Goal: Contribute content: Contribute content

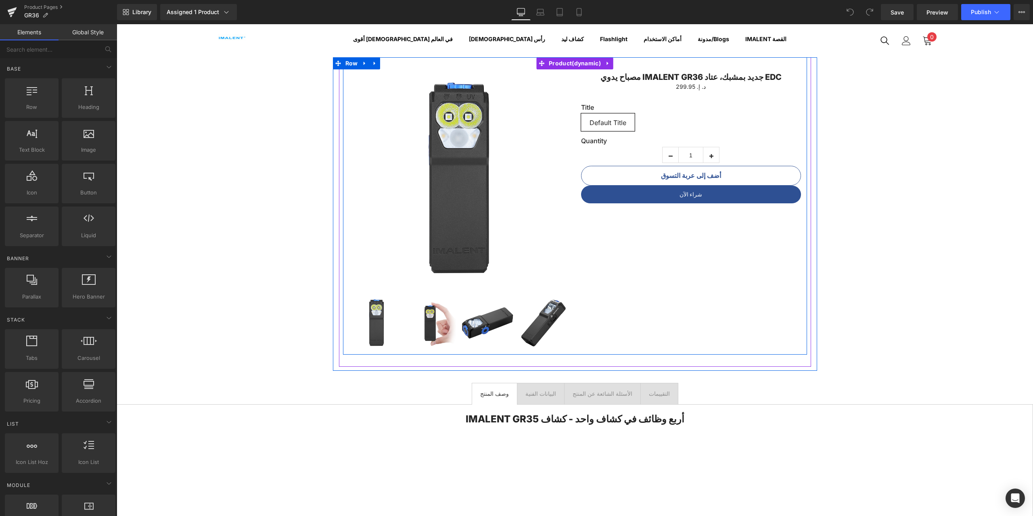
scroll to position [40, 0]
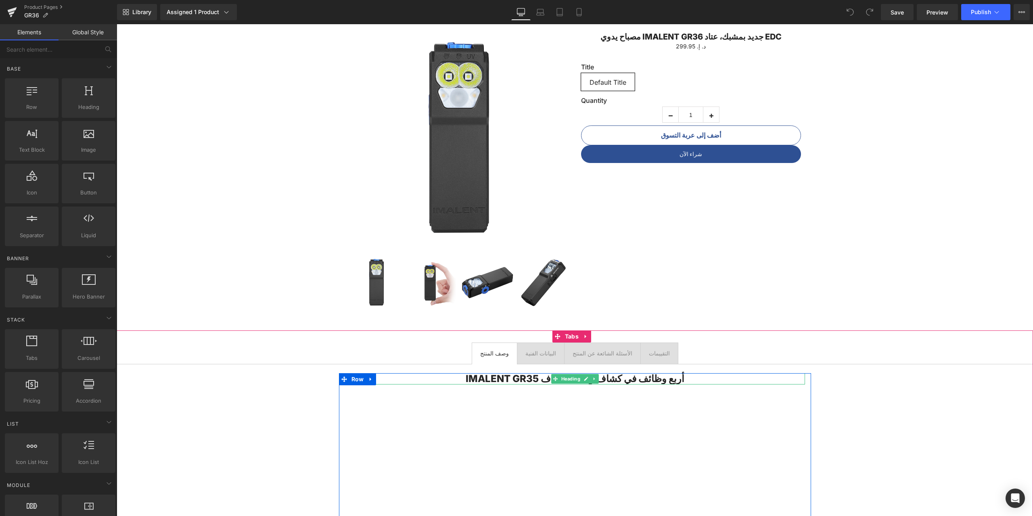
click at [518, 379] on h2 "أربع وظائف في كشاف واحد - كشاف IMALENT GR35" at bounding box center [575, 378] width 460 height 11
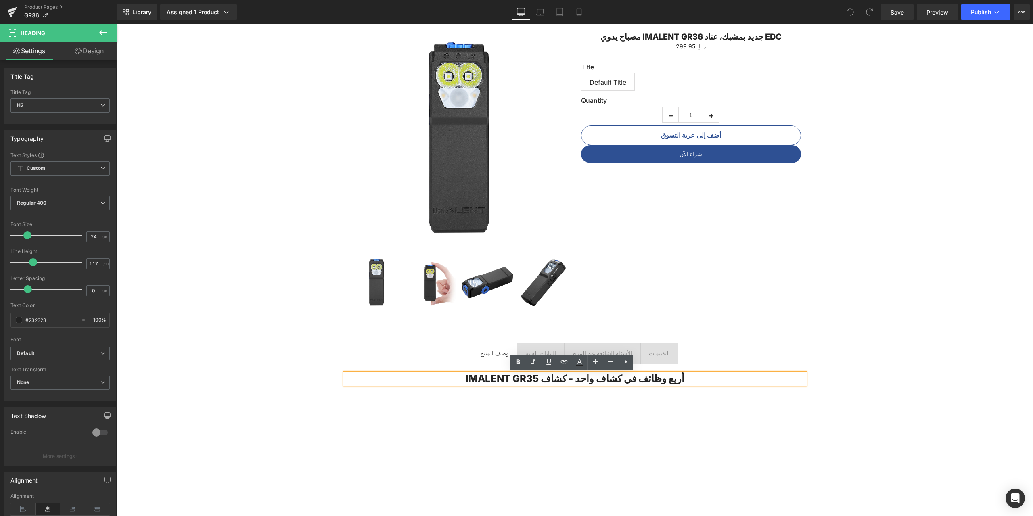
click at [455, 378] on h2 "أربع وظائف في كشاف واحد - كشاف IMALENT GR35" at bounding box center [575, 378] width 460 height 11
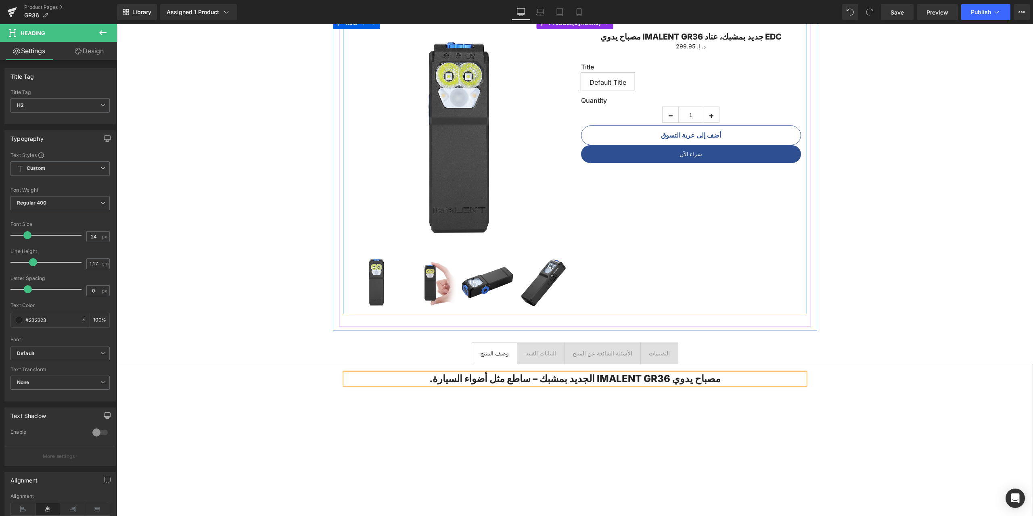
scroll to position [121, 0]
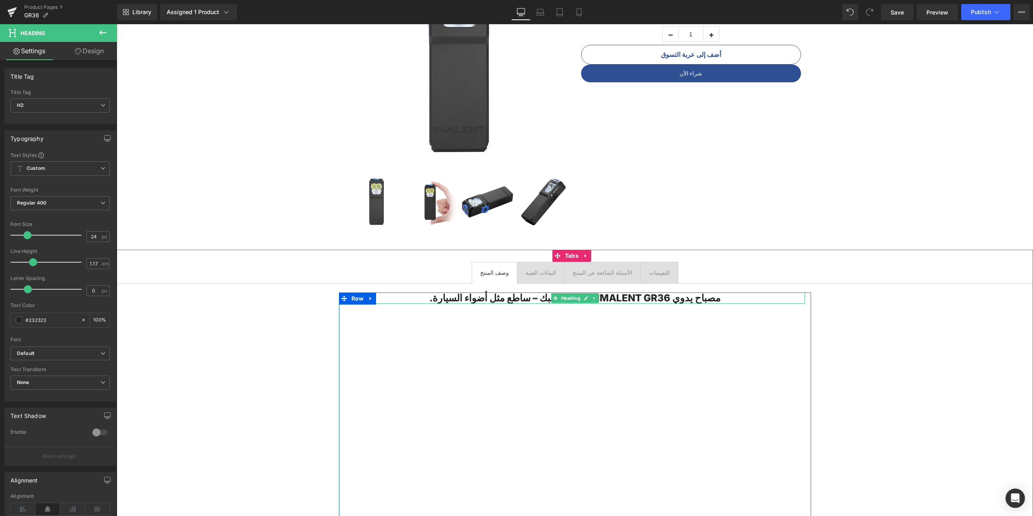
click at [500, 297] on h2 "مصباح يدوي IMALENT GR36 الجديد بمشبك – ساطع مثل أضواء السيارة." at bounding box center [575, 297] width 460 height 11
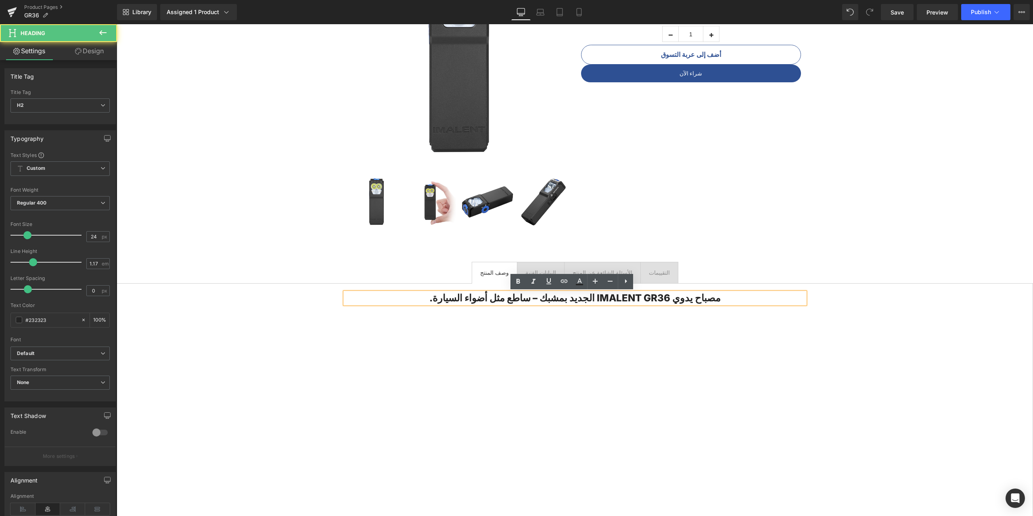
click at [414, 298] on h2 "مصباح يدوي IMALENT GR36 الجديد بمشبك – ساطع مثل أضواء السيارة." at bounding box center [575, 297] width 460 height 11
click at [413, 298] on h2 "مصباح يدوي IMALENT GR36 الجديد بمشبك – ساطع مثل أضواء السيارة." at bounding box center [575, 297] width 460 height 11
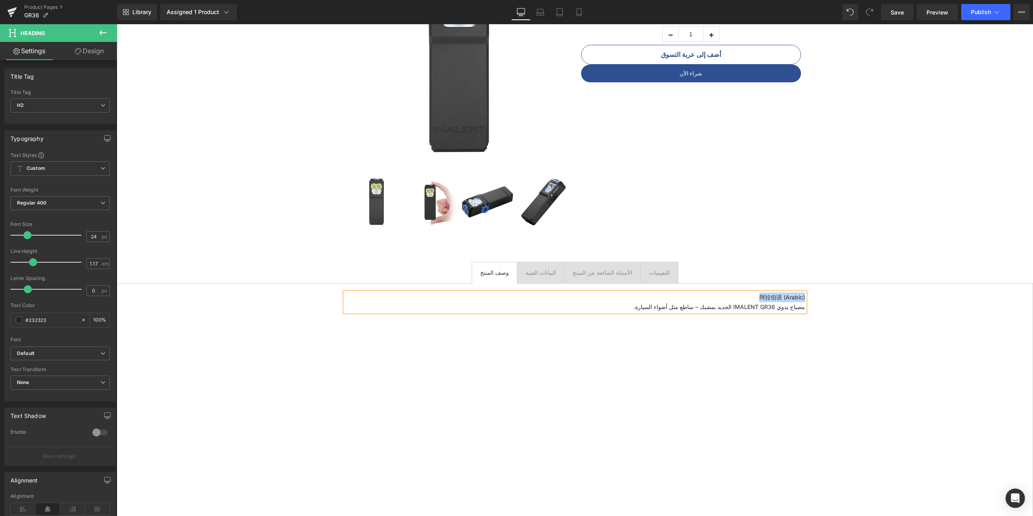
drag, startPoint x: 754, startPoint y: 296, endPoint x: 804, endPoint y: 297, distance: 50.0
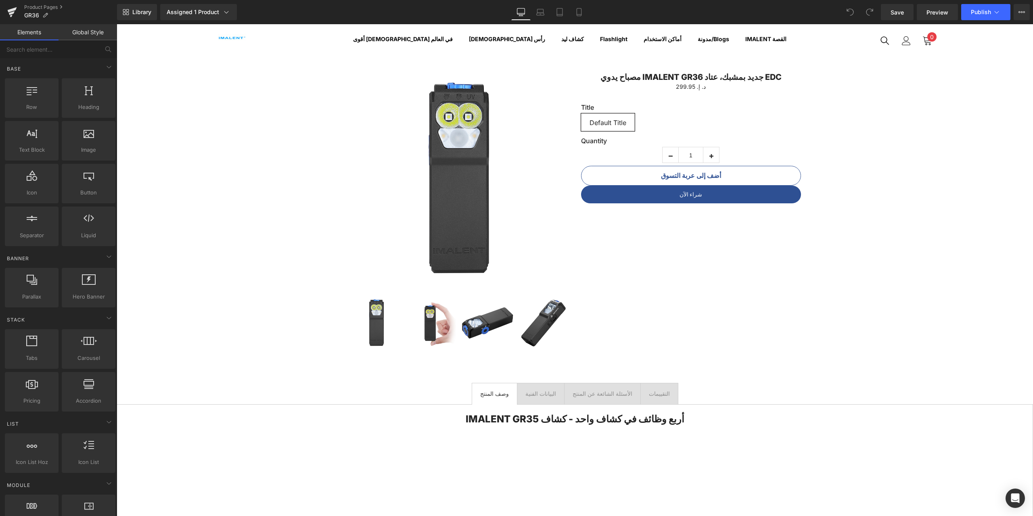
scroll to position [161, 0]
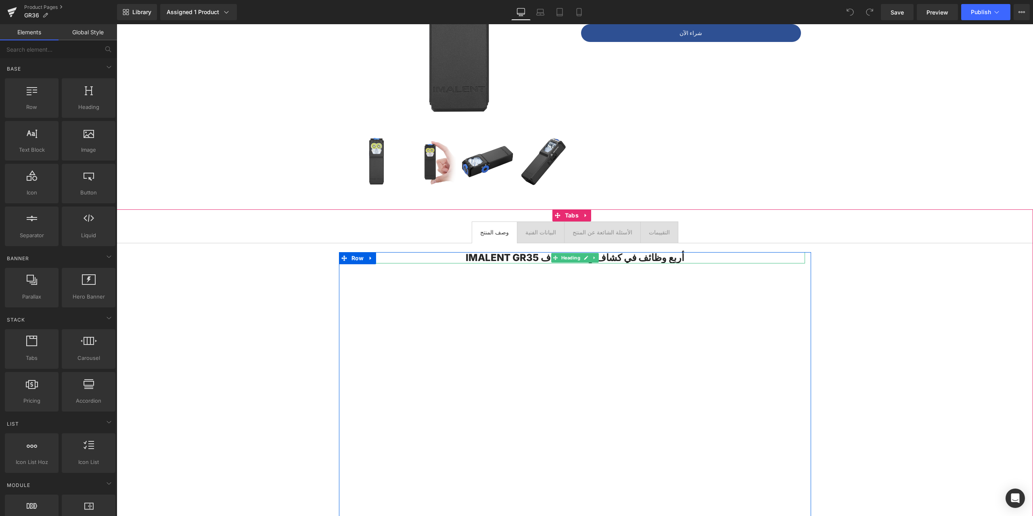
click at [477, 256] on h2 "أربع وظائف في كشاف واحد - كشاف IMALENT GR35" at bounding box center [575, 257] width 460 height 11
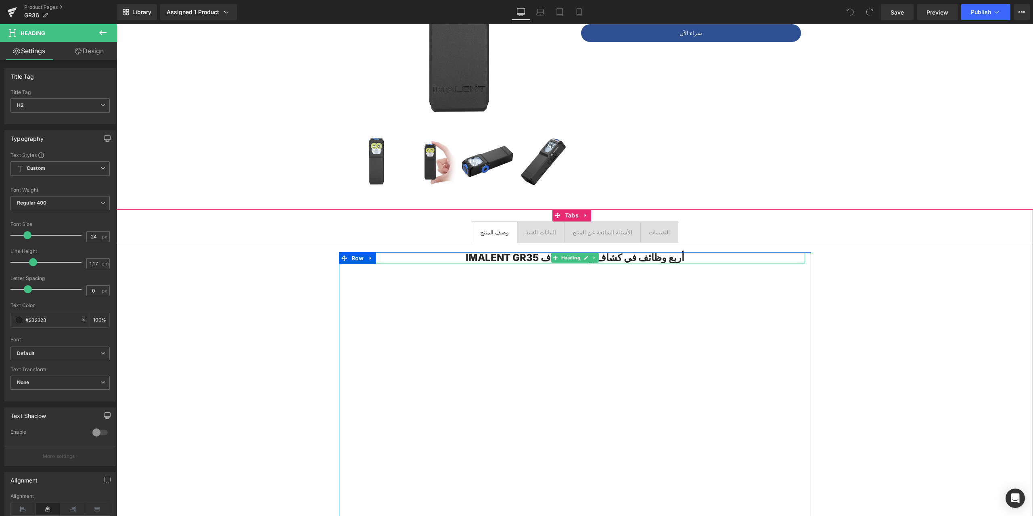
click at [705, 259] on h2 "أربع وظائف في كشاف واحد - كشاف IMALENT GR35" at bounding box center [575, 257] width 460 height 11
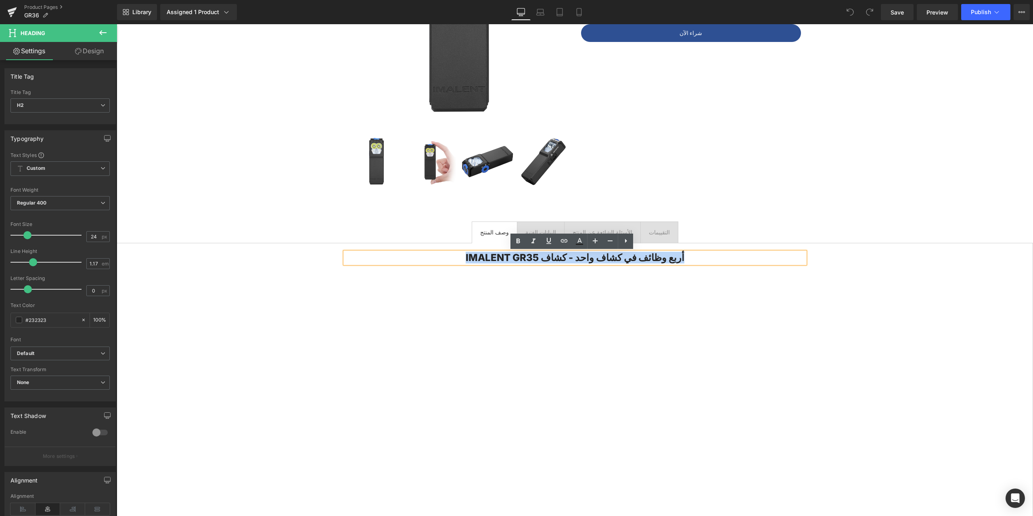
drag, startPoint x: 692, startPoint y: 256, endPoint x: 445, endPoint y: 252, distance: 246.5
click at [445, 252] on h2 "أربع وظائف في كشاف واحد - كشاف IMALENT GR35" at bounding box center [575, 257] width 460 height 11
paste div
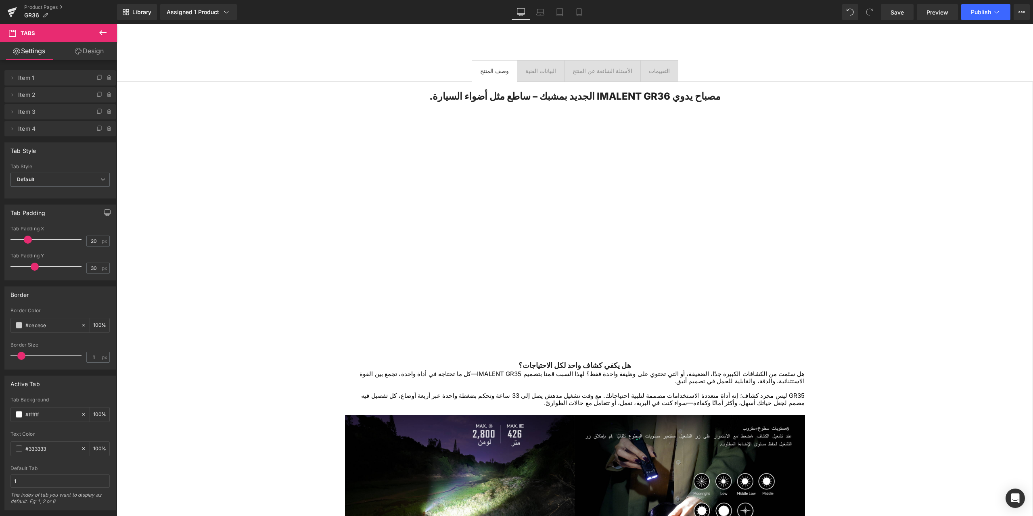
scroll to position [242, 0]
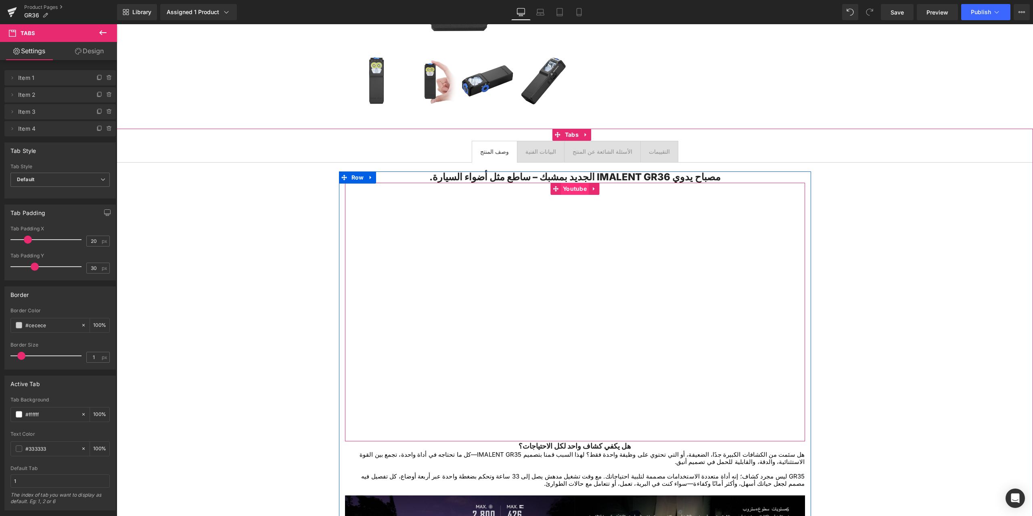
click at [572, 190] on span "Youtube" at bounding box center [575, 189] width 28 height 12
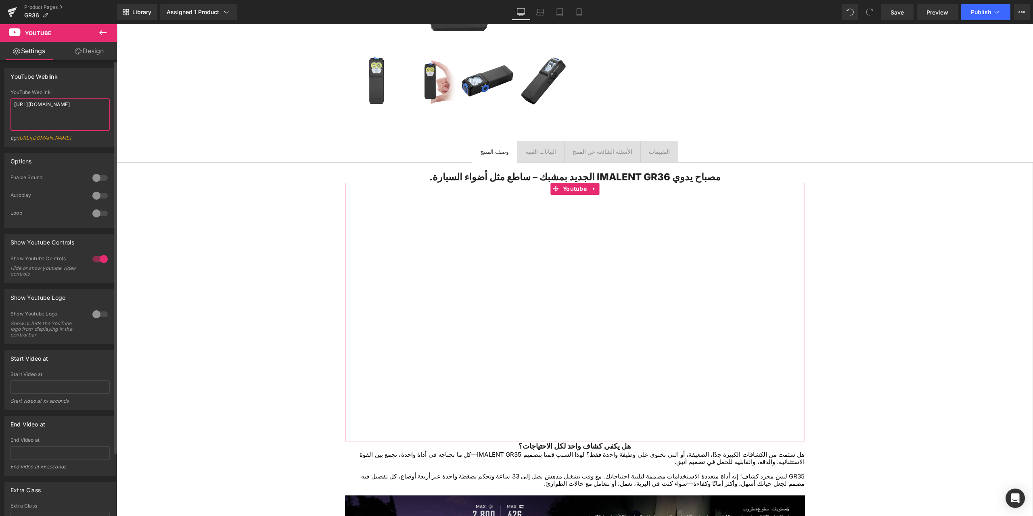
drag, startPoint x: 58, startPoint y: 112, endPoint x: 0, endPoint y: 99, distance: 59.0
click at [0, 99] on div "YouTube Weblink YouTube Weblink [URL][DOMAIN_NAME] Eg: [URL][DOMAIN_NAME]" at bounding box center [60, 104] width 121 height 85
paste textarea "GM6qlOeRIXQ"
type textarea "[URL][DOMAIN_NAME]"
drag, startPoint x: 900, startPoint y: 12, endPoint x: 668, endPoint y: 6, distance: 232.4
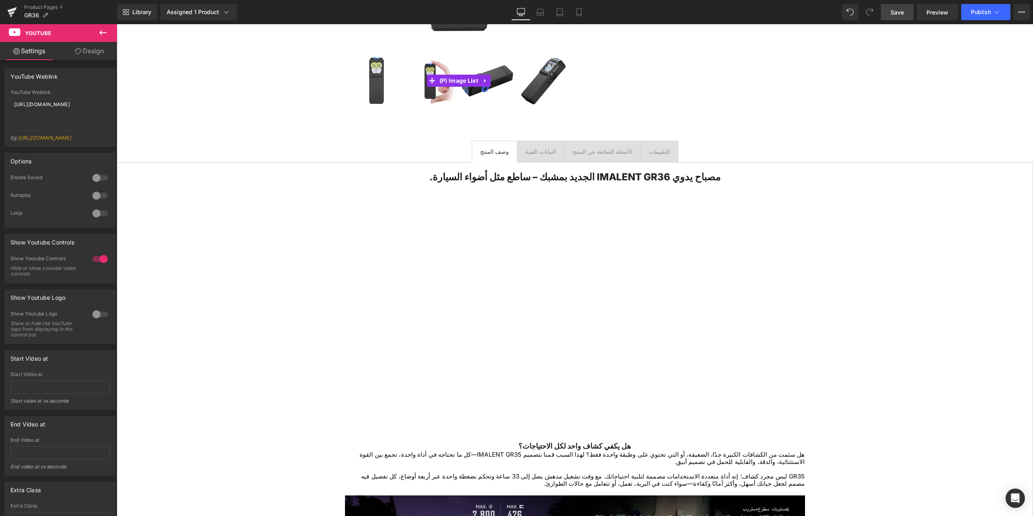
click at [900, 12] on span "Save" at bounding box center [896, 12] width 13 height 8
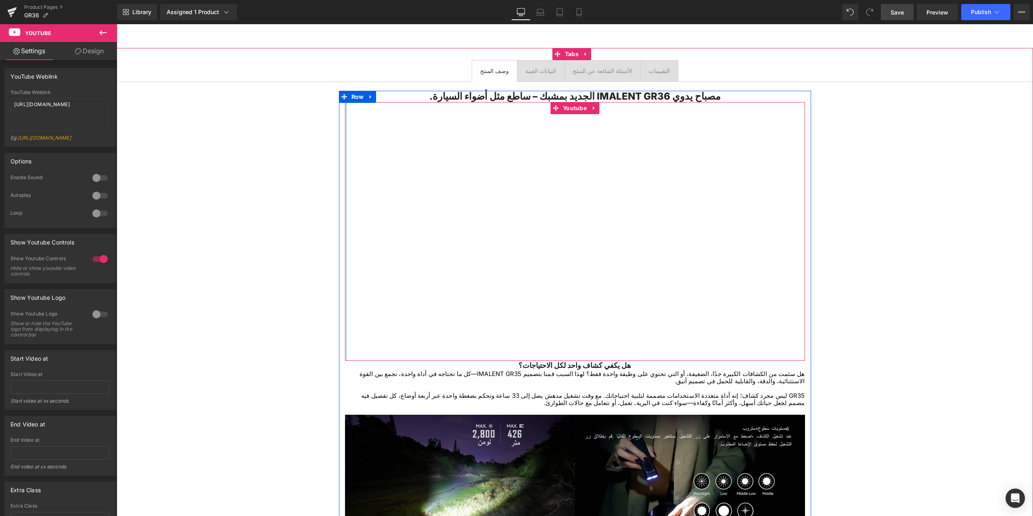
scroll to position [403, 0]
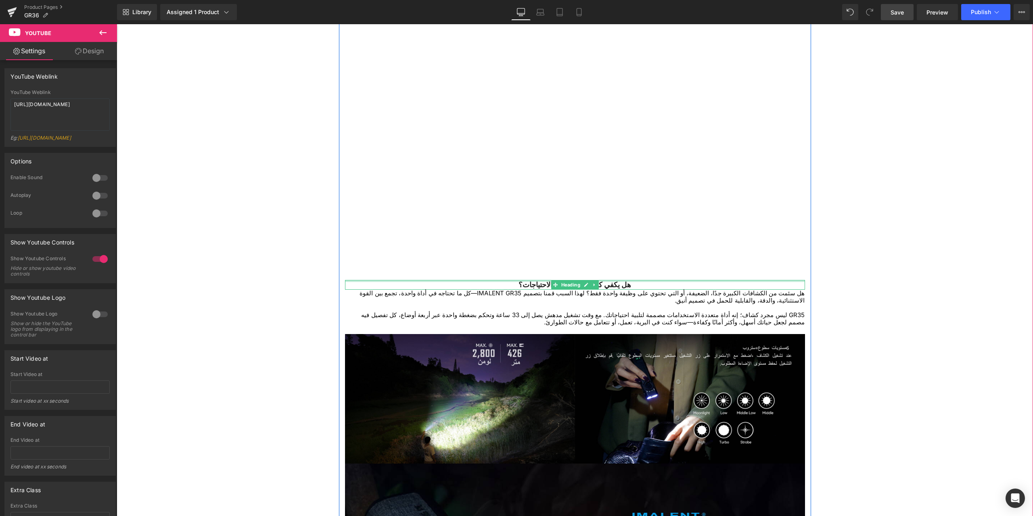
click at [523, 282] on div at bounding box center [575, 281] width 460 height 2
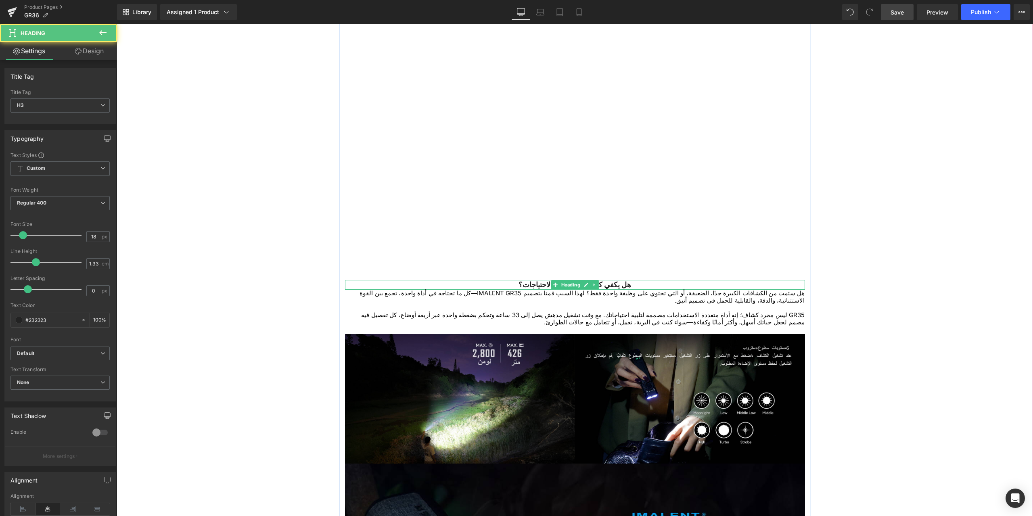
click at [638, 285] on h3 "هل يكفي كشاف واحد لكل الاحتياجات؟" at bounding box center [575, 285] width 460 height 10
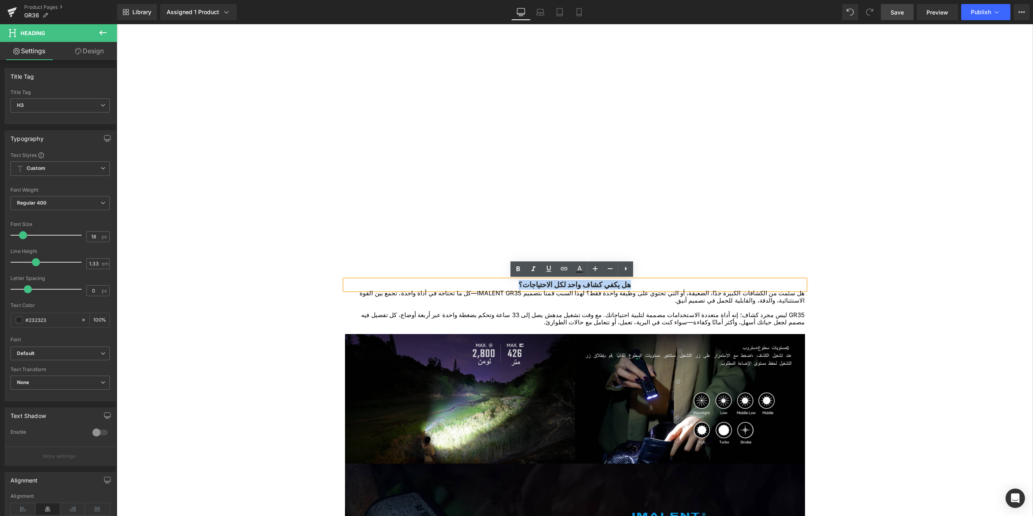
drag, startPoint x: 643, startPoint y: 284, endPoint x: 493, endPoint y: 282, distance: 149.7
click at [493, 282] on h3 "هل يكفي كشاف واحد لكل الاحتياجات؟" at bounding box center [575, 285] width 460 height 10
paste div
click at [901, 13] on span "Save" at bounding box center [896, 12] width 13 height 8
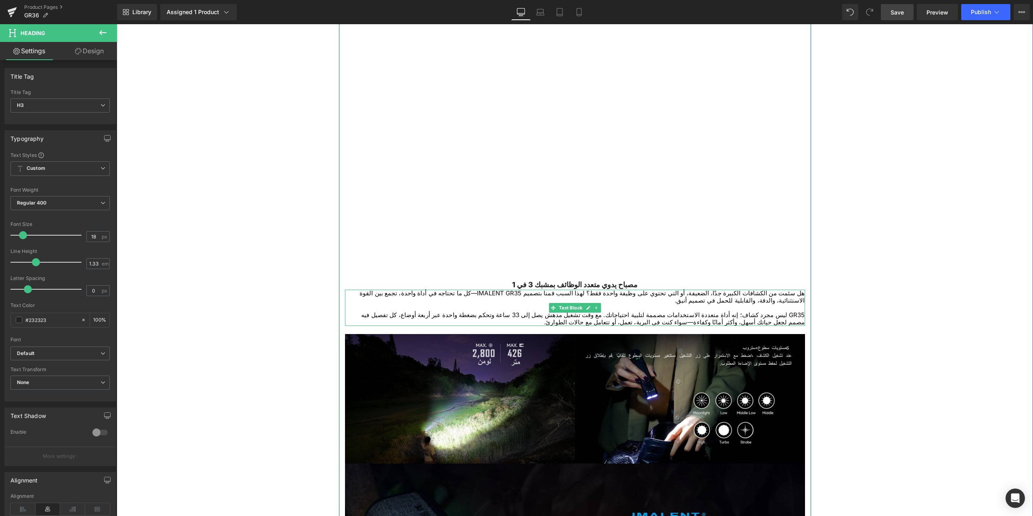
click at [516, 295] on p "هل سئمت من الكشافات الكبيرة جدًا، الضعيفة، أو التي تحتوي على وظيفة واحدة فقط؟ ل…" at bounding box center [575, 297] width 460 height 15
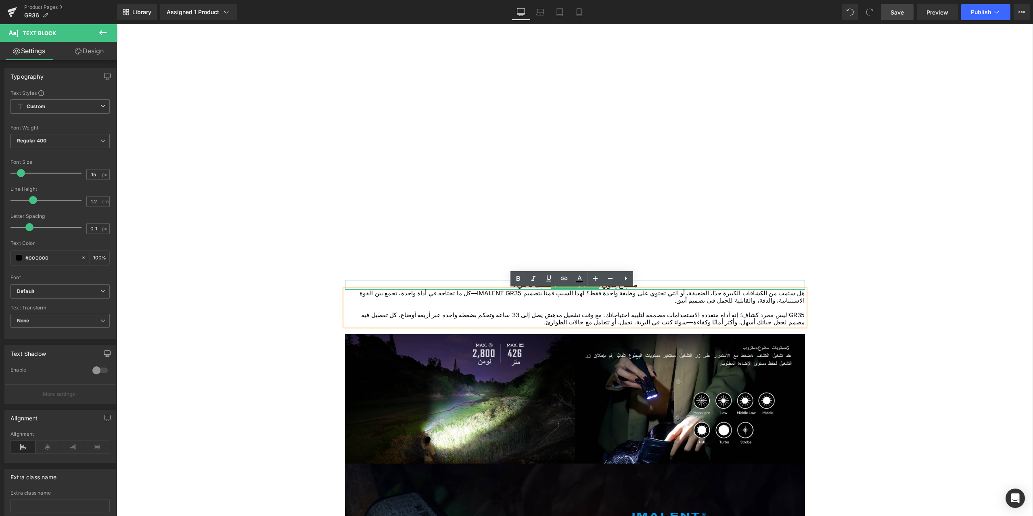
click at [672, 285] on h3 "مصباح يدوي متعدد الوظائف بمشبك 3 في 1" at bounding box center [575, 285] width 460 height 10
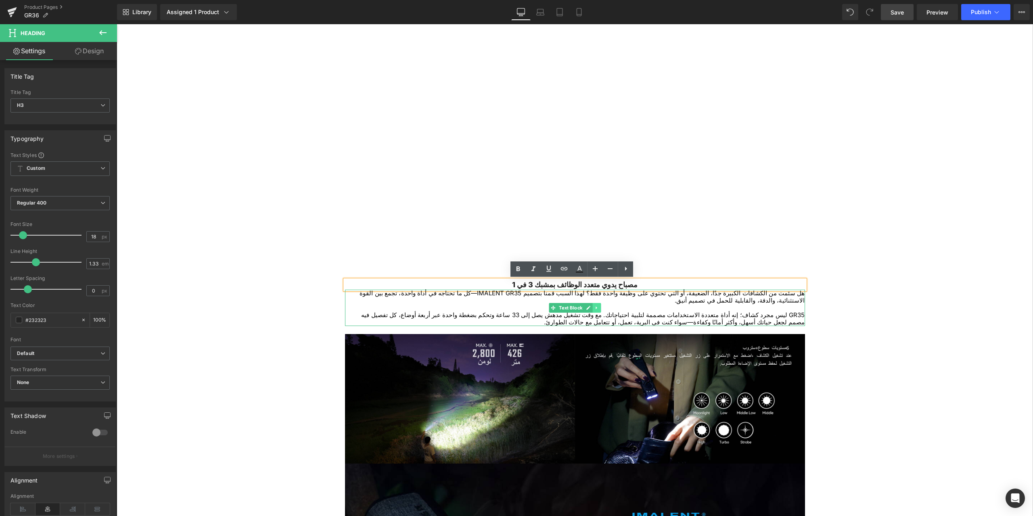
click at [594, 308] on icon at bounding box center [596, 307] width 4 height 5
click at [598, 306] on icon at bounding box center [600, 307] width 4 height 4
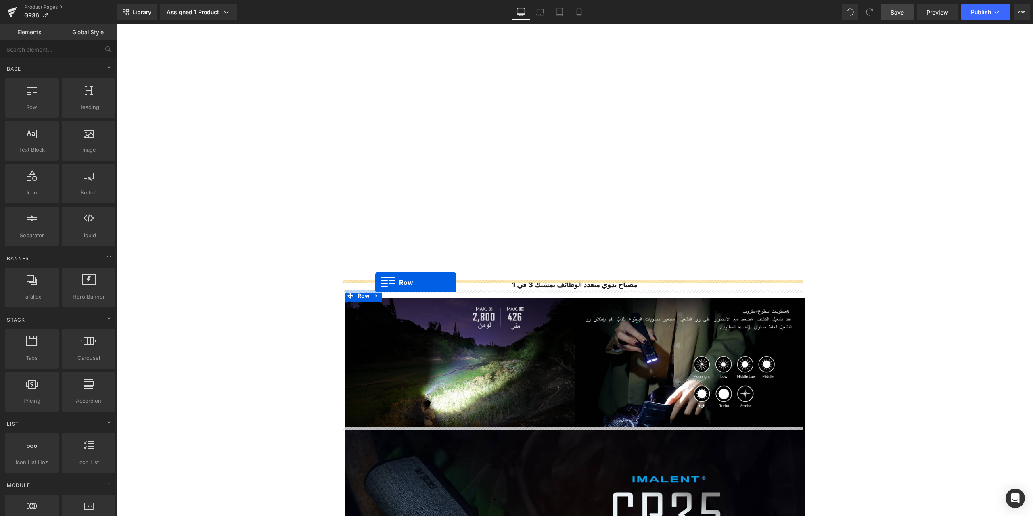
drag, startPoint x: 150, startPoint y: 131, endPoint x: 375, endPoint y: 282, distance: 270.6
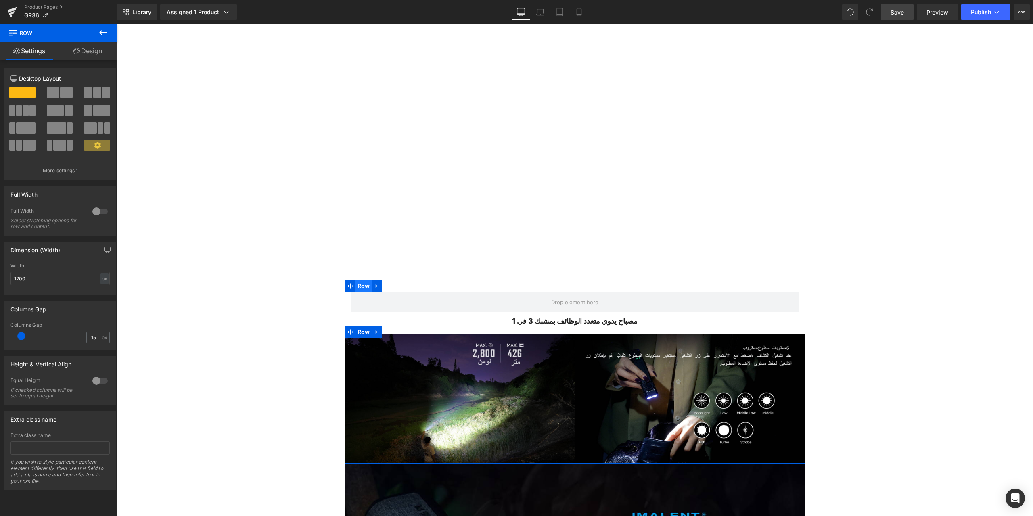
click at [359, 288] on span "Row" at bounding box center [363, 286] width 17 height 12
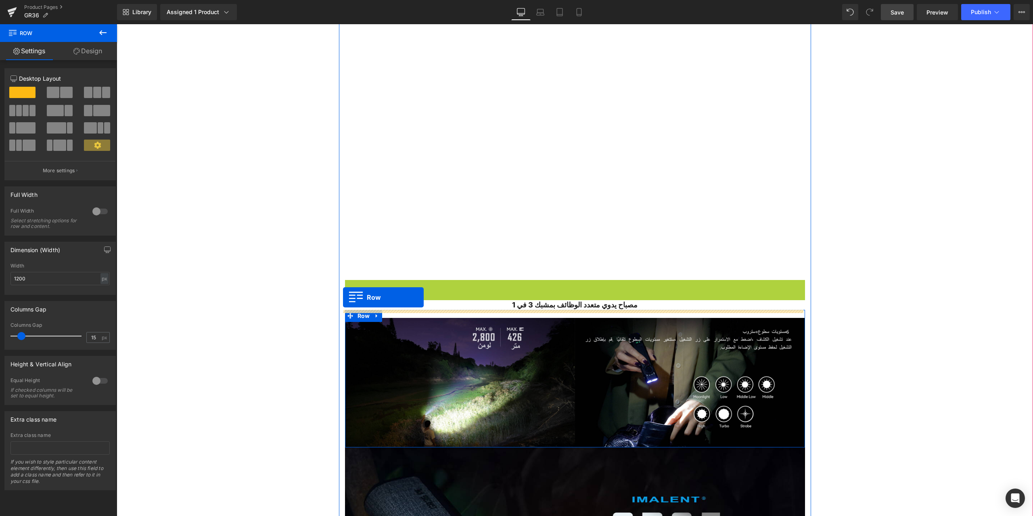
drag, startPoint x: 349, startPoint y: 286, endPoint x: 343, endPoint y: 297, distance: 12.7
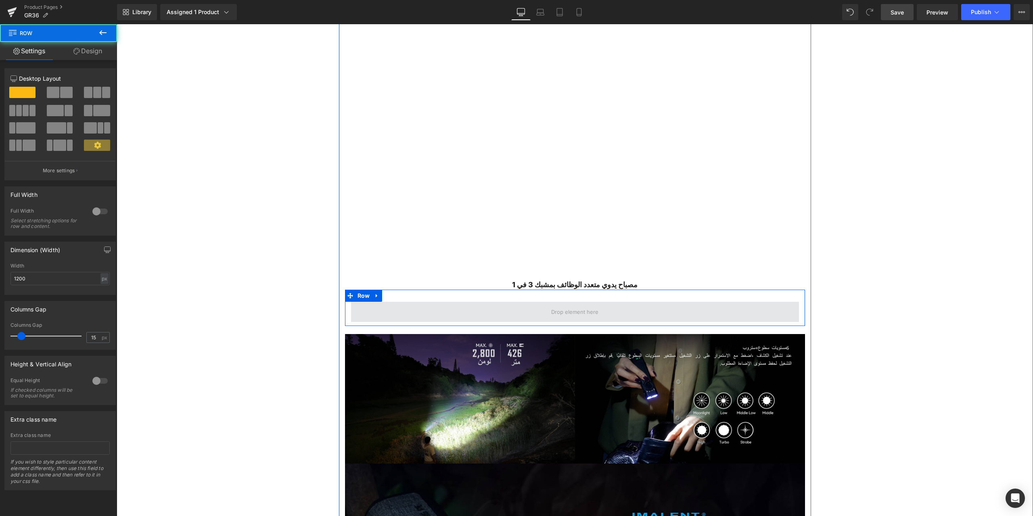
click at [468, 311] on span at bounding box center [575, 312] width 448 height 20
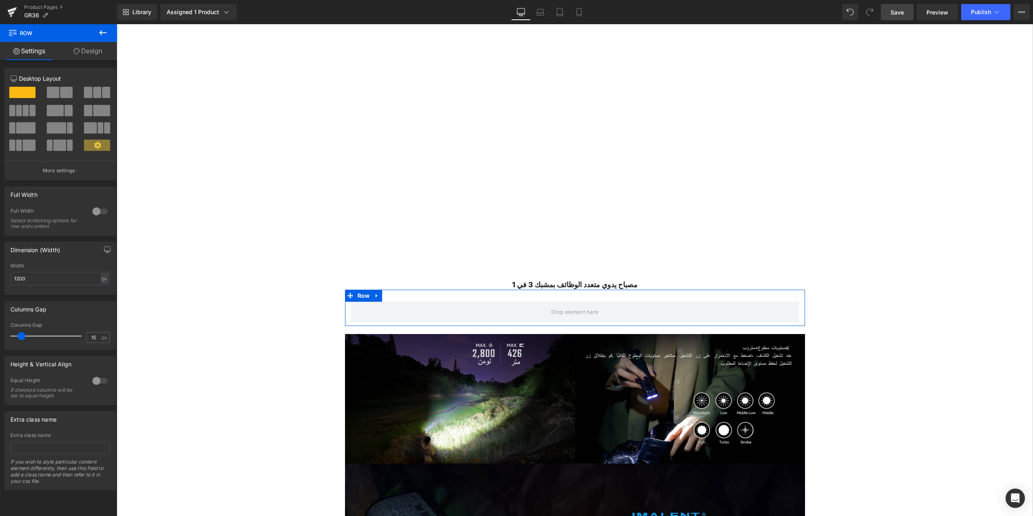
click at [94, 94] on span at bounding box center [97, 92] width 8 height 11
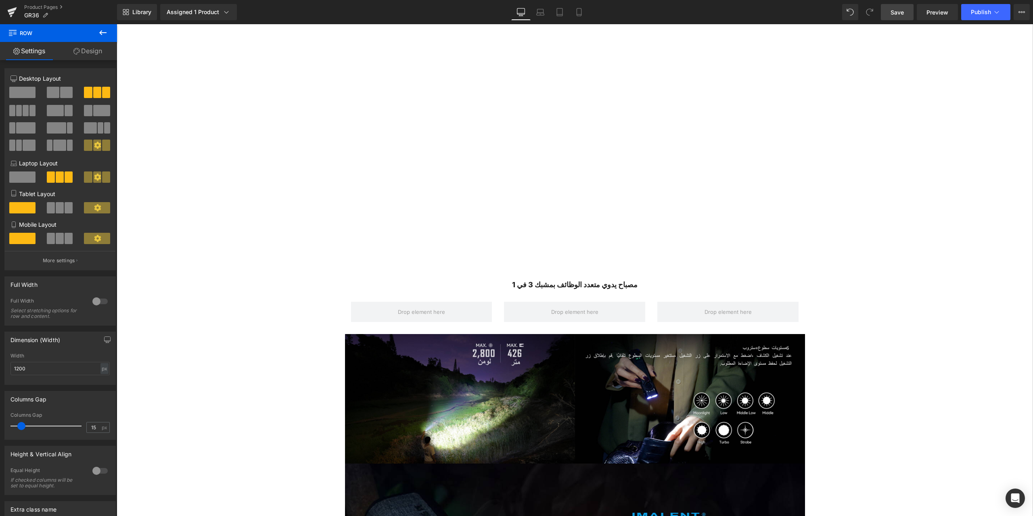
click at [895, 15] on span "Save" at bounding box center [896, 12] width 13 height 8
click at [100, 30] on icon at bounding box center [103, 33] width 10 height 10
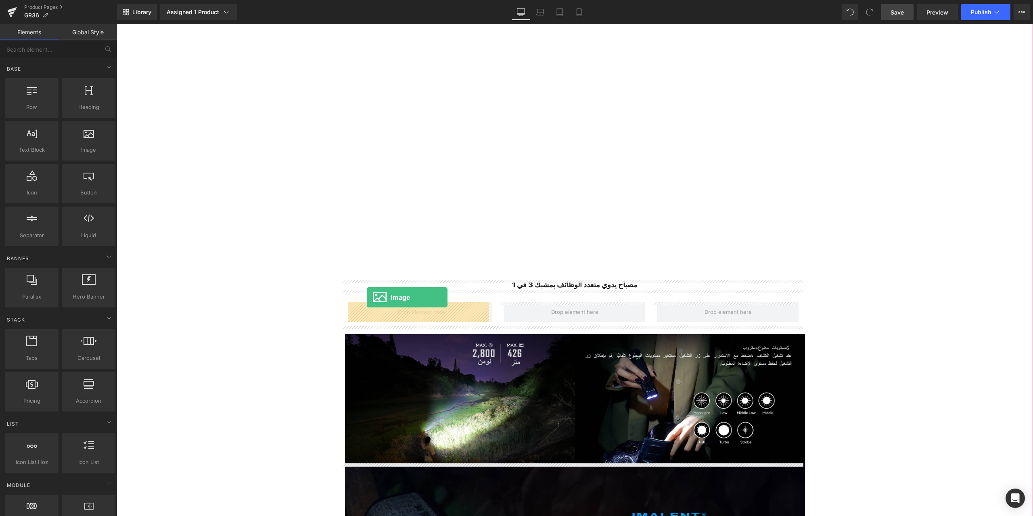
drag, startPoint x: 228, startPoint y: 179, endPoint x: 367, endPoint y: 297, distance: 182.2
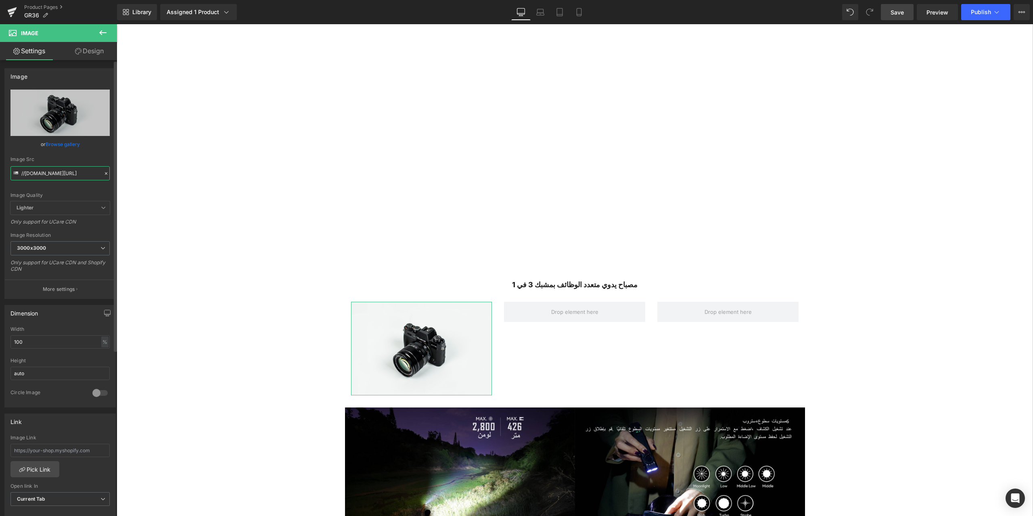
click at [47, 173] on input "//[DOMAIN_NAME][URL]" at bounding box center [59, 173] width 99 height 14
click at [103, 173] on icon at bounding box center [106, 174] width 6 height 6
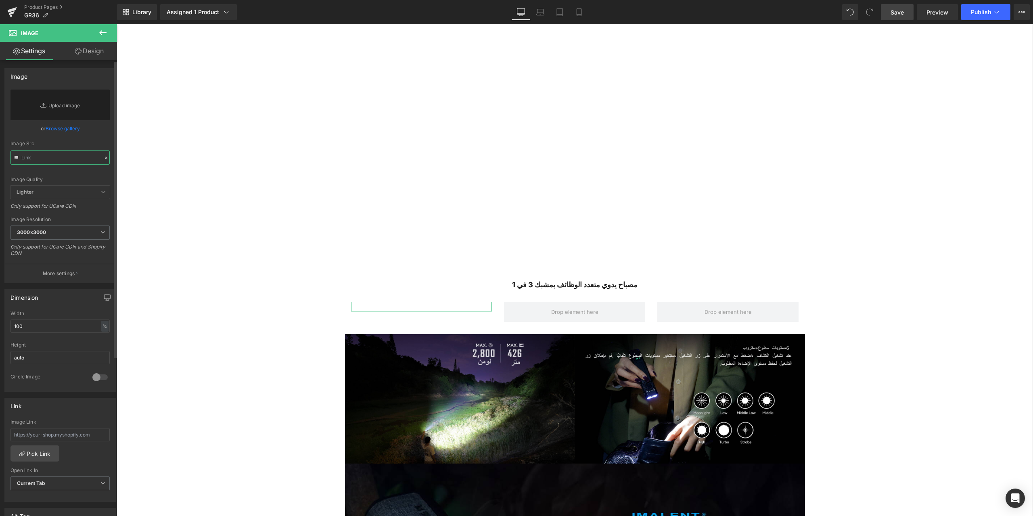
click at [41, 158] on input "text" at bounding box center [59, 157] width 99 height 14
paste input "[URL][DOMAIN_NAME]"
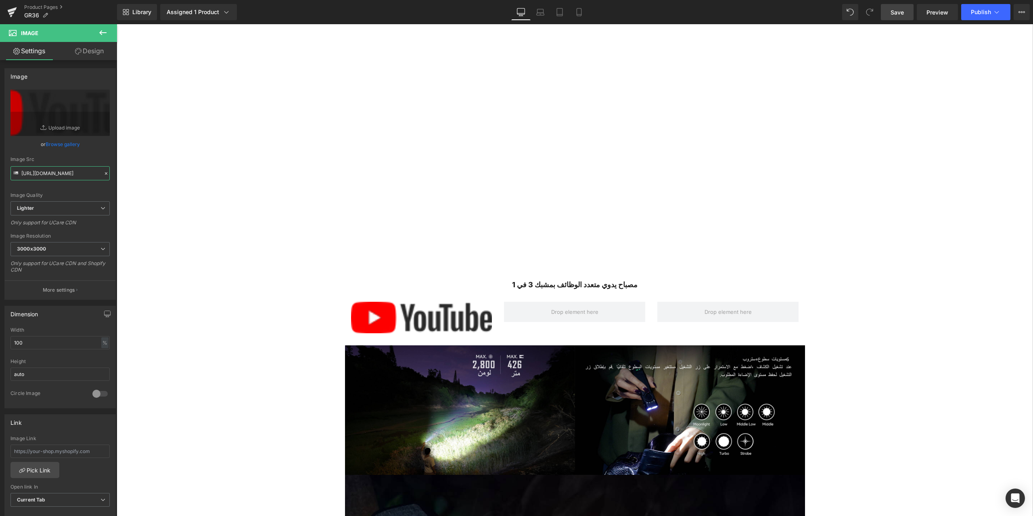
type input "[URL][DOMAIN_NAME]"
click at [896, 13] on span "Save" at bounding box center [896, 12] width 13 height 8
click at [100, 31] on icon at bounding box center [103, 33] width 10 height 10
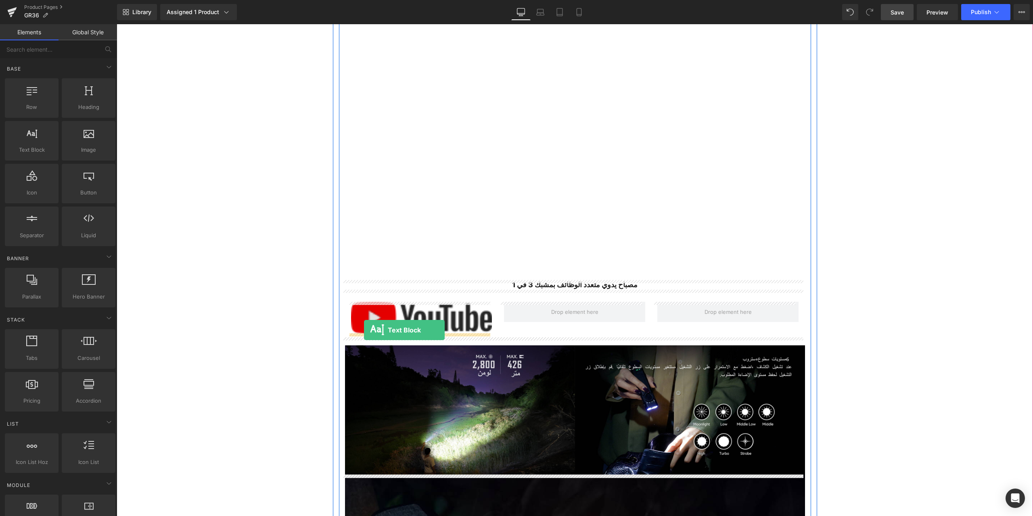
drag, startPoint x: 143, startPoint y: 163, endPoint x: 364, endPoint y: 330, distance: 277.0
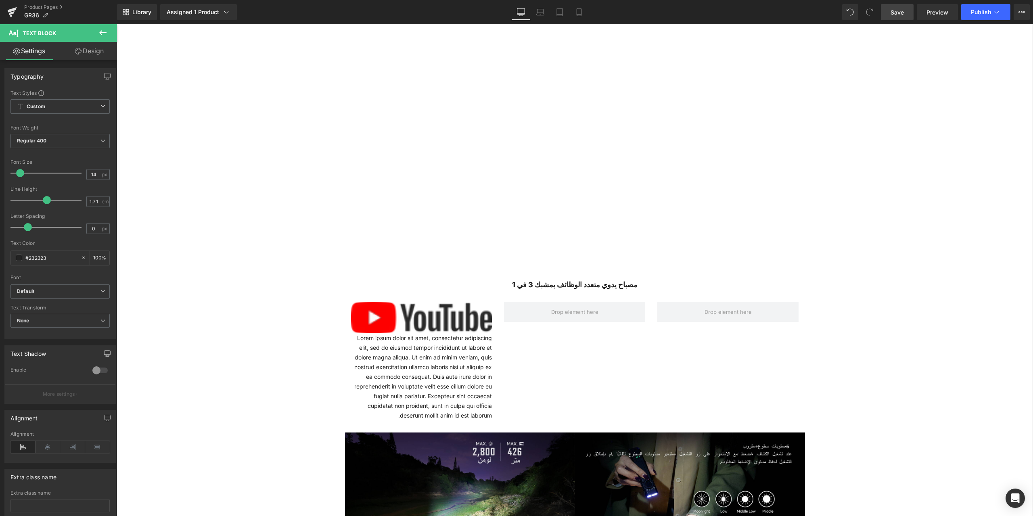
click at [895, 12] on span "Save" at bounding box center [896, 12] width 13 height 8
click at [410, 370] on p "Lorem ipsum dolor sit amet, consectetur adipiscing elit, sed do eiusmod tempor …" at bounding box center [421, 376] width 141 height 87
click at [399, 368] on p "Lorem ipsum dolor sit amet, consectetur adipiscing elit, sed do eiusmod tempor …" at bounding box center [421, 376] width 141 height 87
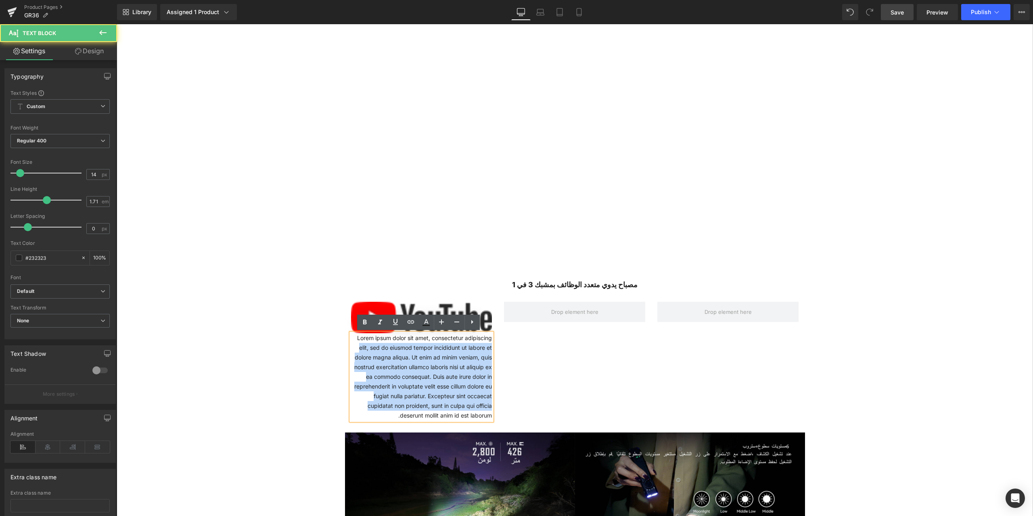
drag, startPoint x: 351, startPoint y: 338, endPoint x: 492, endPoint y: 423, distance: 164.5
click at [492, 423] on div "Image Lorem ipsum dolor sit amet, consectetur adipiscing elit, sed do eiusmod t…" at bounding box center [575, 357] width 460 height 135
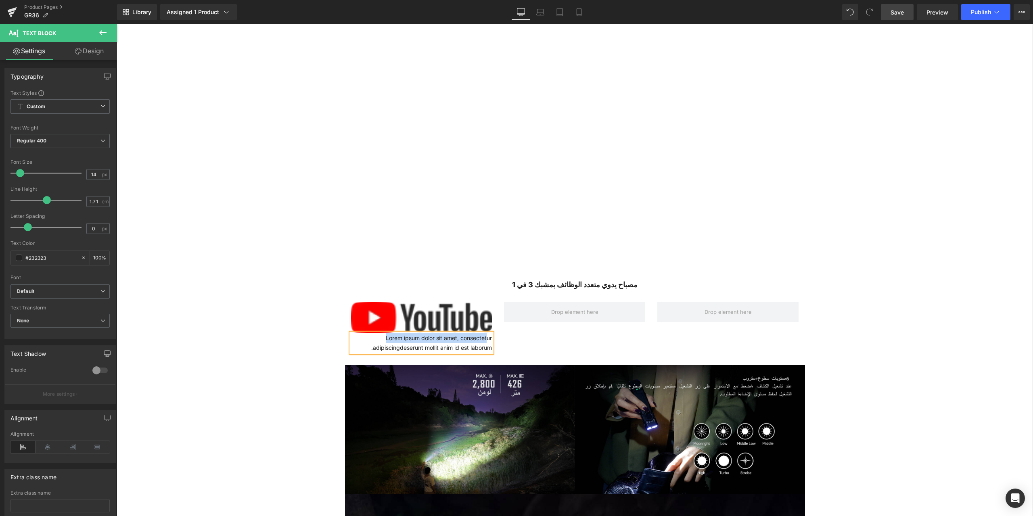
drag, startPoint x: 380, startPoint y: 336, endPoint x: 485, endPoint y: 343, distance: 105.5
click at [485, 343] on p "Lorem ipsum dolor sit amet, consectetur adipiscingdeserunt mollit anim id est l…" at bounding box center [421, 342] width 141 height 19
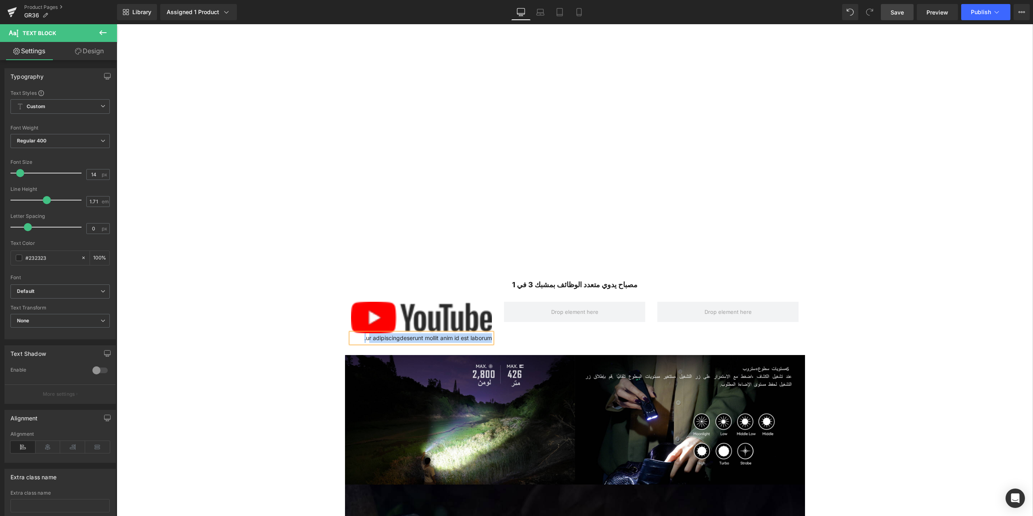
drag, startPoint x: 489, startPoint y: 335, endPoint x: 365, endPoint y: 336, distance: 124.2
click at [365, 336] on div "ur adipiscingdeserunt mollit anim id est laborum." at bounding box center [421, 338] width 141 height 10
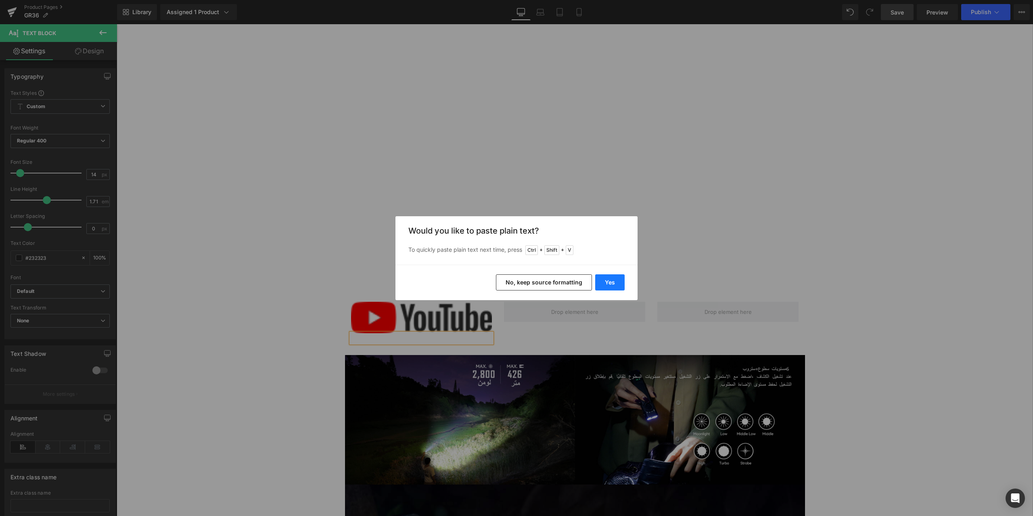
click at [610, 284] on button "Yes" at bounding box center [609, 282] width 29 height 16
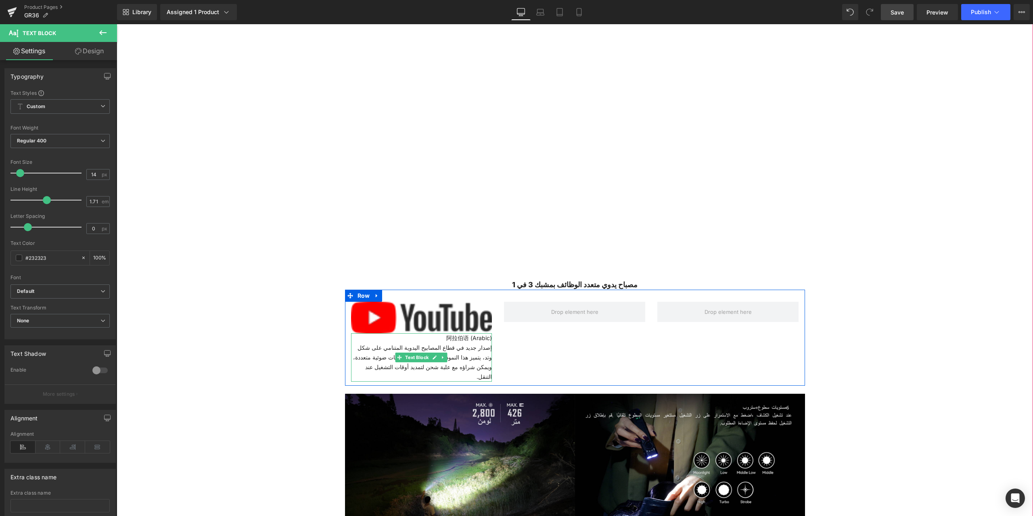
click at [454, 341] on div "阿拉伯语 (Arabic)  إصدار جديد في قطاع المصابيح اليدوية المتنامي على شكل وتد، يتمي…" at bounding box center [421, 357] width 141 height 48
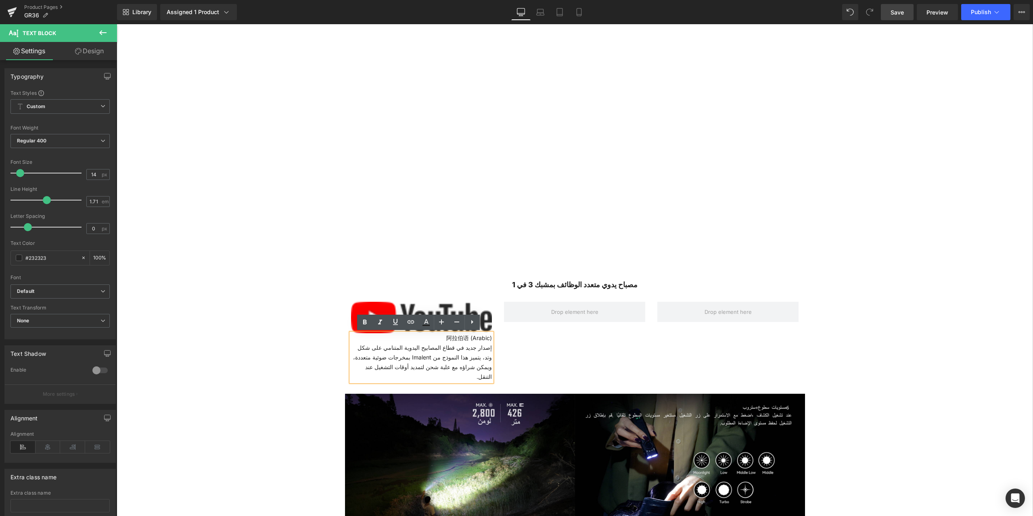
click at [444, 337] on div "阿拉伯语 (Arabic)  إصدار جديد في قطاع المصابيح اليدوية المتنامي على شكل وتد، يتمي…" at bounding box center [421, 357] width 141 height 48
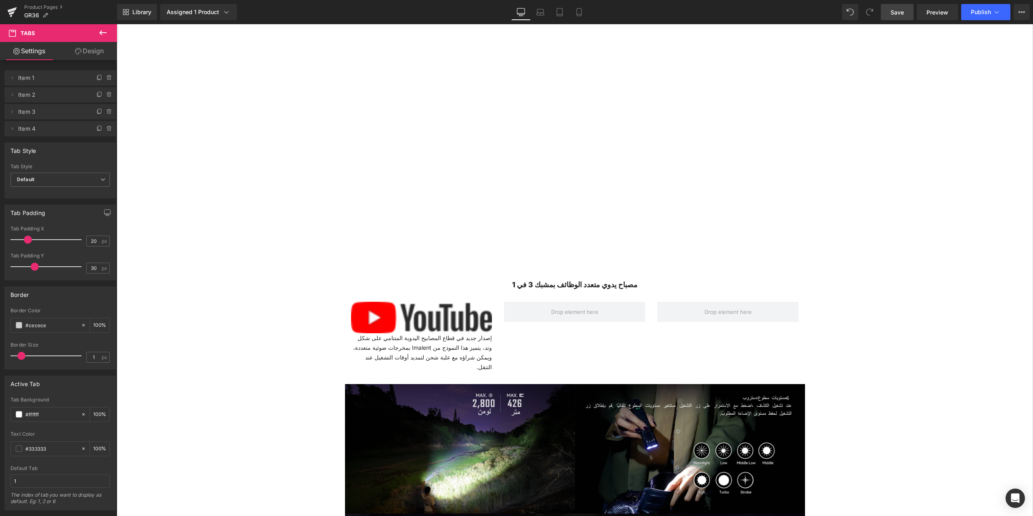
click at [899, 12] on span "Save" at bounding box center [896, 12] width 13 height 8
click at [100, 27] on button at bounding box center [103, 33] width 28 height 18
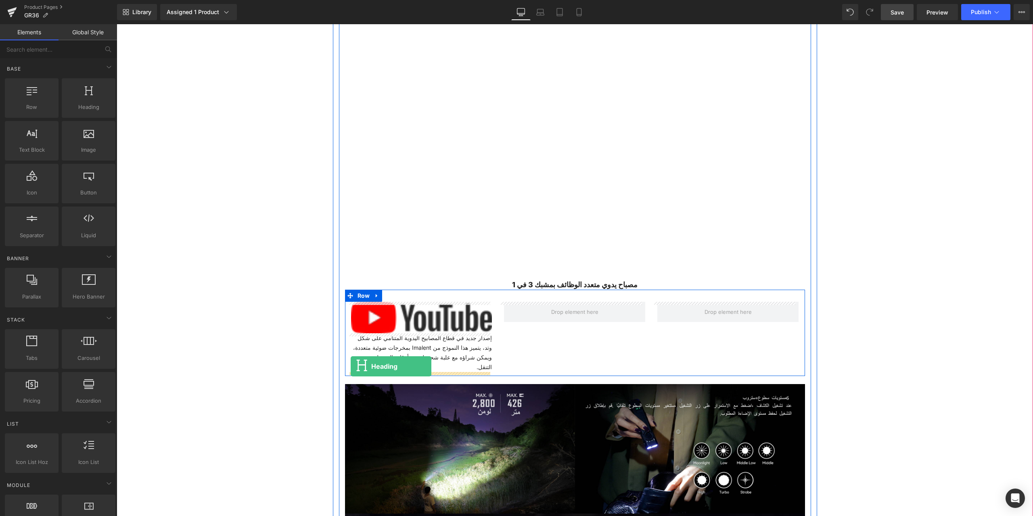
drag, startPoint x: 203, startPoint y: 125, endPoint x: 350, endPoint y: 366, distance: 282.4
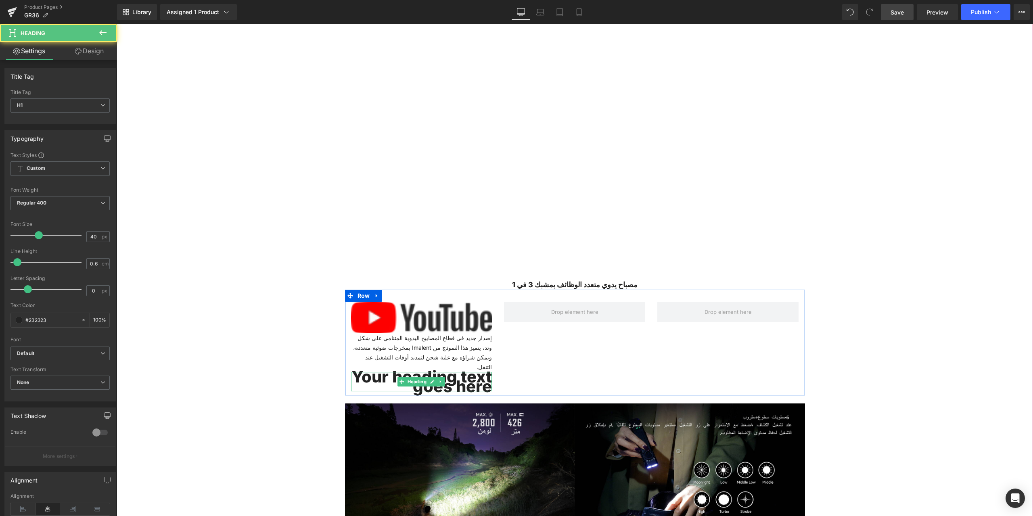
click at [474, 383] on h1 "Your heading text goes here" at bounding box center [421, 381] width 141 height 19
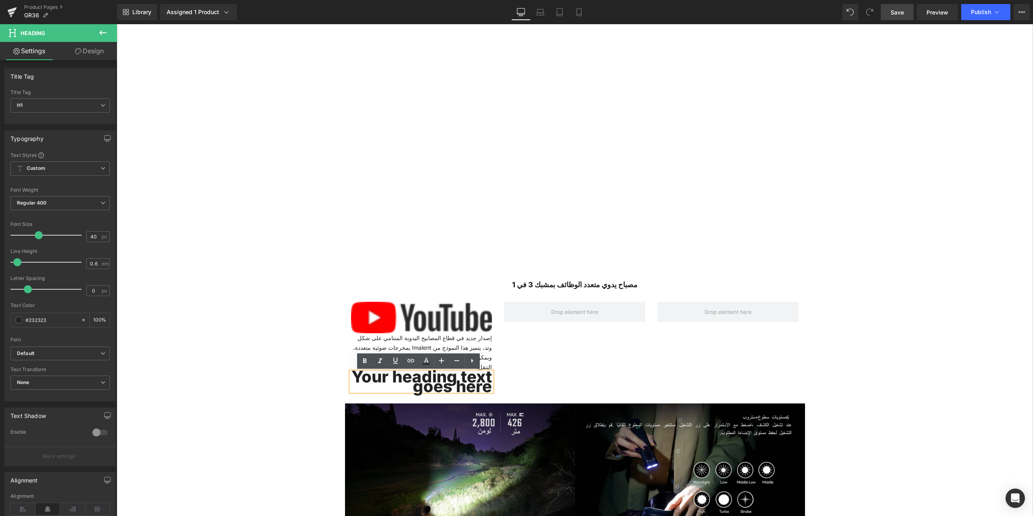
drag, startPoint x: 353, startPoint y: 376, endPoint x: 485, endPoint y: 388, distance: 132.8
click at [485, 388] on h1 "Your heading text goes here" at bounding box center [421, 381] width 141 height 19
click at [486, 387] on h1 "Your heading text goes here" at bounding box center [421, 381] width 141 height 19
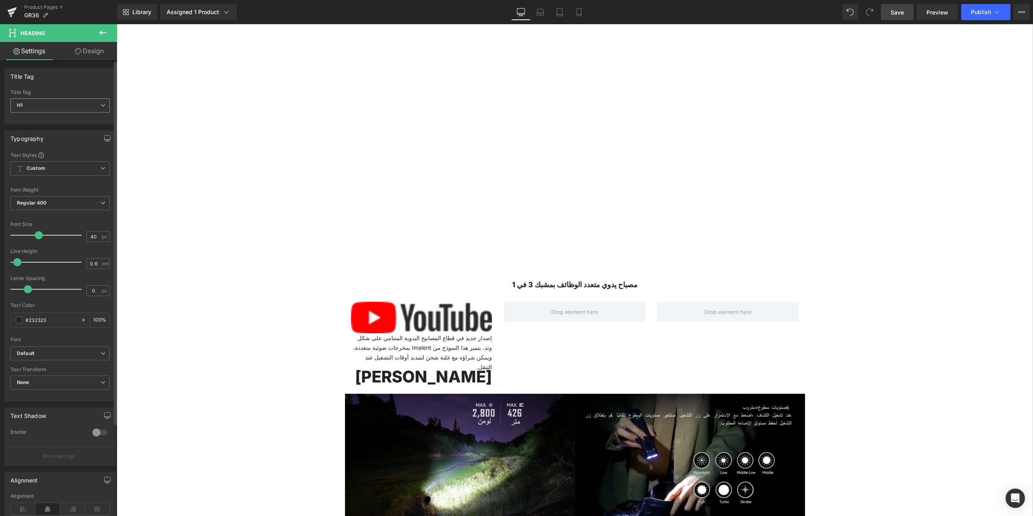
click at [102, 104] on span "H1" at bounding box center [59, 105] width 99 height 14
click at [68, 131] on li "H2" at bounding box center [60, 131] width 100 height 12
type input "24"
type input "1.17"
type input "100"
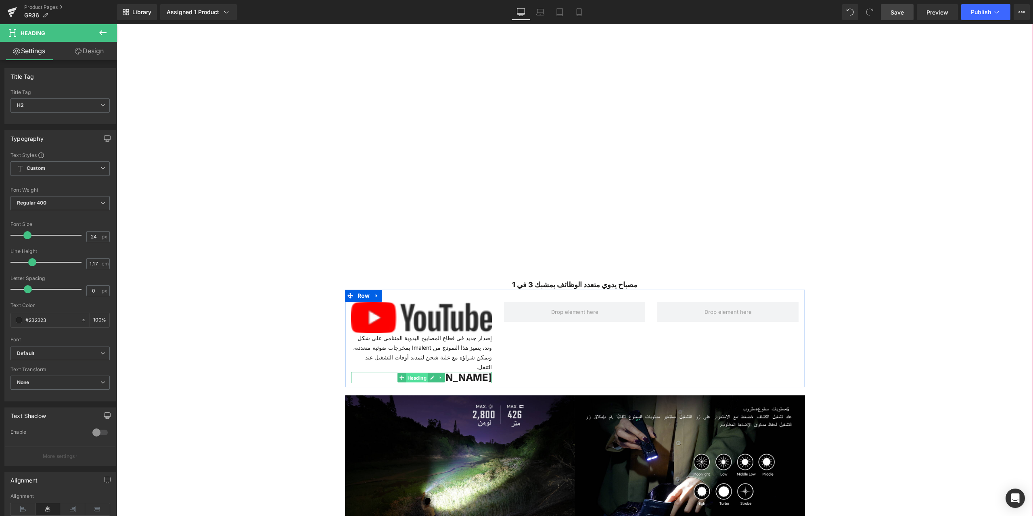
click at [409, 375] on span "Heading" at bounding box center [417, 378] width 22 height 10
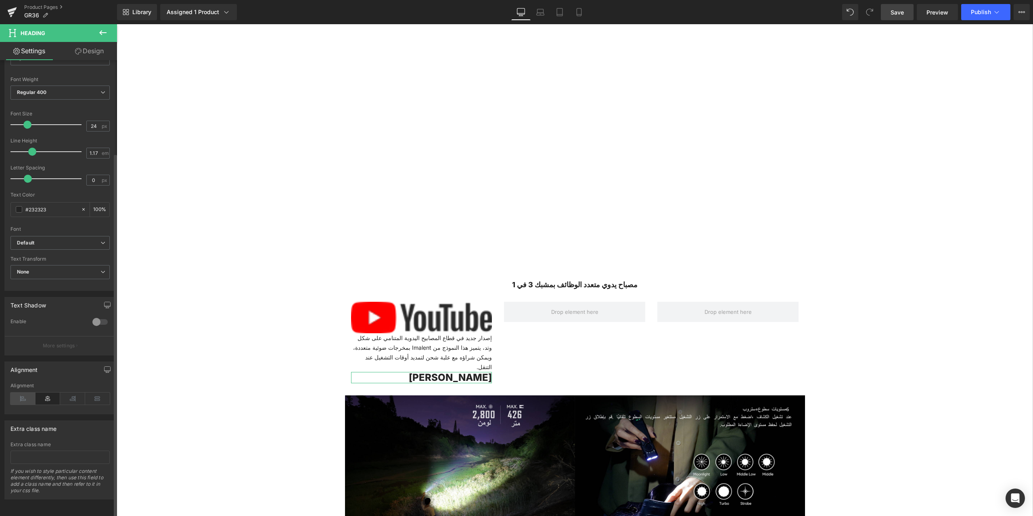
click at [22, 392] on icon at bounding box center [22, 398] width 25 height 12
click at [380, 319] on img at bounding box center [421, 317] width 141 height 31
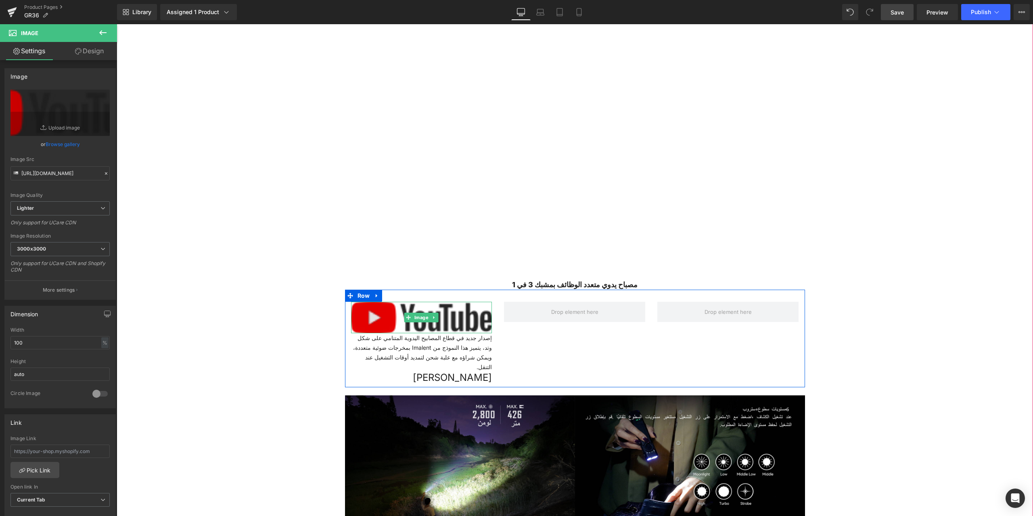
click at [397, 310] on img at bounding box center [421, 317] width 141 height 31
click at [39, 342] on input "100" at bounding box center [59, 342] width 99 height 13
drag, startPoint x: 38, startPoint y: 343, endPoint x: 0, endPoint y: 340, distance: 38.1
click at [0, 340] on div "Dimension 100% Width 100 % % px auto Height auto 0 Circle Image" at bounding box center [60, 354] width 121 height 108
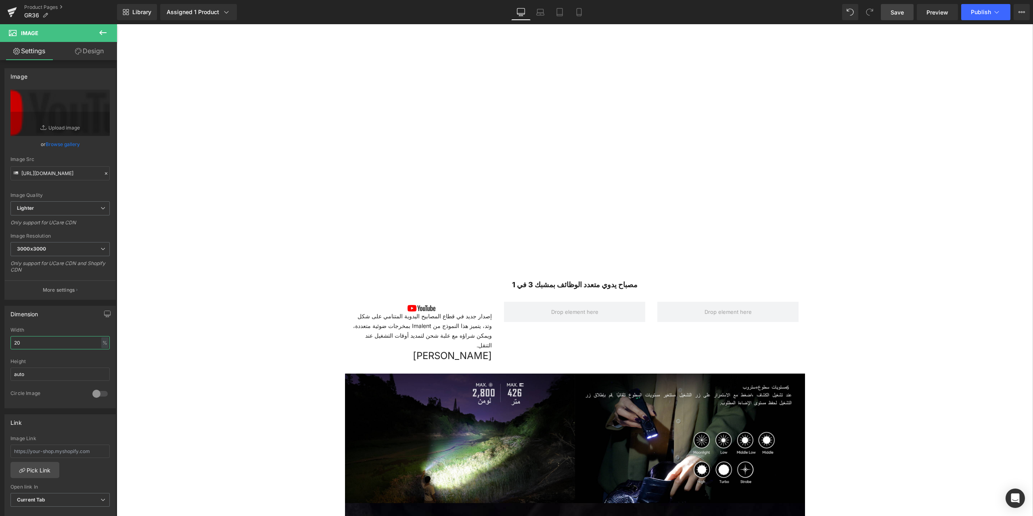
type input "20"
click at [896, 11] on span "Save" at bounding box center [896, 12] width 13 height 8
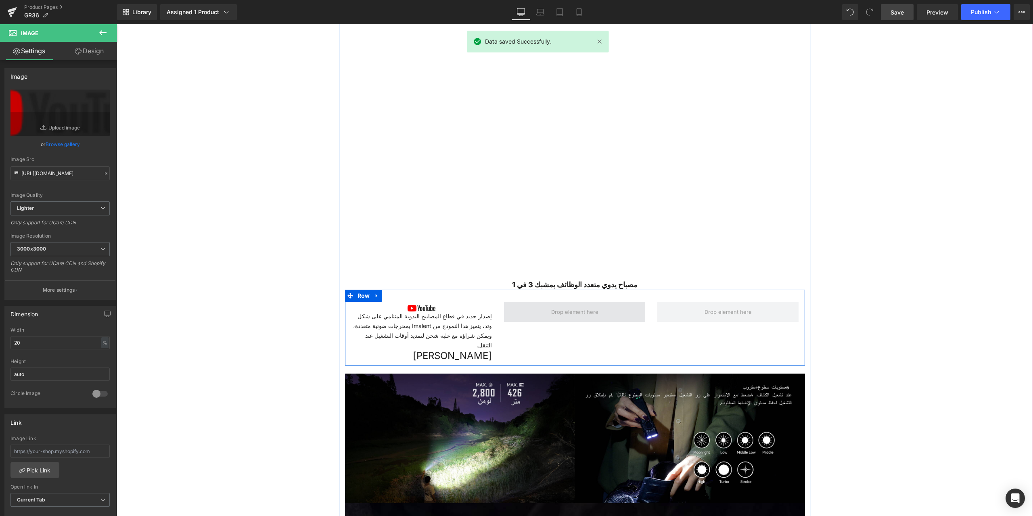
click at [557, 313] on span at bounding box center [574, 312] width 53 height 14
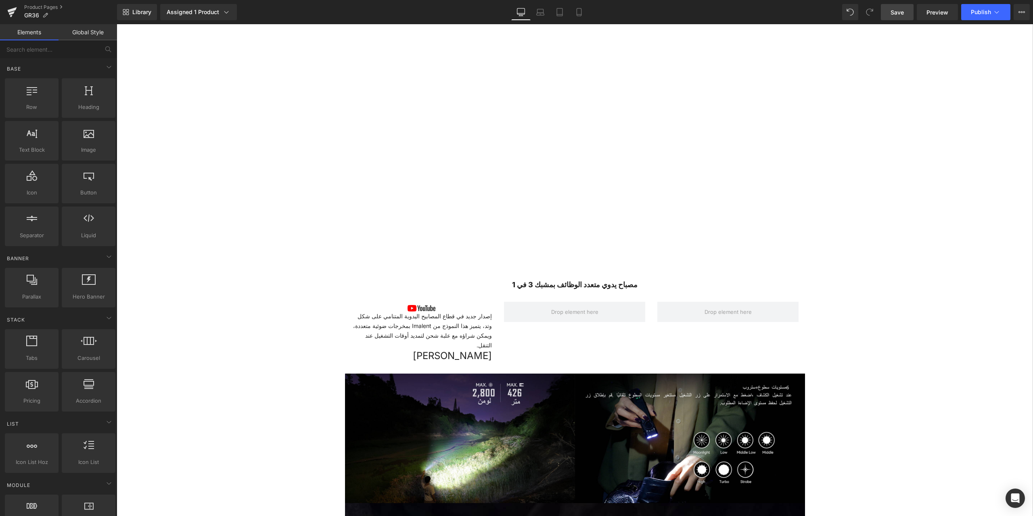
click at [898, 12] on span "Save" at bounding box center [896, 12] width 13 height 8
click at [51, 47] on input "text" at bounding box center [49, 49] width 99 height 18
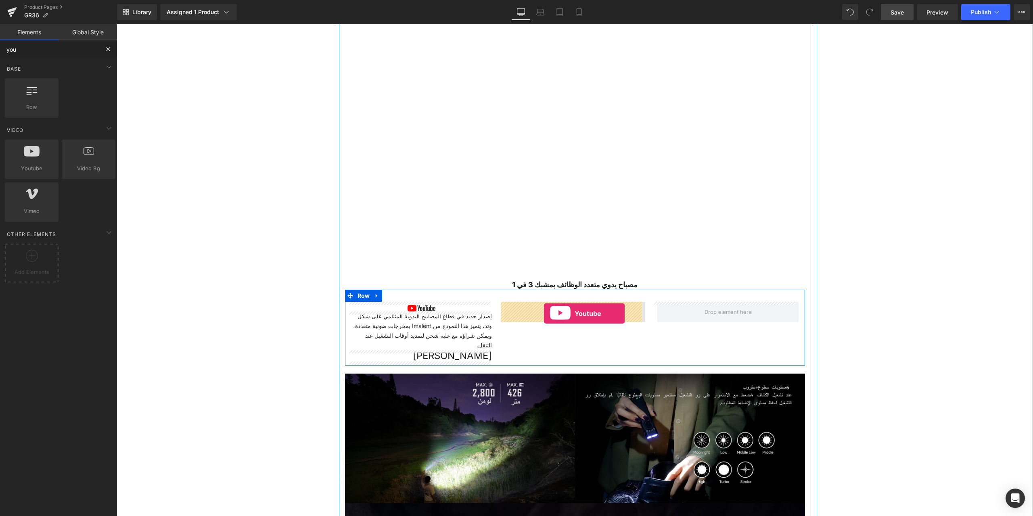
drag, startPoint x: 150, startPoint y: 180, endPoint x: 544, endPoint y: 313, distance: 415.3
type input "you"
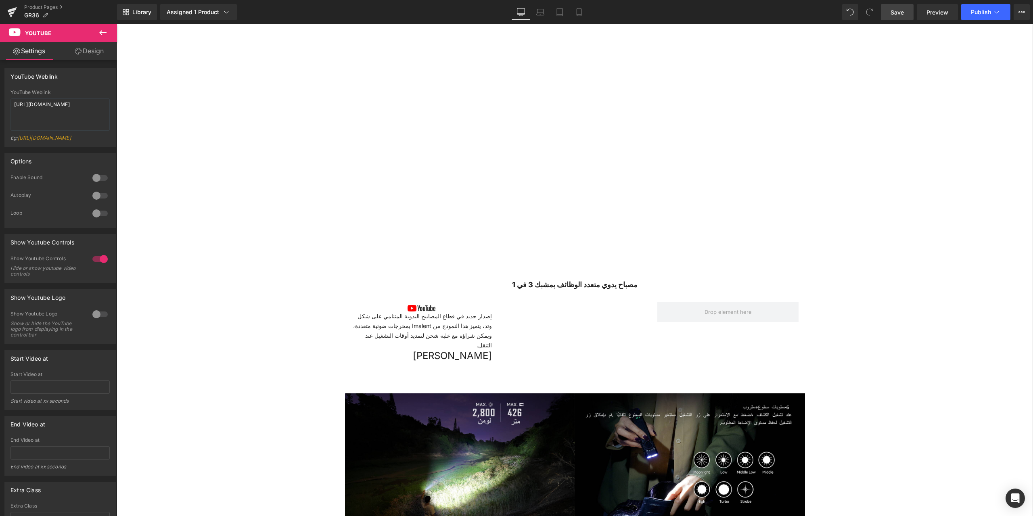
click at [101, 30] on icon at bounding box center [103, 33] width 10 height 10
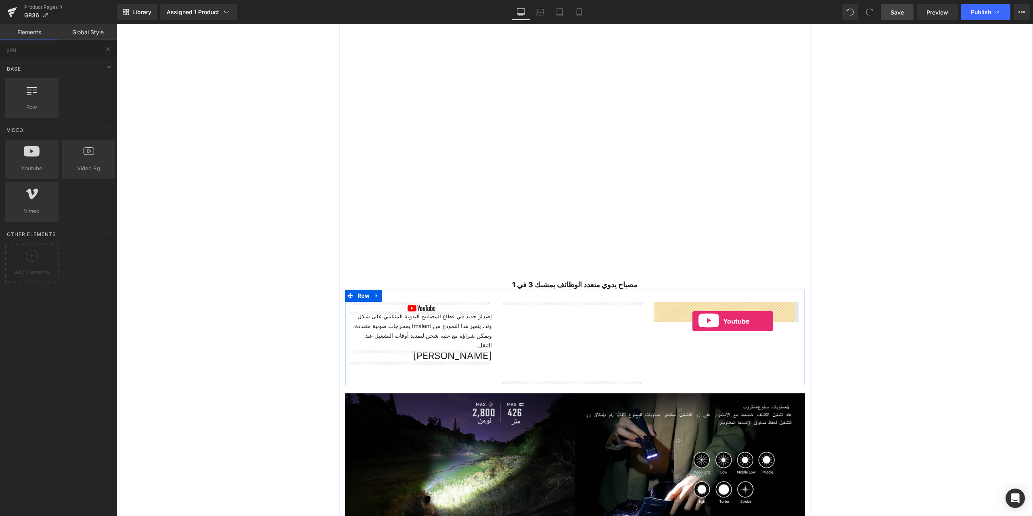
drag, startPoint x: 150, startPoint y: 180, endPoint x: 692, endPoint y: 321, distance: 559.7
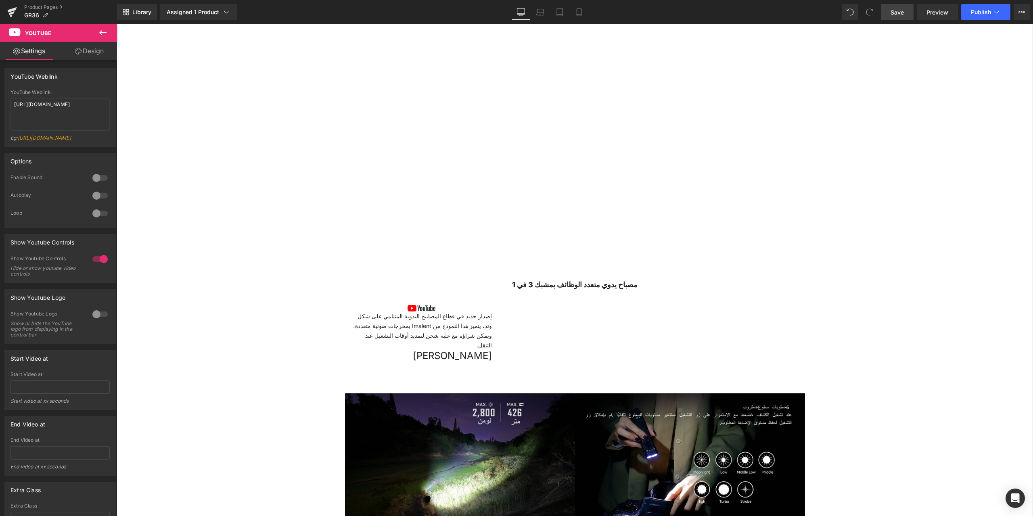
click at [900, 13] on span "Save" at bounding box center [896, 12] width 13 height 8
click at [562, 305] on span "Youtube" at bounding box center [575, 308] width 28 height 12
drag, startPoint x: 72, startPoint y: 113, endPoint x: 0, endPoint y: 95, distance: 74.4
click at [0, 95] on div "YouTube Weblink YouTube Weblink [URL][DOMAIN_NAME] Eg: [URL][DOMAIN_NAME]" at bounding box center [60, 104] width 121 height 85
paste textarea "aX6qcEBECQo"
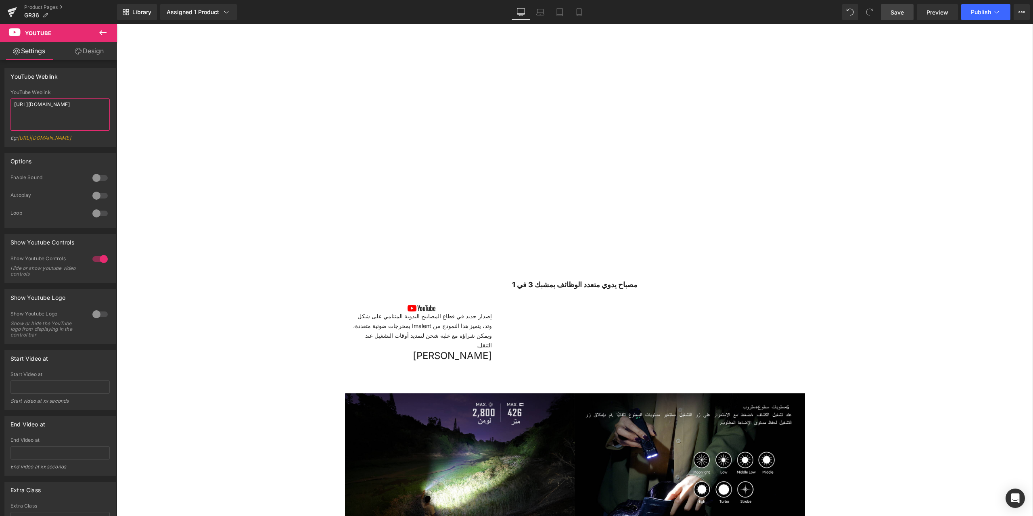
type textarea "[URL][DOMAIN_NAME]"
click at [896, 10] on span "Save" at bounding box center [896, 12] width 13 height 8
click at [719, 302] on span "Youtube" at bounding box center [728, 308] width 28 height 12
drag, startPoint x: 71, startPoint y: 111, endPoint x: 0, endPoint y: 92, distance: 73.7
click at [0, 92] on div "YouTube Weblink YouTube Weblink [URL][DOMAIN_NAME] Eg: [URL][DOMAIN_NAME]" at bounding box center [60, 104] width 121 height 85
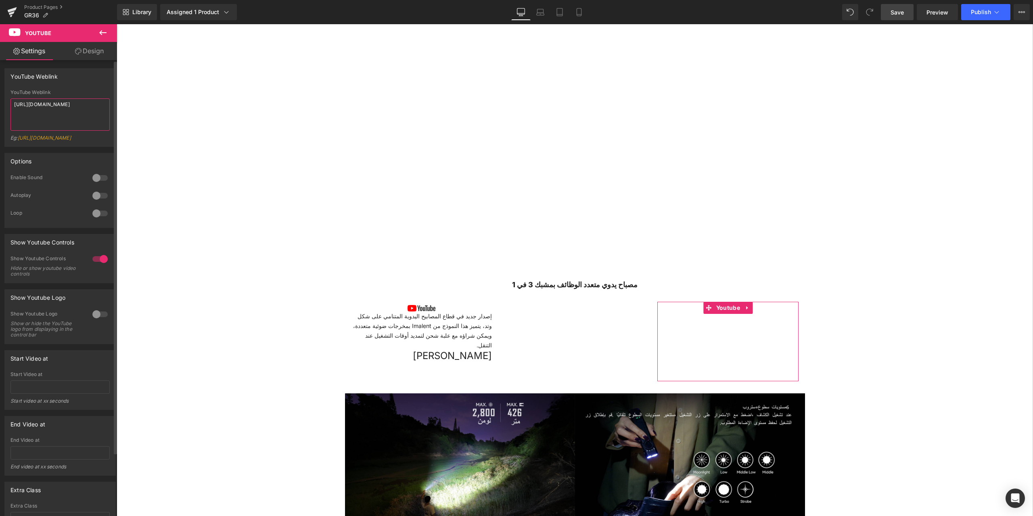
paste textarea "IHAjLABlJks"
type textarea "[URL][DOMAIN_NAME]"
click at [901, 13] on span "Save" at bounding box center [896, 12] width 13 height 8
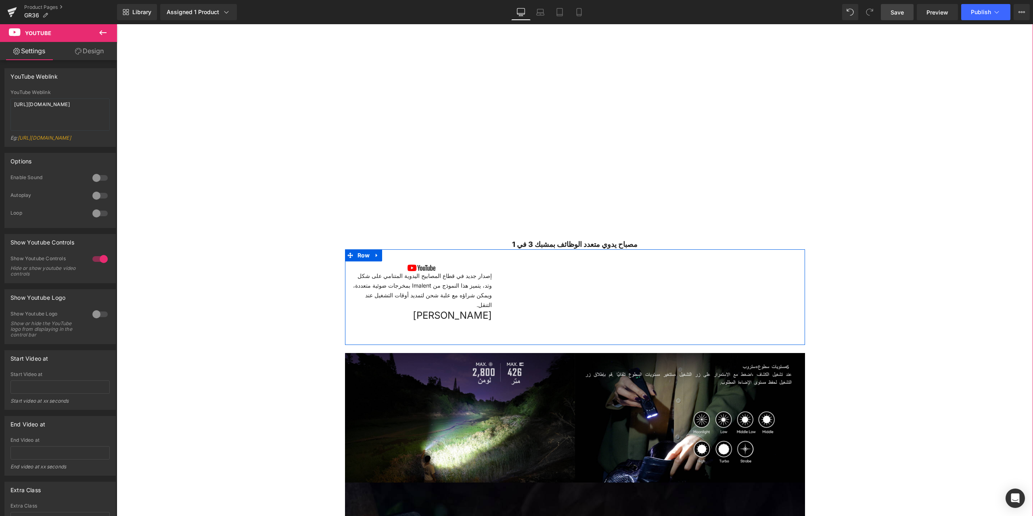
scroll to position [484, 0]
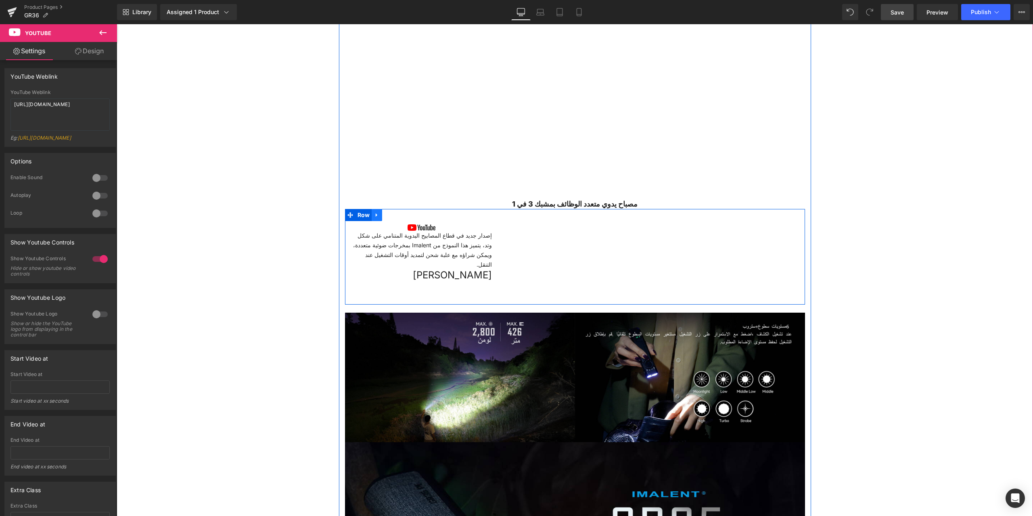
click at [375, 215] on icon at bounding box center [376, 215] width 2 height 4
click at [384, 215] on icon at bounding box center [387, 215] width 6 height 6
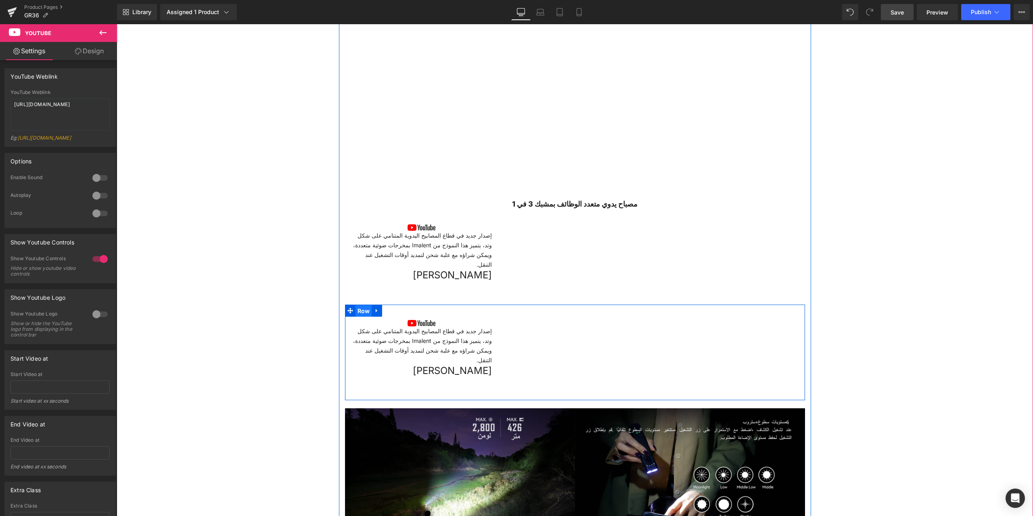
click at [363, 308] on span "Row" at bounding box center [363, 311] width 17 height 12
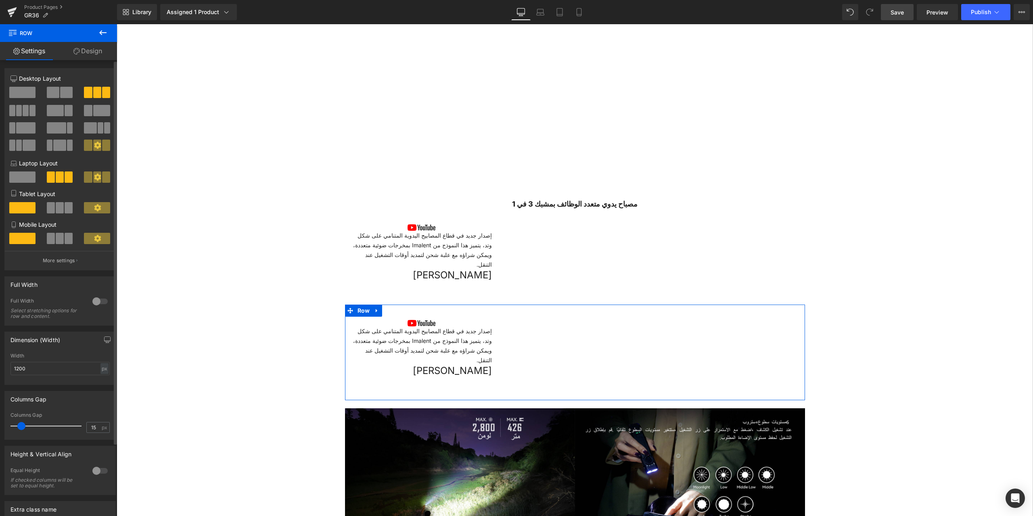
click at [60, 91] on span at bounding box center [66, 92] width 13 height 11
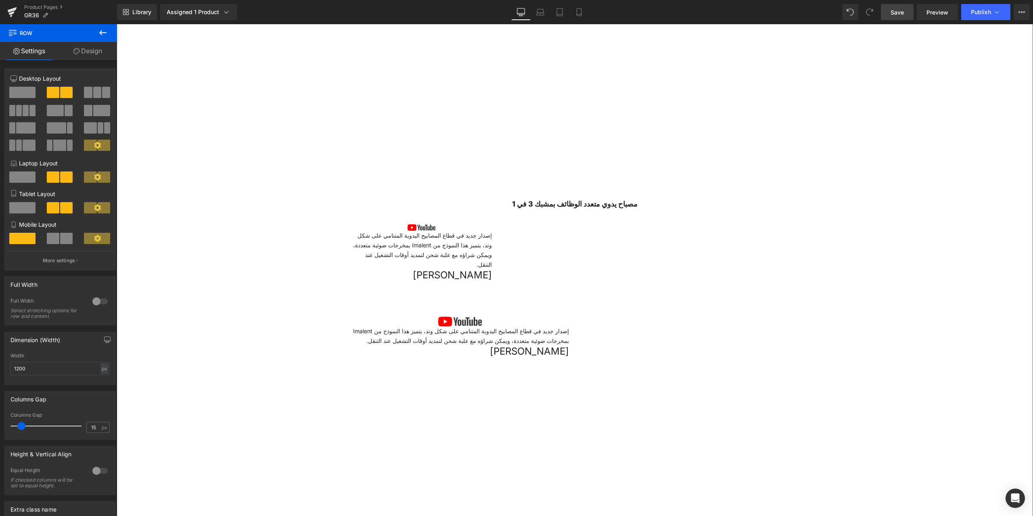
scroll to position [565, 0]
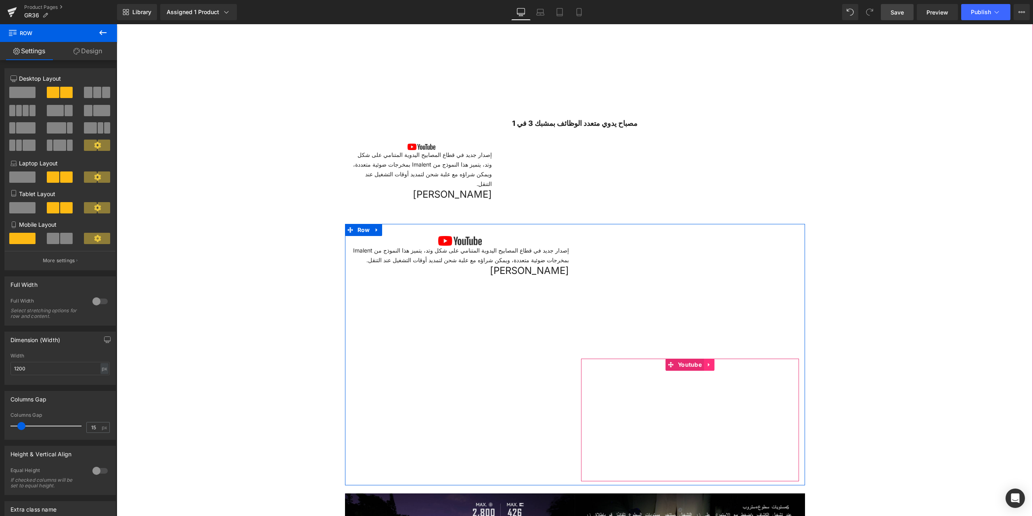
click at [706, 363] on icon at bounding box center [709, 364] width 6 height 6
click at [711, 365] on icon at bounding box center [714, 364] width 6 height 6
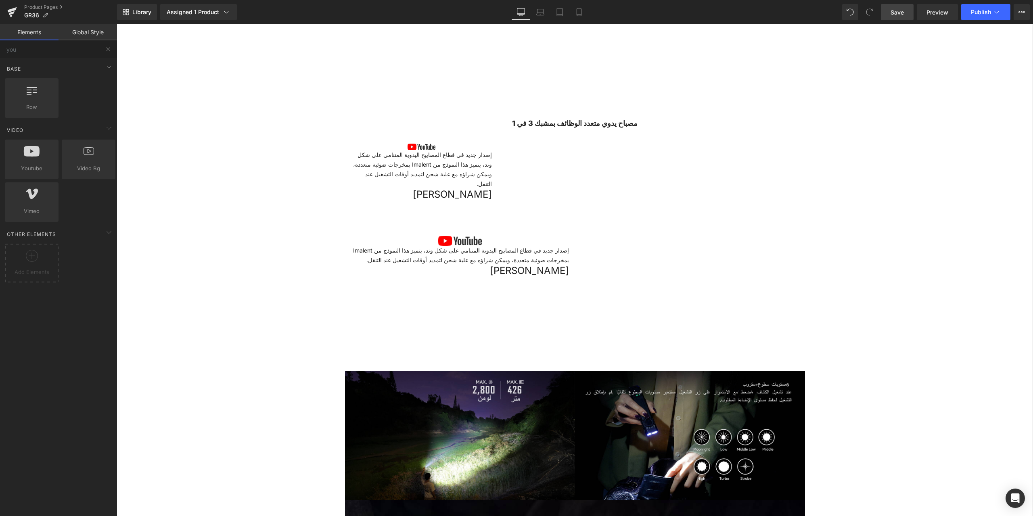
click at [897, 13] on span "Save" at bounding box center [896, 12] width 13 height 8
click at [471, 241] on icon at bounding box center [471, 241] width 1 height 3
click at [474, 241] on icon at bounding box center [476, 240] width 4 height 4
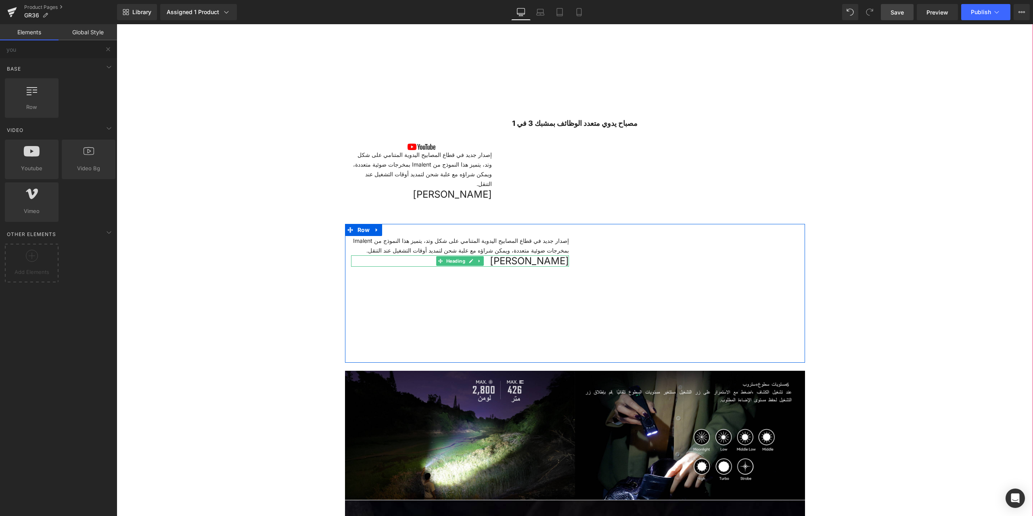
click at [523, 263] on h2 "[PERSON_NAME]" at bounding box center [460, 260] width 218 height 11
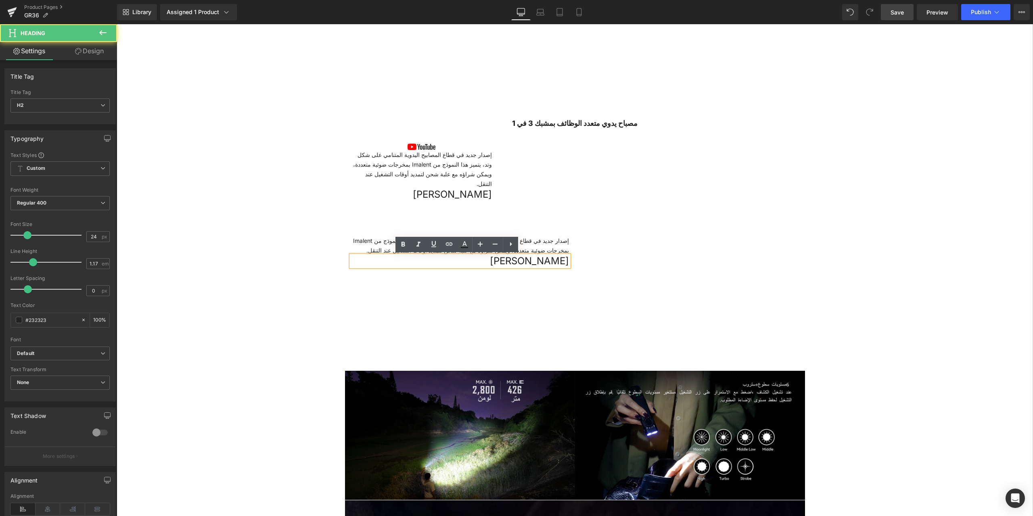
drag, startPoint x: 486, startPoint y: 261, endPoint x: 590, endPoint y: 268, distance: 103.9
click at [590, 268] on div "إصدار جديد في قطاع المصابيح اليدوية المتنامي على شكل وتد، يتميز هذا النموذج من …" at bounding box center [575, 293] width 460 height 139
paste div
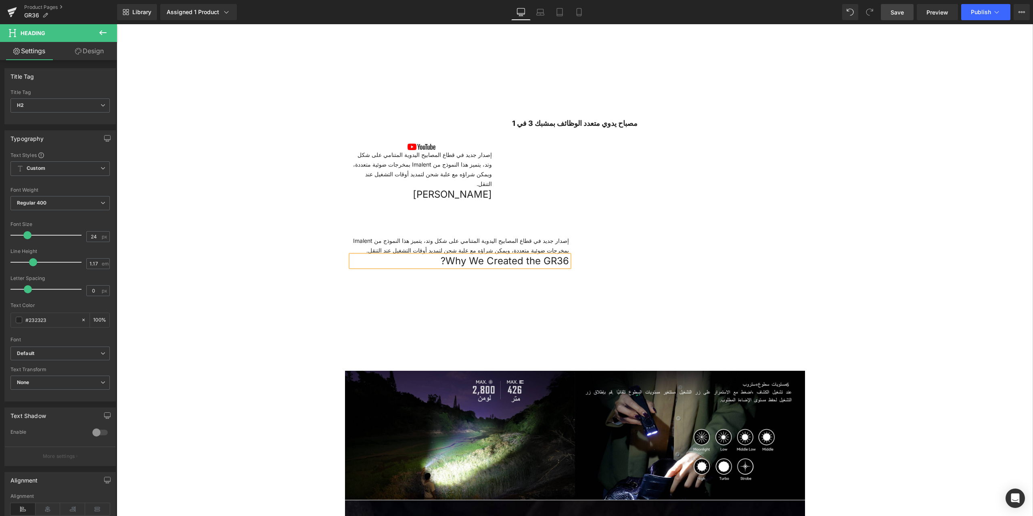
click at [464, 313] on div "إصدار جديد في قطاع المصابيح اليدوية المتنامي على شكل وتد، يتميز هذا النموذج من …" at bounding box center [575, 293] width 460 height 139
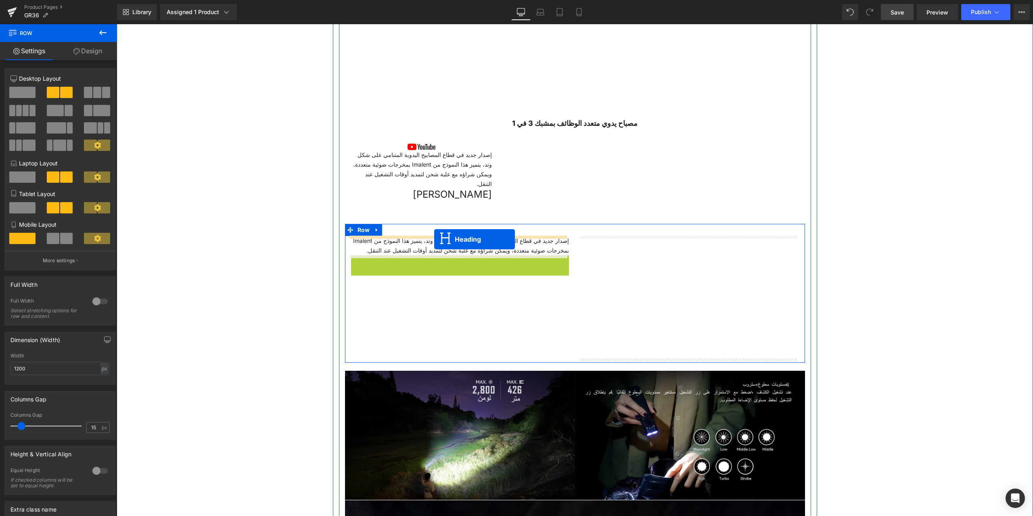
drag, startPoint x: 437, startPoint y: 262, endPoint x: 434, endPoint y: 239, distance: 22.8
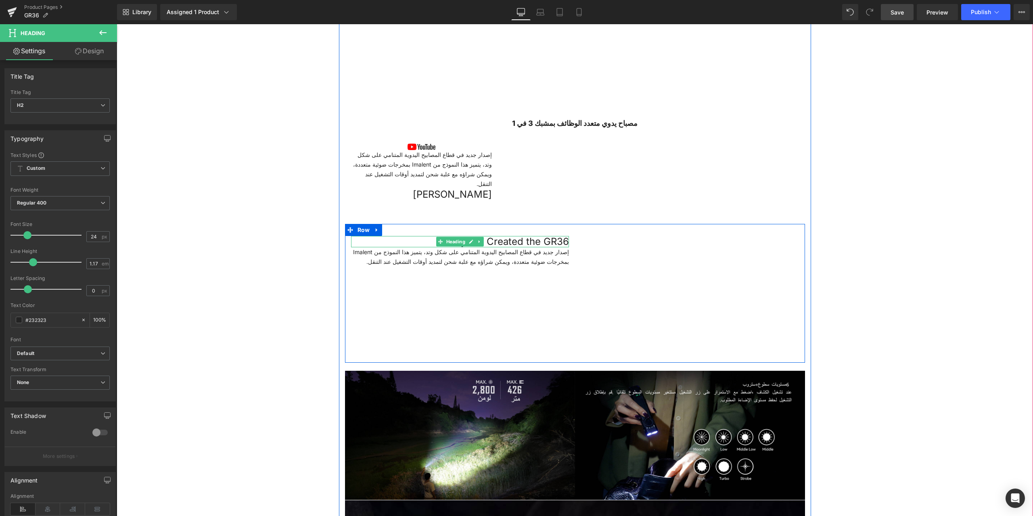
click at [455, 303] on div "Why We Created the GR36? Heading إصدار جديد في قطاع المصابيح اليدوية المتنامي ع…" at bounding box center [575, 293] width 460 height 139
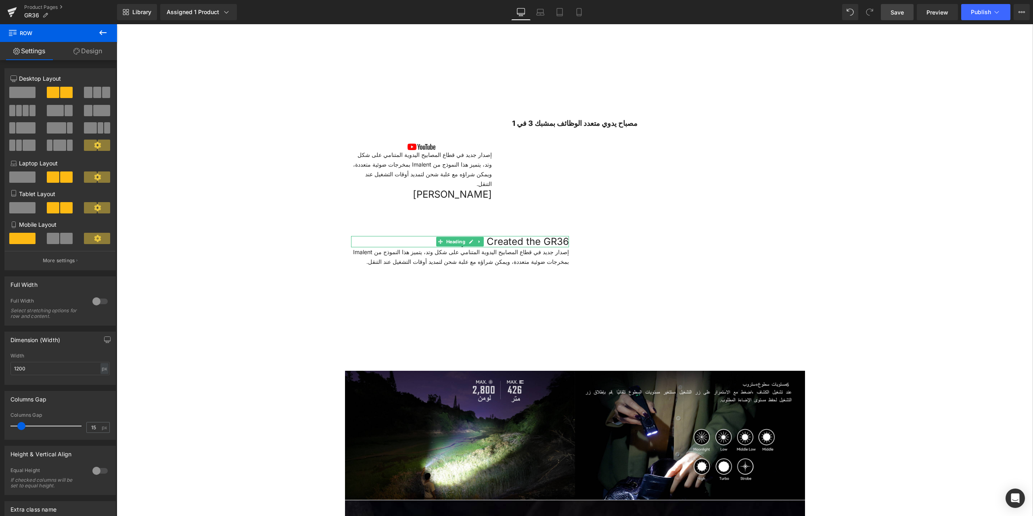
click at [897, 8] on span "Save" at bounding box center [896, 12] width 13 height 8
click at [425, 257] on div "إصدار جديد في قطاع المصابيح اليدوية المتنامي على شكل وتد، يتميز هذا النموذج من …" at bounding box center [460, 256] width 218 height 19
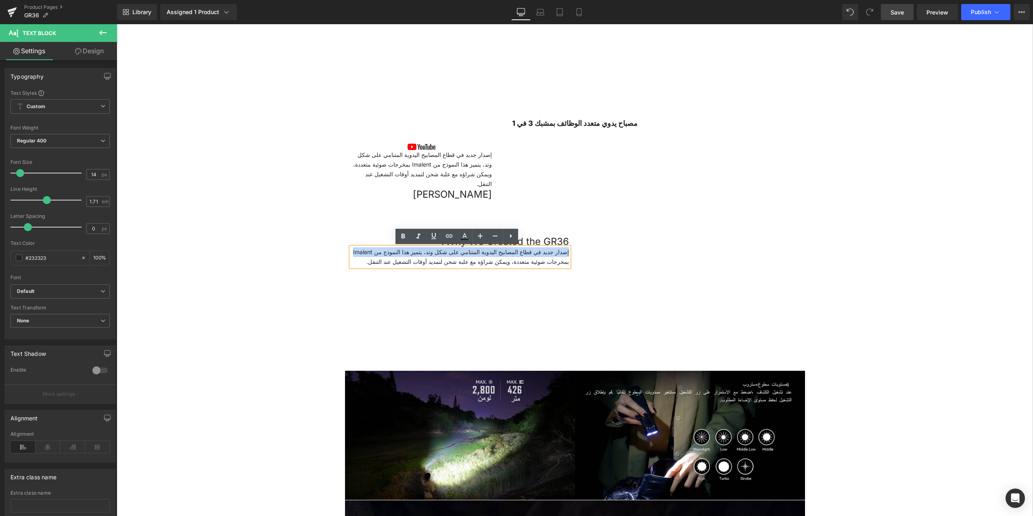
drag, startPoint x: 349, startPoint y: 251, endPoint x: 570, endPoint y: 256, distance: 220.3
click at [570, 256] on div "Why We Created the GR36? Heading إصدار جديد في قطاع المصابيح اليدوية المتنامي ع…" at bounding box center [460, 251] width 230 height 31
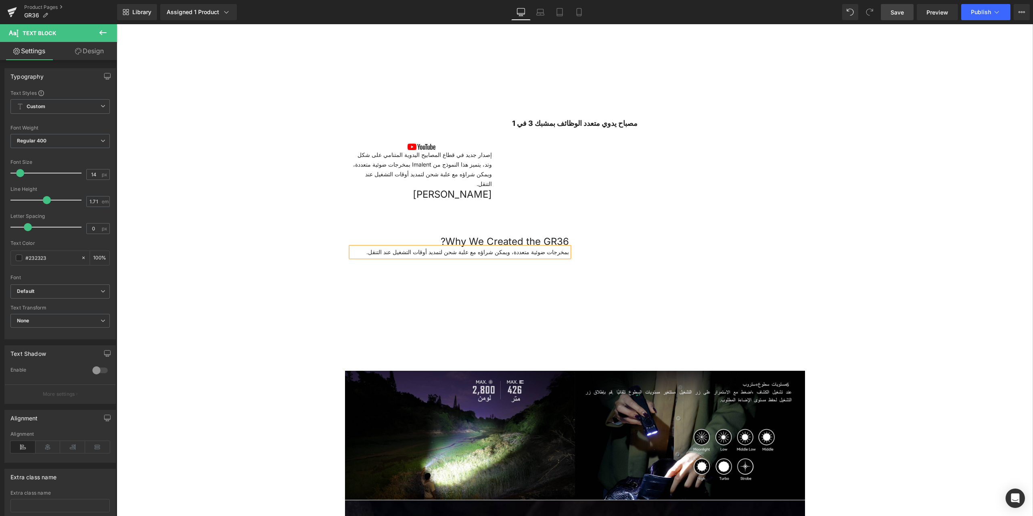
drag, startPoint x: 565, startPoint y: 252, endPoint x: 320, endPoint y: 250, distance: 244.4
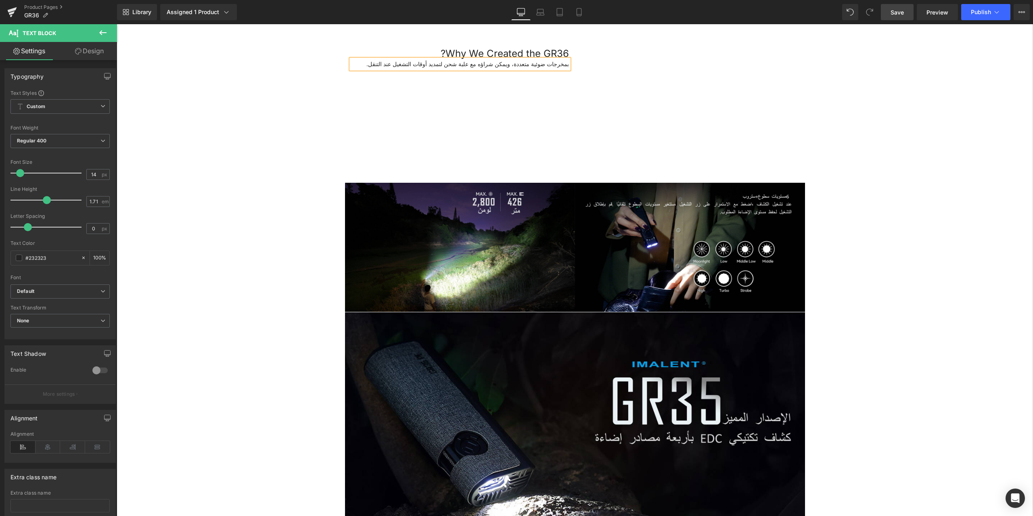
scroll to position [632, 0]
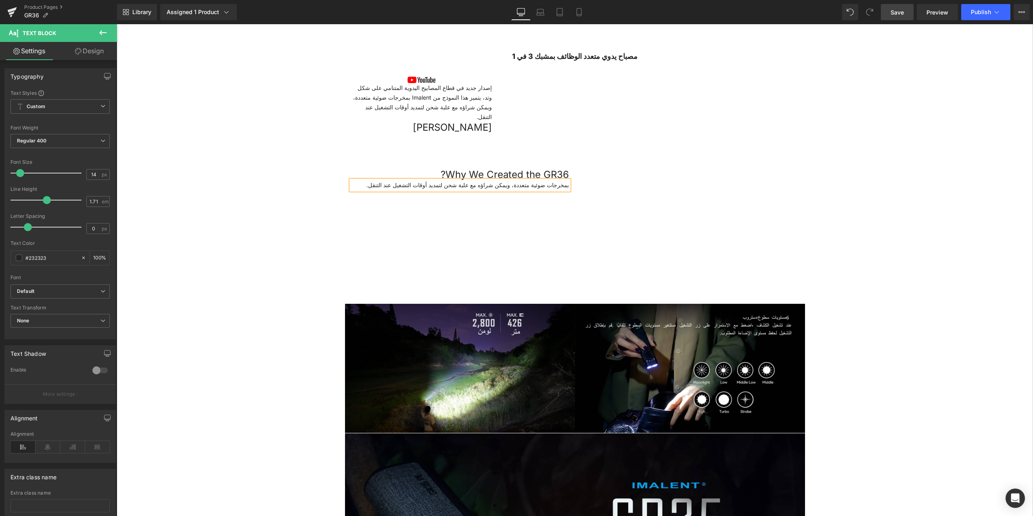
click at [367, 186] on div "بمخرجات ضوئية متعددة، ويمكن شراؤه مع علبة شحن لتمديد أوقات التشغيل عند التنقل." at bounding box center [460, 185] width 218 height 10
click at [363, 186] on div "بمخرجات ضوئية متعددة، ويمكن شراؤه مع علبة شحن لتمديد أوقات التشغيل عند التنقل." at bounding box center [460, 185] width 218 height 10
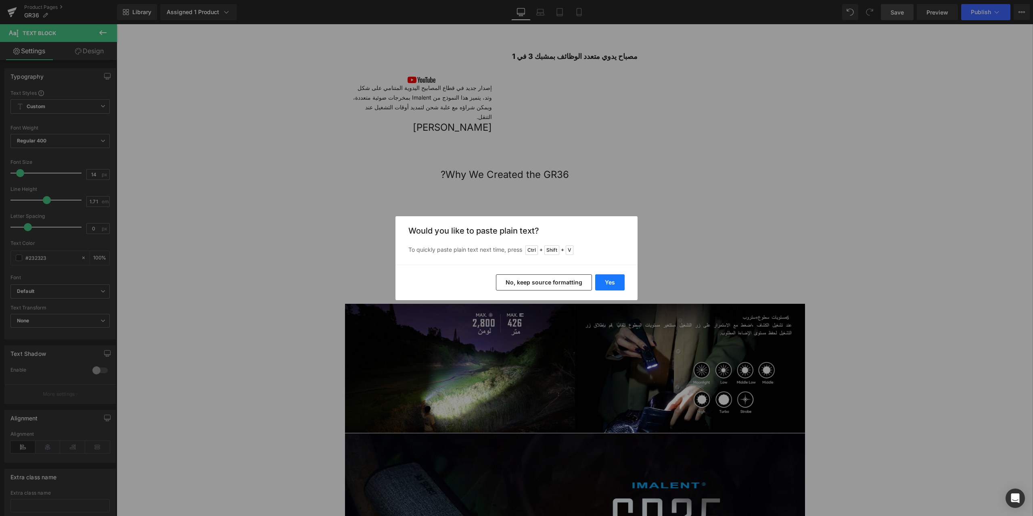
click at [607, 285] on button "Yes" at bounding box center [609, 282] width 29 height 16
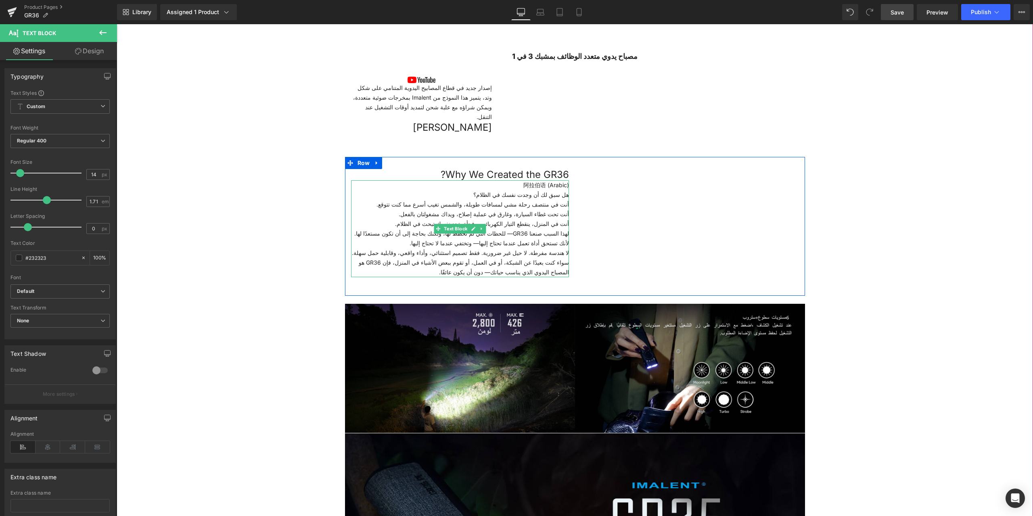
click at [532, 183] on div "阿拉伯语 (Arabic)  هل سبق لك أن وجدت نفسك في الظلام؟ أنت في منتصف رحلة مشي لمساف…" at bounding box center [460, 228] width 218 height 97
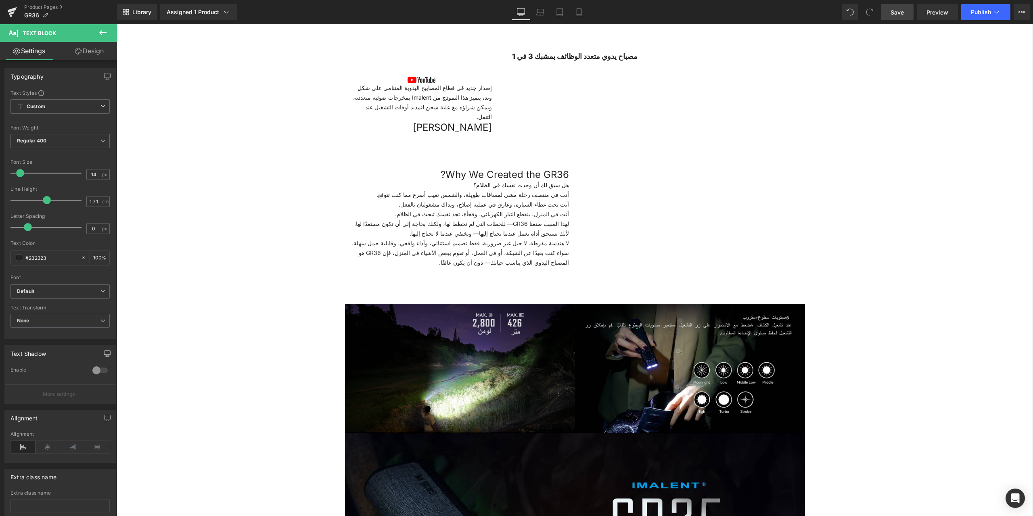
click at [896, 11] on span "Save" at bounding box center [896, 12] width 13 height 8
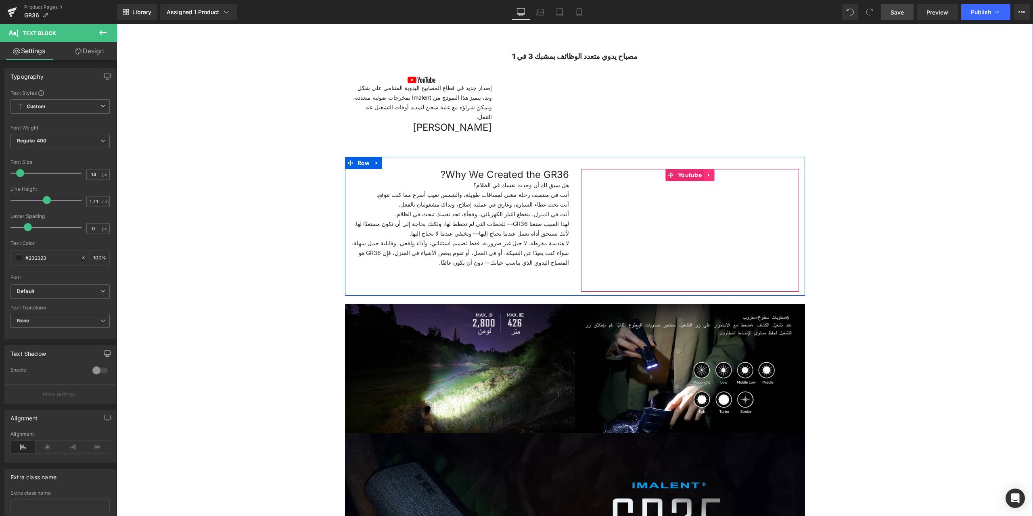
click at [708, 173] on icon at bounding box center [709, 175] width 6 height 6
click at [711, 175] on icon at bounding box center [714, 175] width 6 height 6
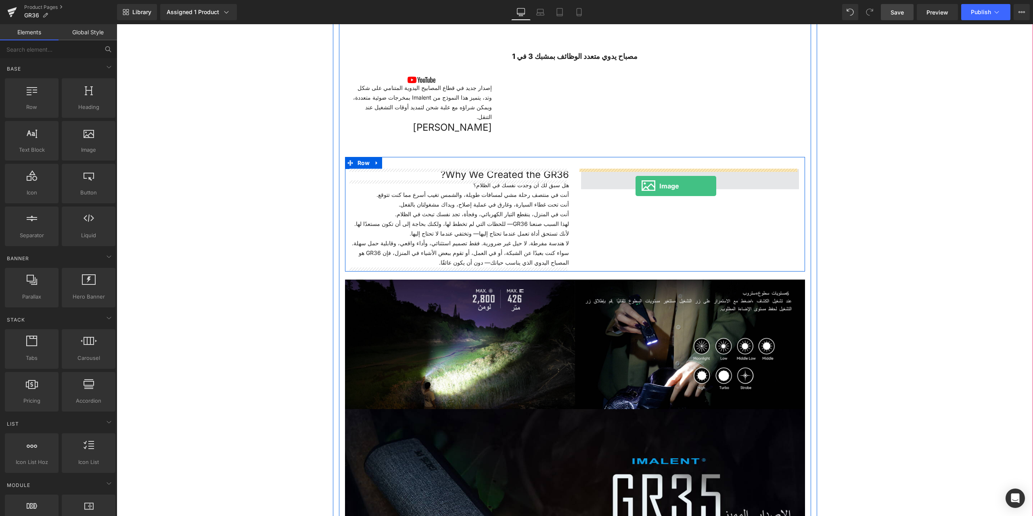
drag, startPoint x: 202, startPoint y: 156, endPoint x: 635, endPoint y: 186, distance: 433.8
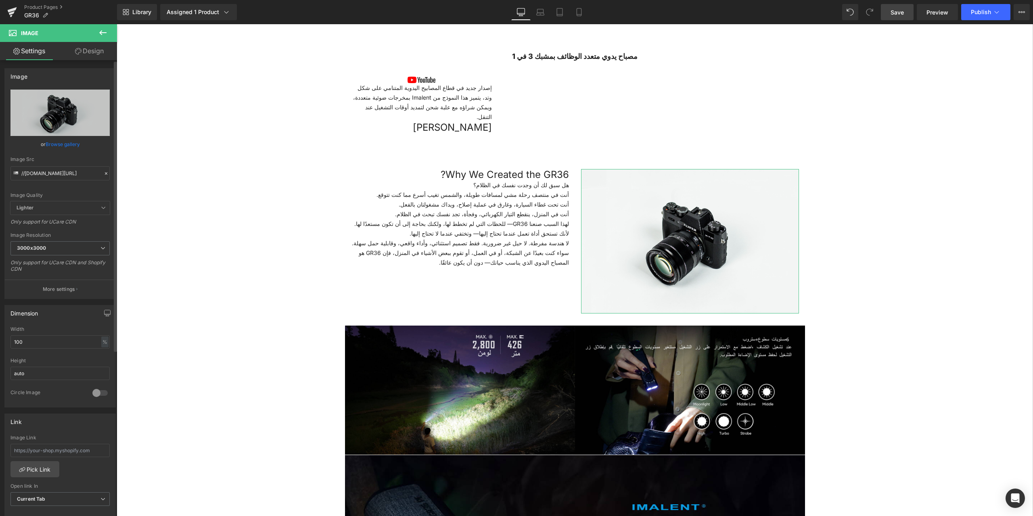
click at [103, 175] on icon at bounding box center [106, 174] width 6 height 6
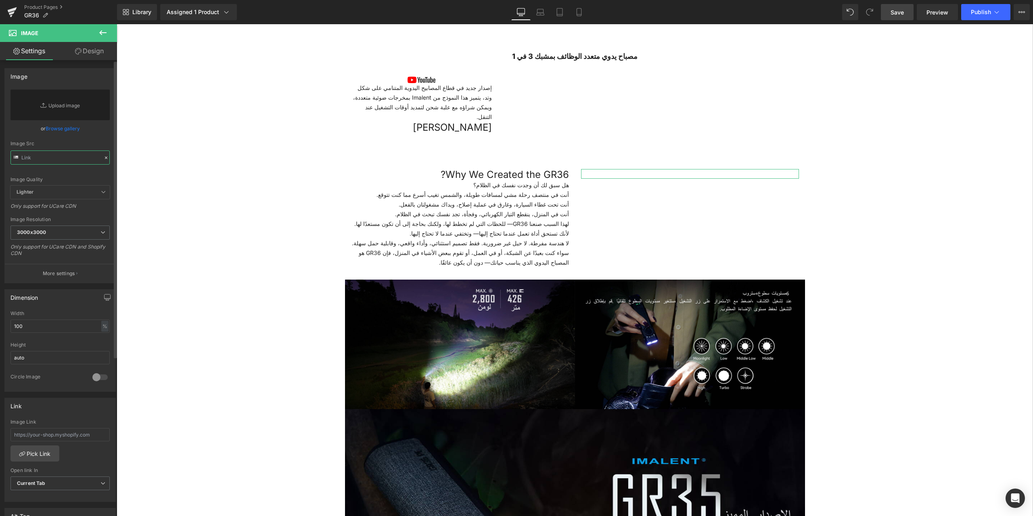
click at [40, 156] on input "text" at bounding box center [59, 157] width 99 height 14
paste input "[URL][DOMAIN_NAME]"
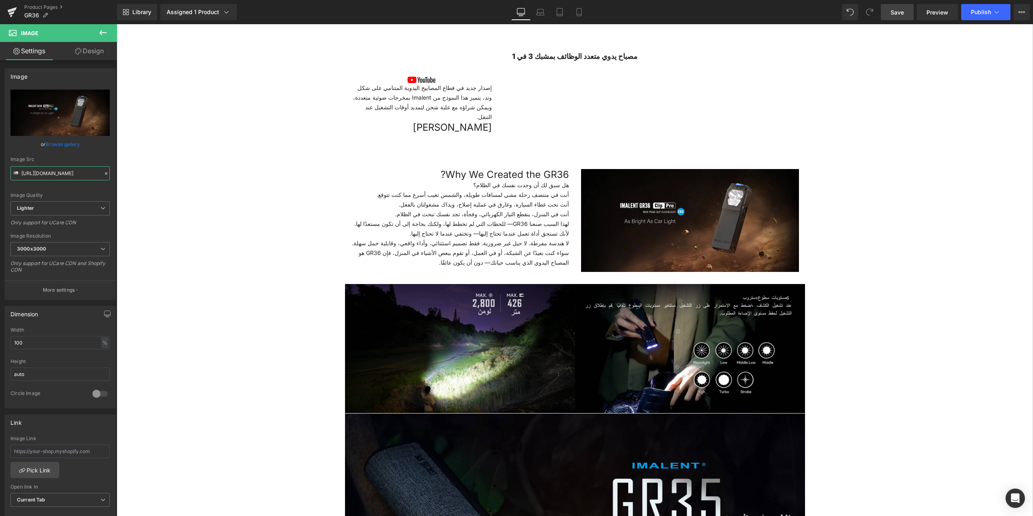
type input "[URL][DOMAIN_NAME]"
click at [903, 13] on span "Save" at bounding box center [896, 12] width 13 height 8
click at [898, 9] on span "Save" at bounding box center [896, 12] width 13 height 8
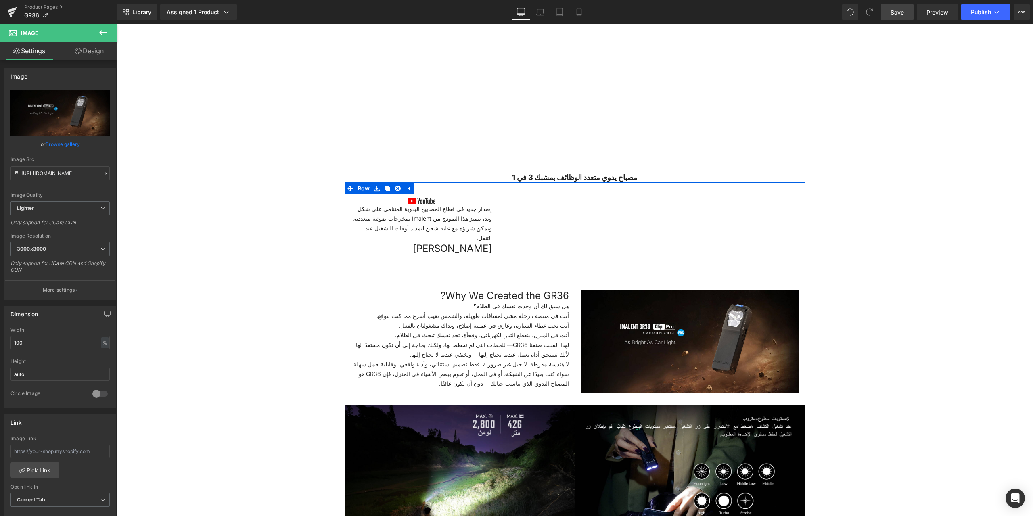
scroll to position [632, 0]
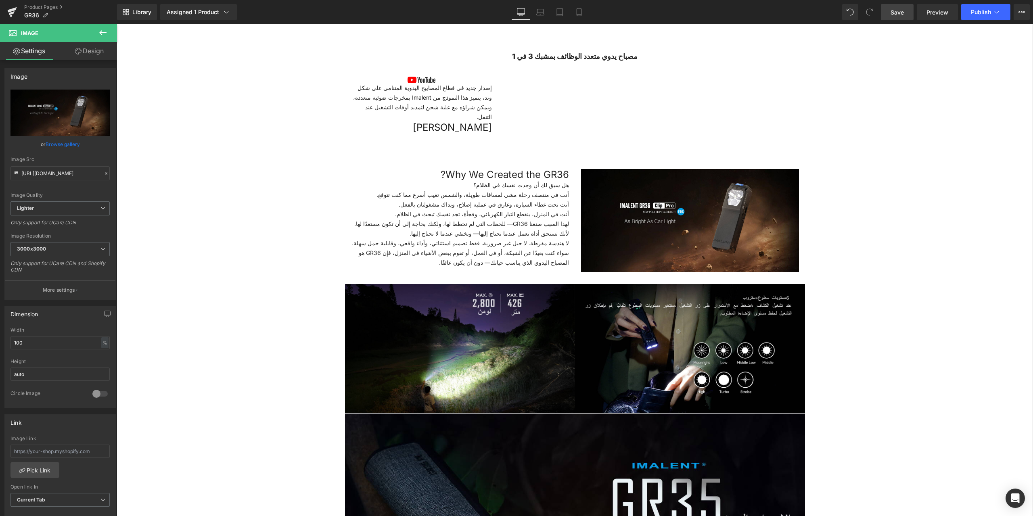
click at [101, 35] on icon at bounding box center [103, 33] width 10 height 10
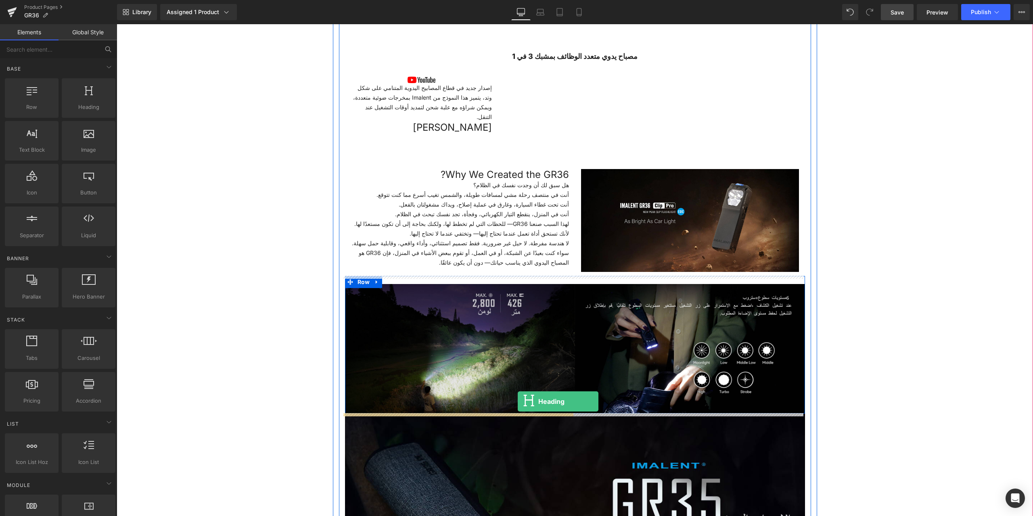
drag, startPoint x: 205, startPoint y: 127, endPoint x: 517, endPoint y: 401, distance: 415.5
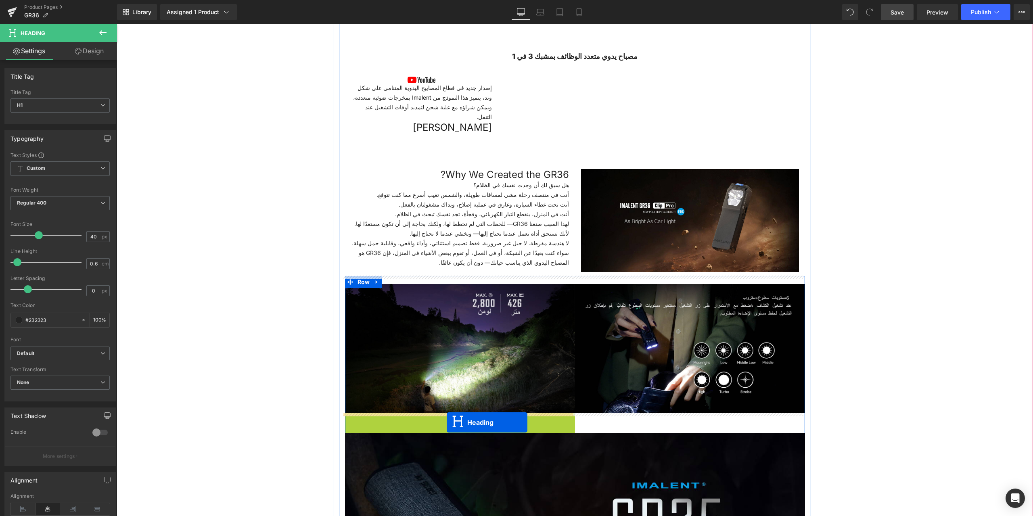
drag, startPoint x: 434, startPoint y: 418, endPoint x: 446, endPoint y: 422, distance: 13.3
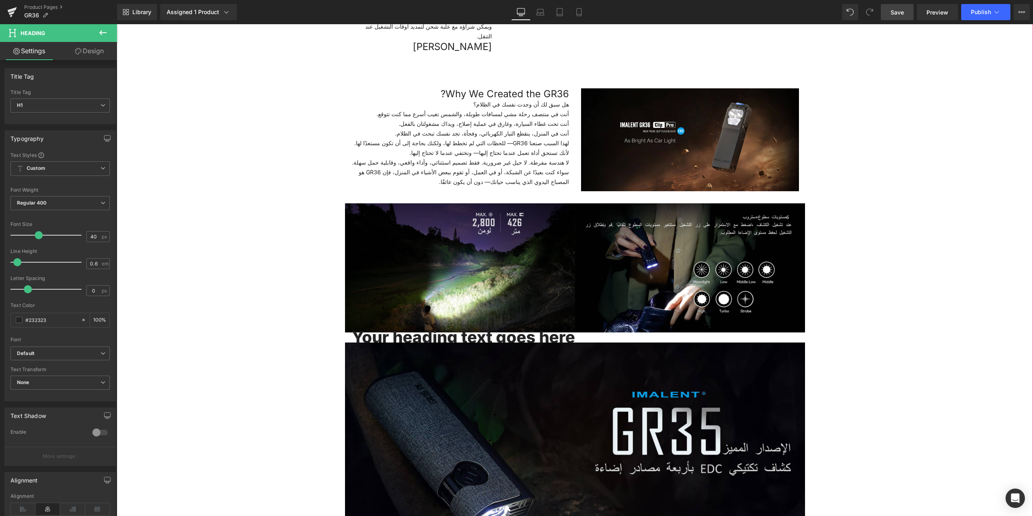
scroll to position [672, 0]
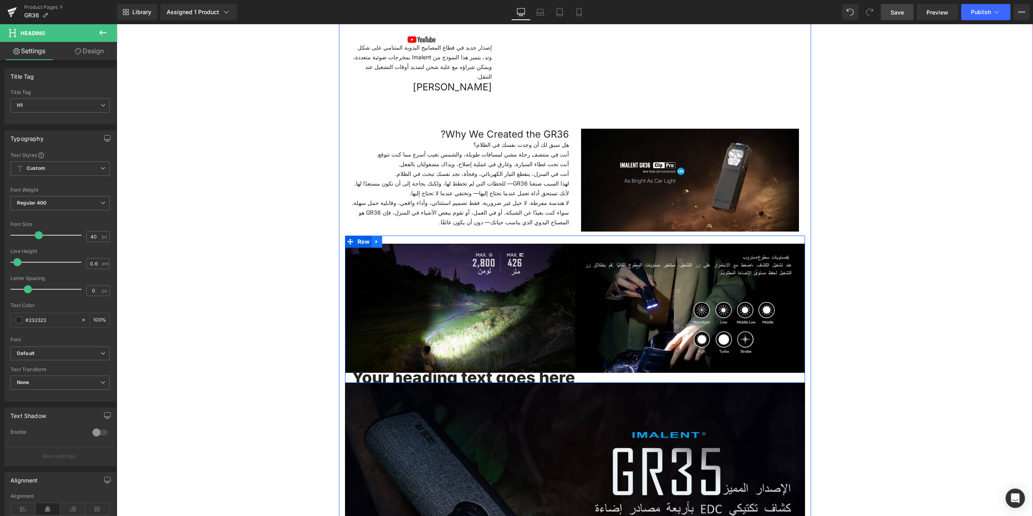
click at [375, 240] on icon at bounding box center [376, 242] width 2 height 4
click at [395, 242] on icon at bounding box center [398, 242] width 6 height 6
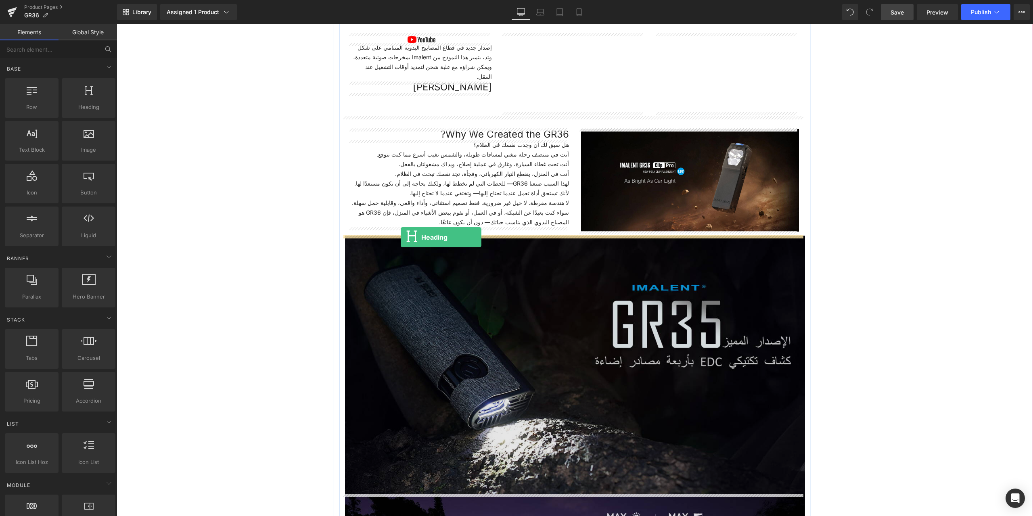
drag, startPoint x: 203, startPoint y: 123, endPoint x: 401, endPoint y: 237, distance: 228.1
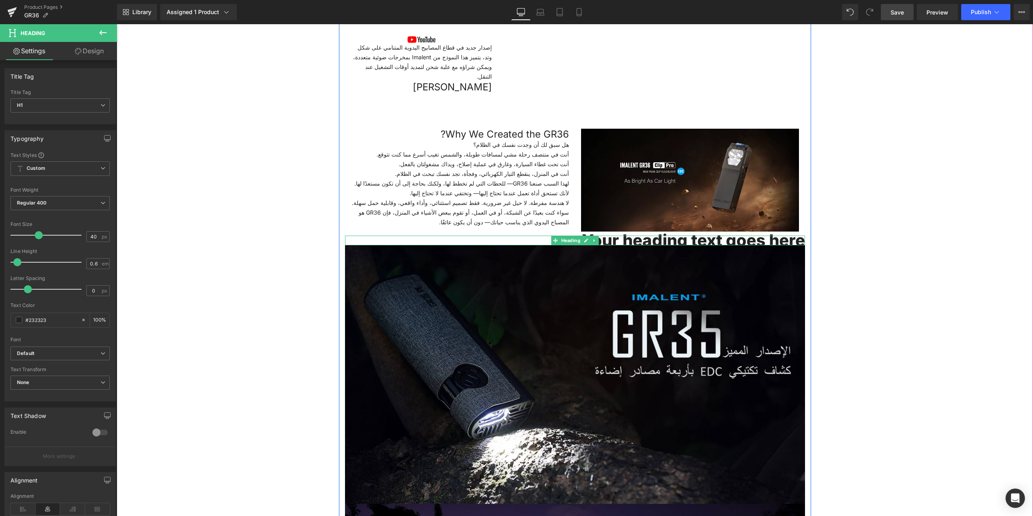
click at [509, 239] on h1 "Your heading text goes here" at bounding box center [575, 241] width 460 height 10
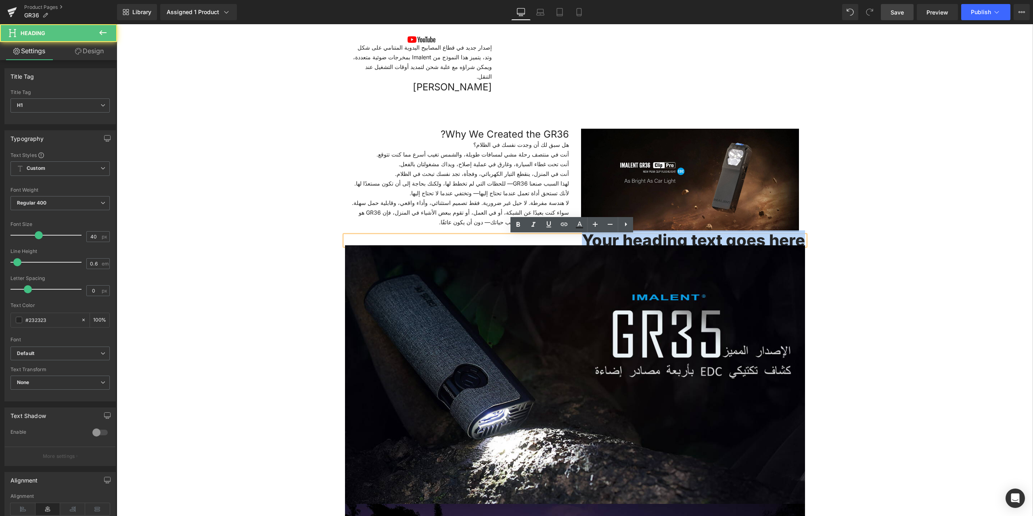
drag, startPoint x: 579, startPoint y: 238, endPoint x: 812, endPoint y: 240, distance: 232.7
paste div
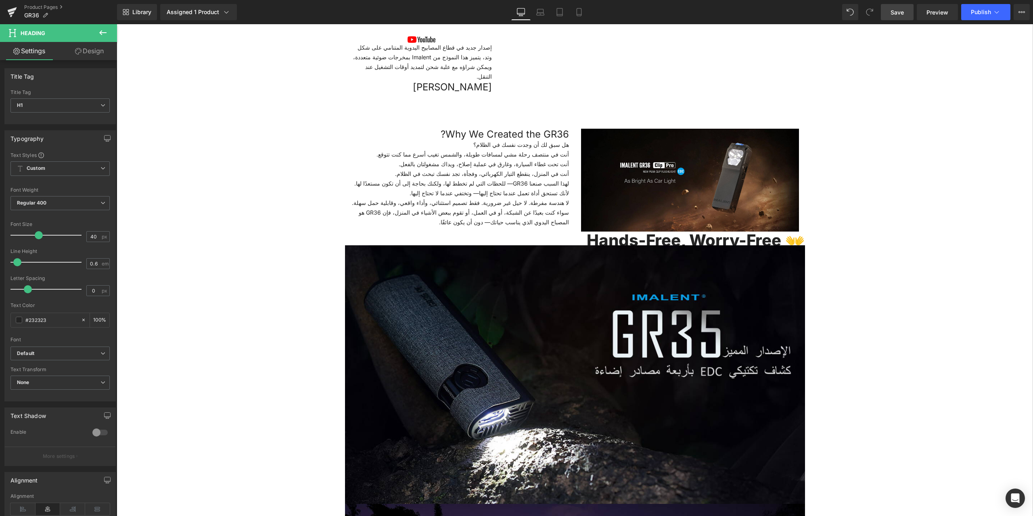
click at [105, 31] on icon at bounding box center [103, 33] width 10 height 10
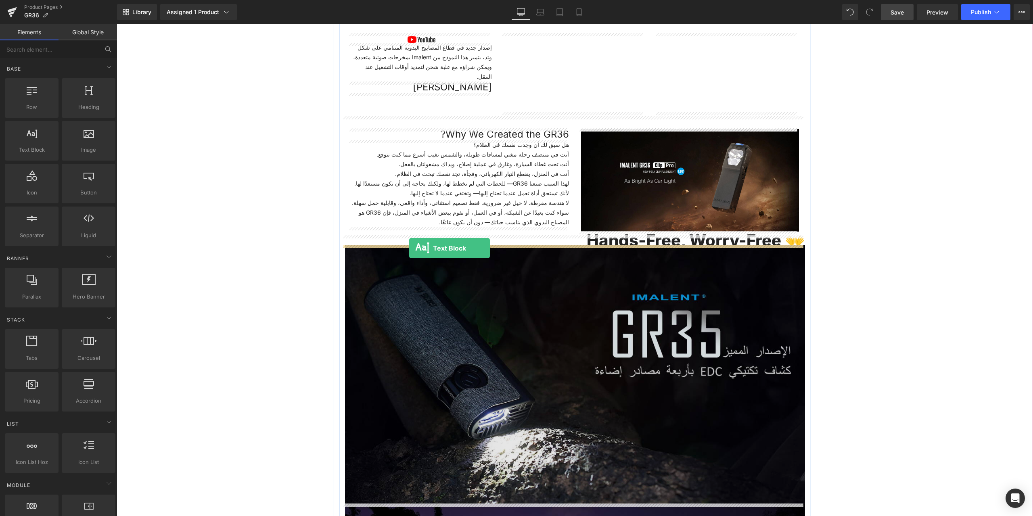
drag, startPoint x: 148, startPoint y: 163, endPoint x: 409, endPoint y: 248, distance: 274.9
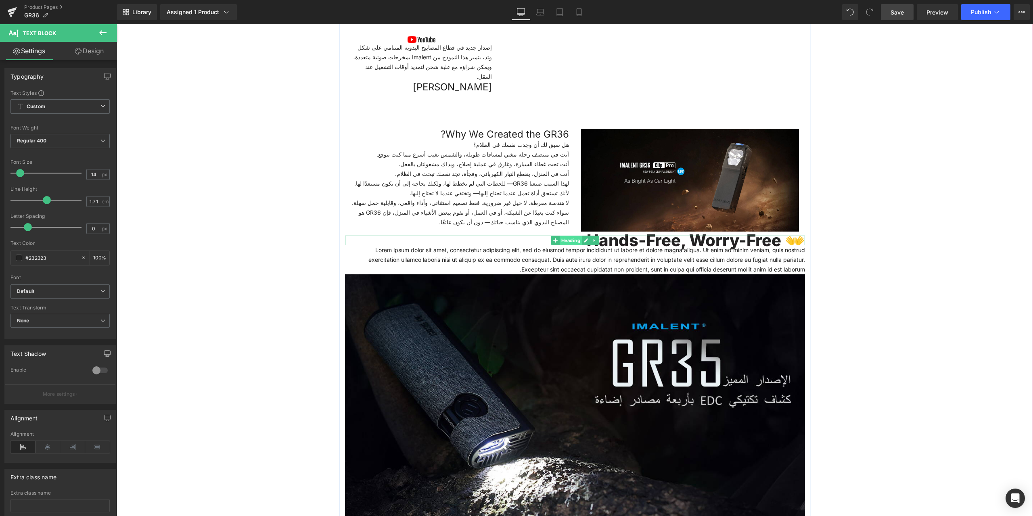
click at [576, 239] on span "Heading" at bounding box center [570, 241] width 22 height 10
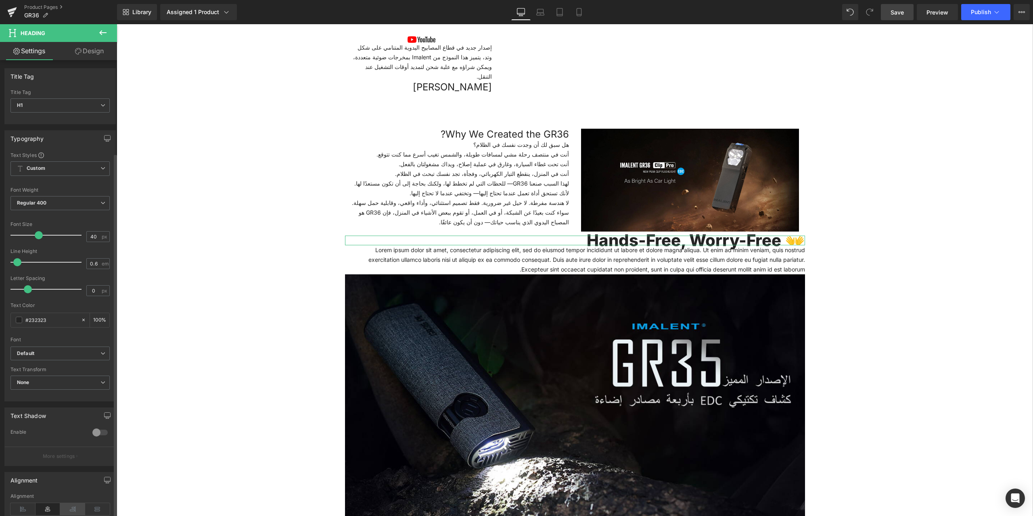
scroll to position [117, 0]
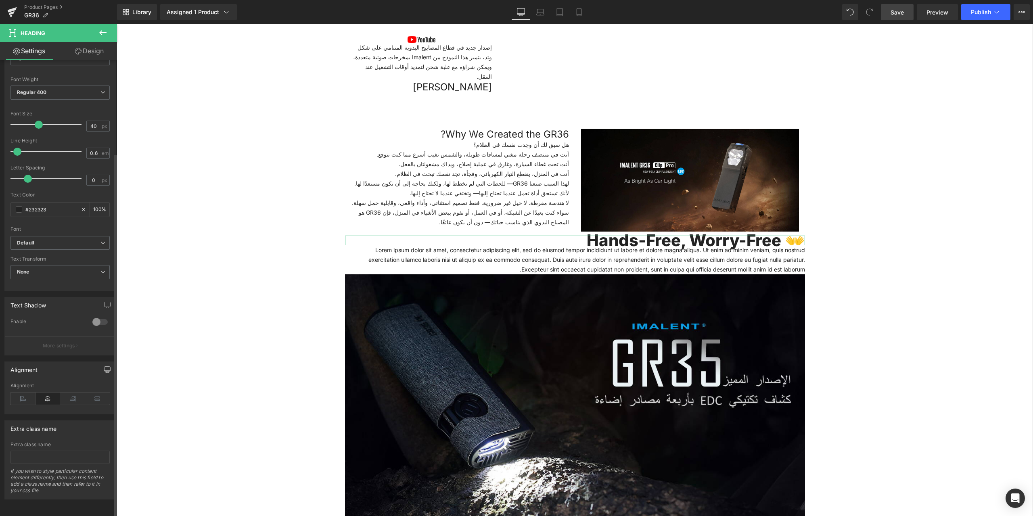
click at [42, 392] on icon at bounding box center [47, 398] width 25 height 12
click at [23, 392] on icon at bounding box center [22, 398] width 25 height 12
click at [70, 393] on icon at bounding box center [72, 398] width 25 height 12
click at [45, 392] on icon at bounding box center [47, 398] width 25 height 12
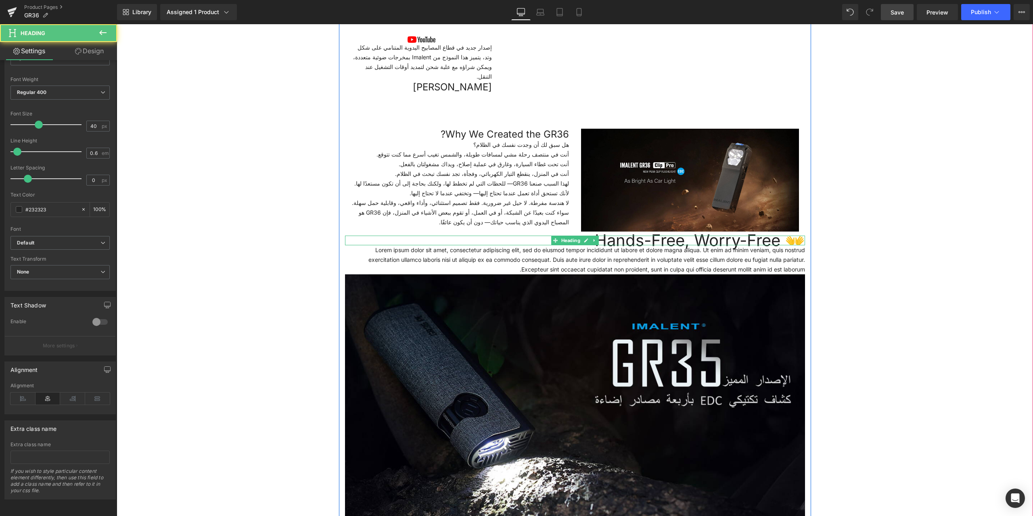
click at [620, 239] on h1 "👐 Hands-Free, Worry-Free" at bounding box center [575, 241] width 460 height 10
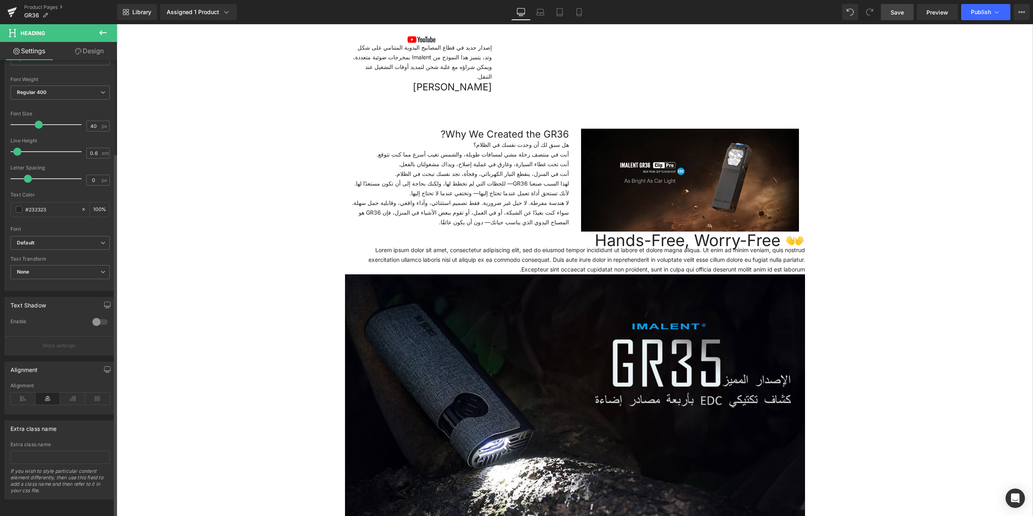
click at [42, 392] on icon at bounding box center [47, 398] width 25 height 12
click at [607, 236] on h1 "👐 Hands-Free, Worry-Free" at bounding box center [575, 241] width 460 height 10
click at [97, 392] on icon at bounding box center [97, 398] width 25 height 12
click at [73, 392] on icon at bounding box center [72, 398] width 25 height 12
click at [43, 392] on icon at bounding box center [47, 398] width 25 height 12
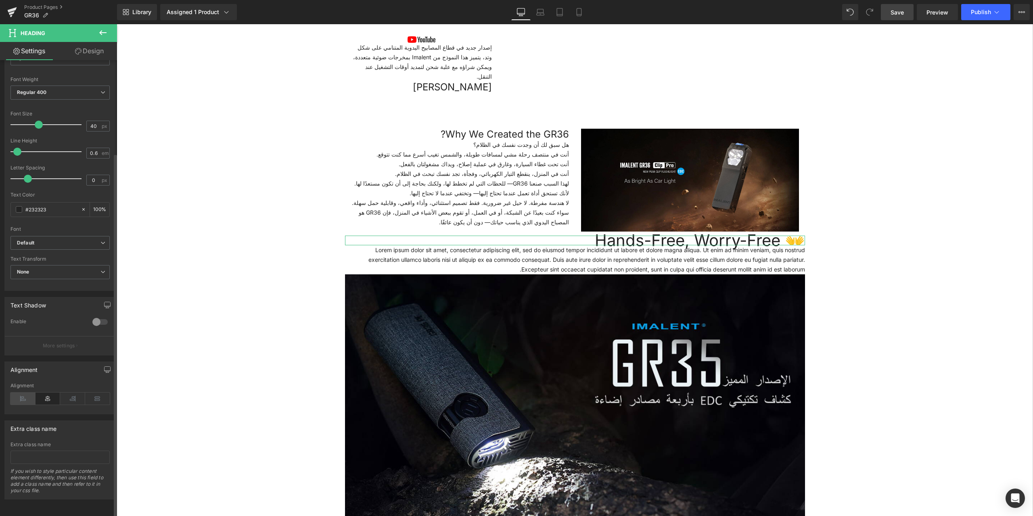
click at [13, 392] on icon at bounding box center [22, 398] width 25 height 12
click at [621, 238] on h1 "👐 Hands-Free, Worry-Free" at bounding box center [575, 241] width 460 height 10
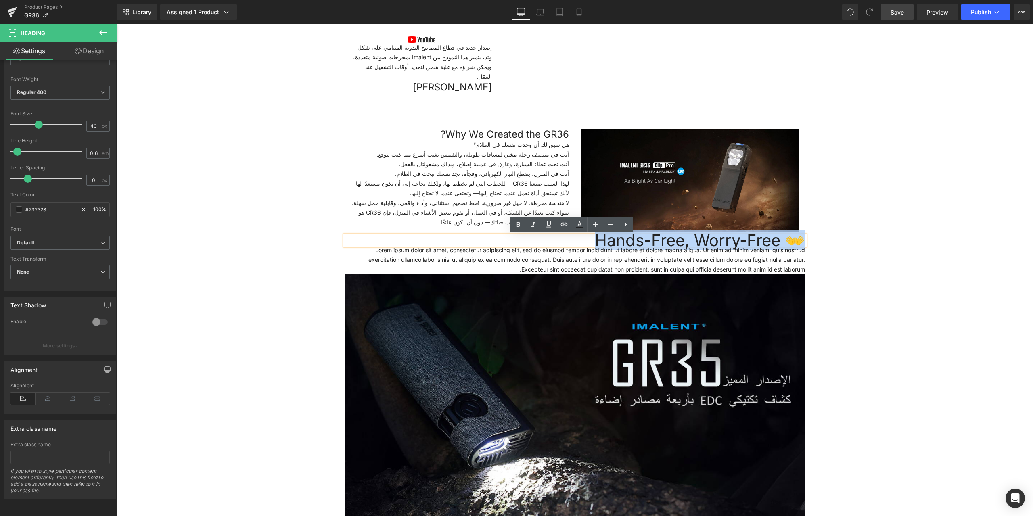
drag, startPoint x: 588, startPoint y: 238, endPoint x: 814, endPoint y: 243, distance: 225.9
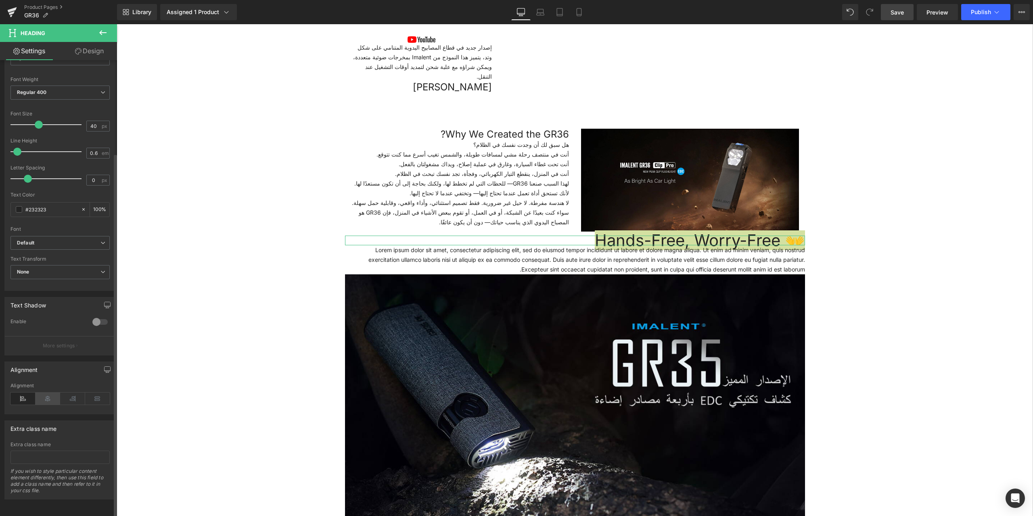
click at [47, 394] on icon at bounding box center [47, 398] width 25 height 12
click at [71, 394] on icon at bounding box center [72, 398] width 25 height 12
click at [96, 393] on icon at bounding box center [97, 398] width 25 height 12
click at [56, 392] on icon at bounding box center [47, 398] width 25 height 12
click at [29, 392] on icon at bounding box center [22, 398] width 25 height 12
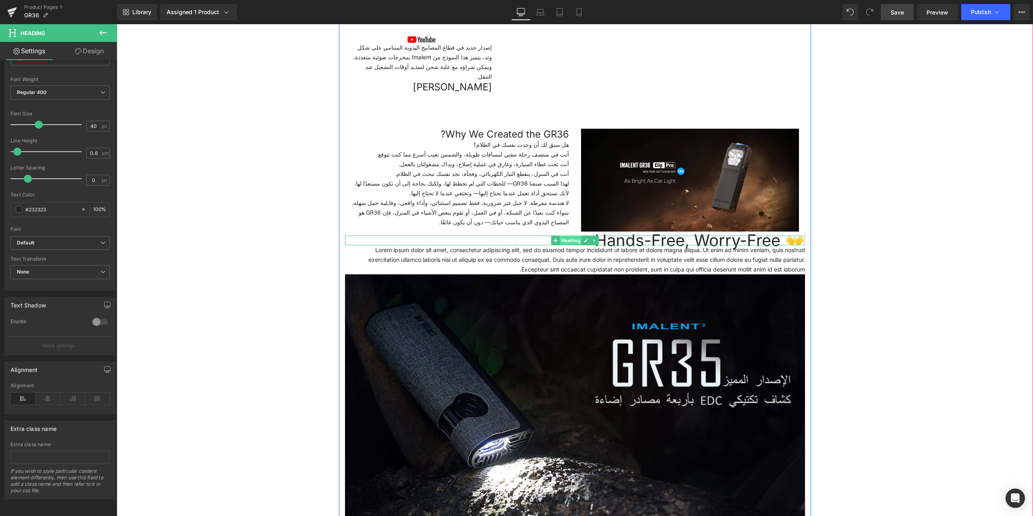
click at [574, 240] on span "Heading" at bounding box center [570, 241] width 22 height 10
click at [46, 393] on icon at bounding box center [47, 398] width 25 height 12
click at [601, 239] on h1 "👐 Hands-Free, Worry-Free" at bounding box center [575, 241] width 460 height 10
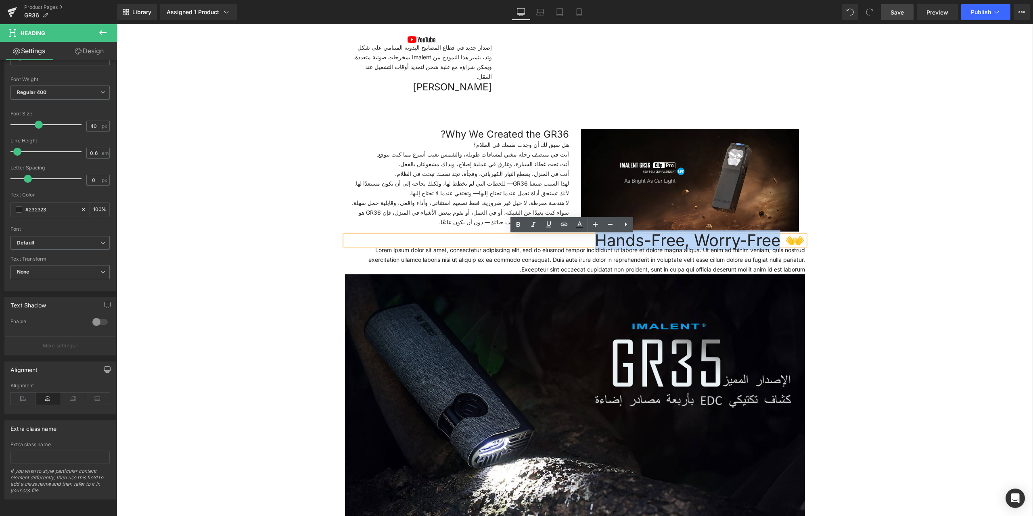
drag, startPoint x: 774, startPoint y: 241, endPoint x: 593, endPoint y: 238, distance: 180.3
click at [593, 238] on h1 "👐 Hands-Free, Worry-Free" at bounding box center [575, 241] width 460 height 10
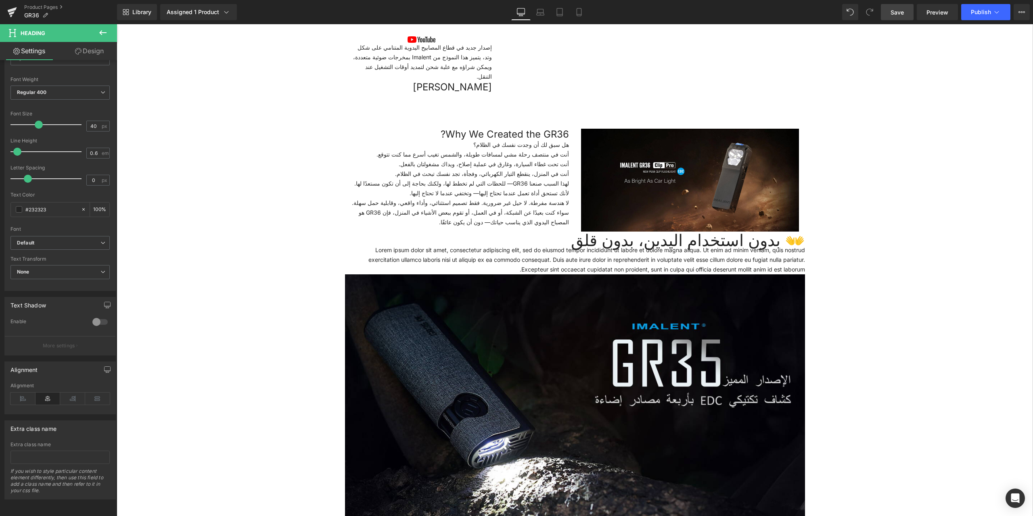
click at [900, 10] on span "Save" at bounding box center [896, 12] width 13 height 8
click at [493, 257] on p "Lorem ipsum dolor sit amet, consectetur adipiscing elit, sed do eiusmod tempor …" at bounding box center [575, 259] width 460 height 29
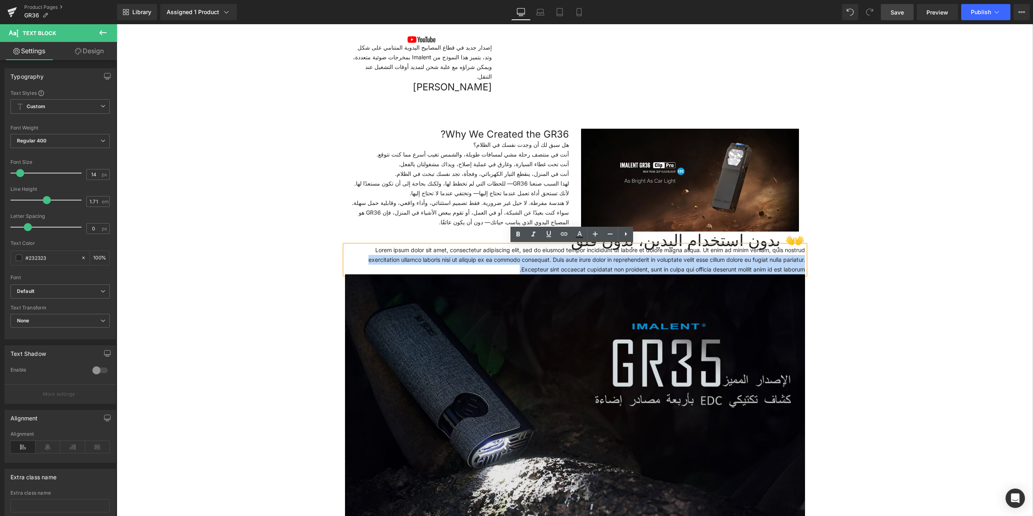
drag, startPoint x: 367, startPoint y: 250, endPoint x: 801, endPoint y: 274, distance: 434.2
click at [802, 274] on div "Lorem ipsum dolor sit amet, consectetur adipiscing elit, sed do eiusmod tempor …" at bounding box center [575, 259] width 460 height 29
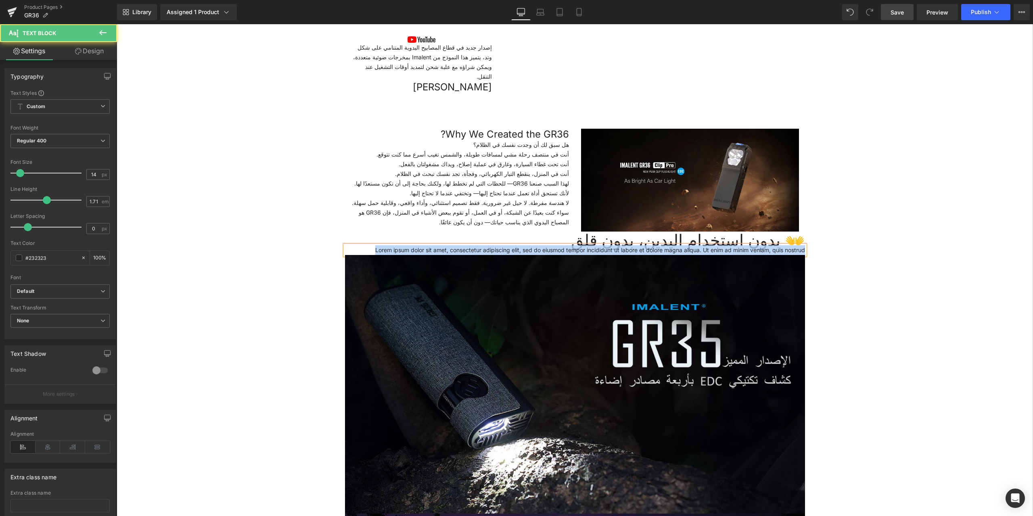
drag, startPoint x: 367, startPoint y: 247, endPoint x: 836, endPoint y: 264, distance: 469.8
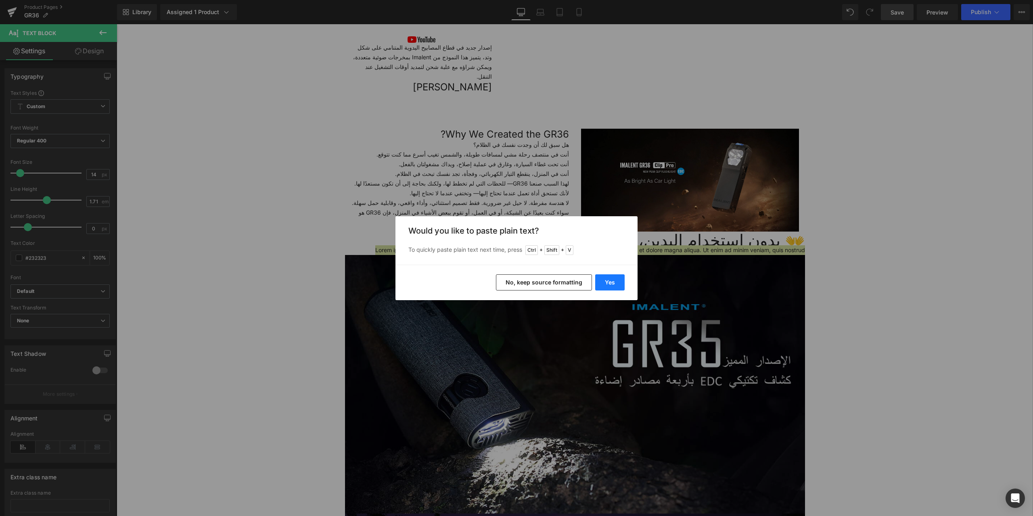
click at [605, 284] on button "Yes" at bounding box center [609, 282] width 29 height 16
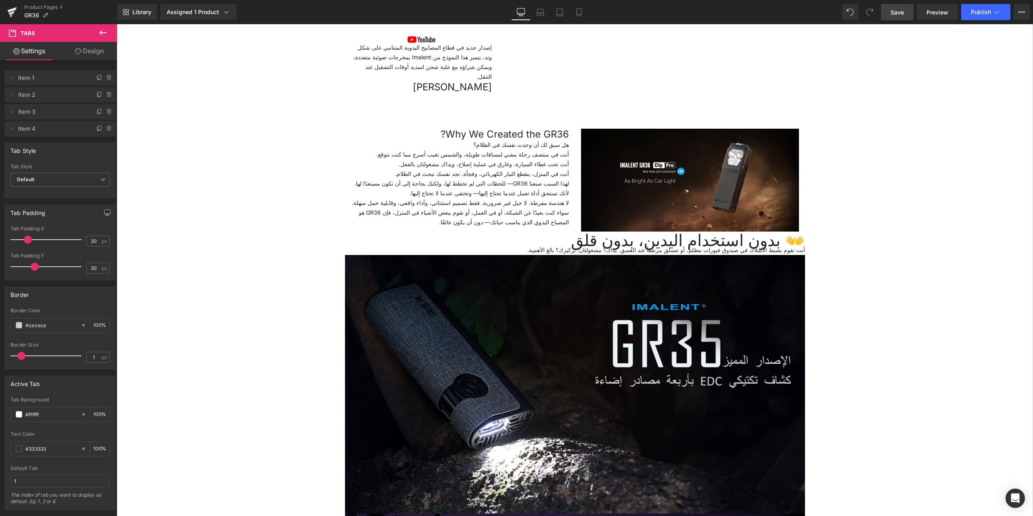
click at [899, 14] on span "Save" at bounding box center [896, 12] width 13 height 8
click at [104, 34] on icon at bounding box center [103, 33] width 10 height 10
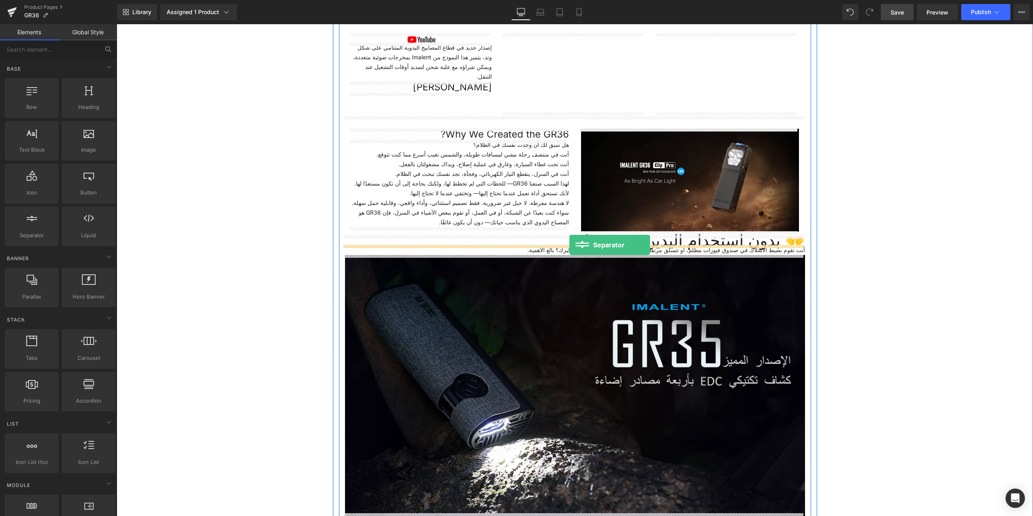
drag, startPoint x: 150, startPoint y: 244, endPoint x: 569, endPoint y: 245, distance: 419.1
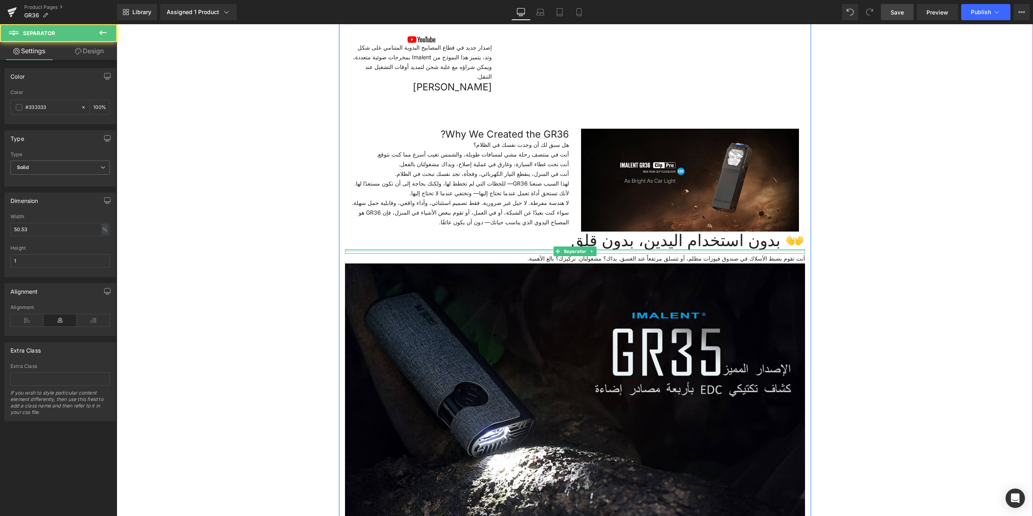
click at [355, 249] on div at bounding box center [575, 250] width 460 height 2
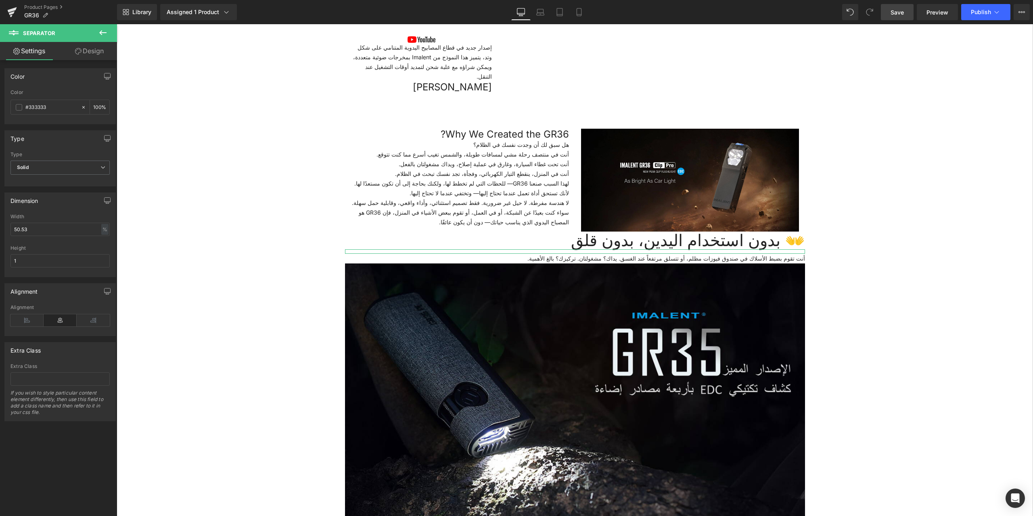
drag, startPoint x: 30, startPoint y: 262, endPoint x: 0, endPoint y: 260, distance: 29.9
click at [0, 260] on div "Dimension 50.53% Width 50.53 % % px 1px Height 1" at bounding box center [60, 231] width 121 height 91
type input "2"
drag, startPoint x: 42, startPoint y: 231, endPoint x: 0, endPoint y: 229, distance: 42.0
click at [0, 229] on div "Dimension 50.53% Width 50.53 % % px 1px Height 2" at bounding box center [60, 231] width 121 height 91
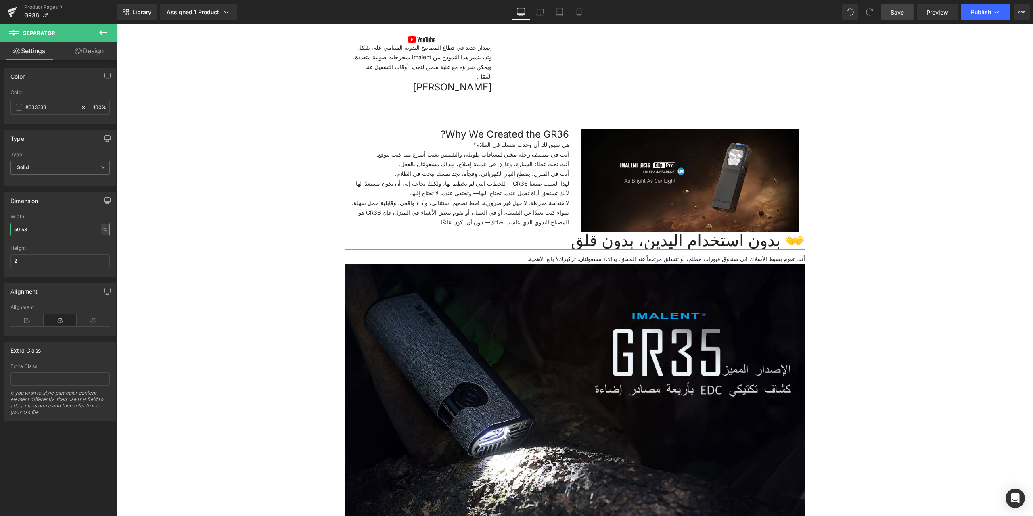
type input "0"
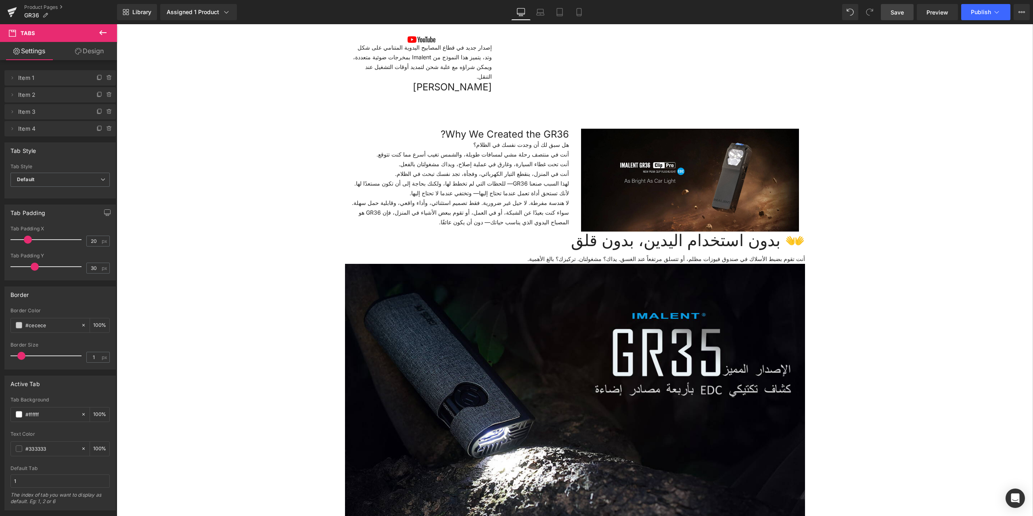
click at [894, 11] on span "Save" at bounding box center [896, 12] width 13 height 8
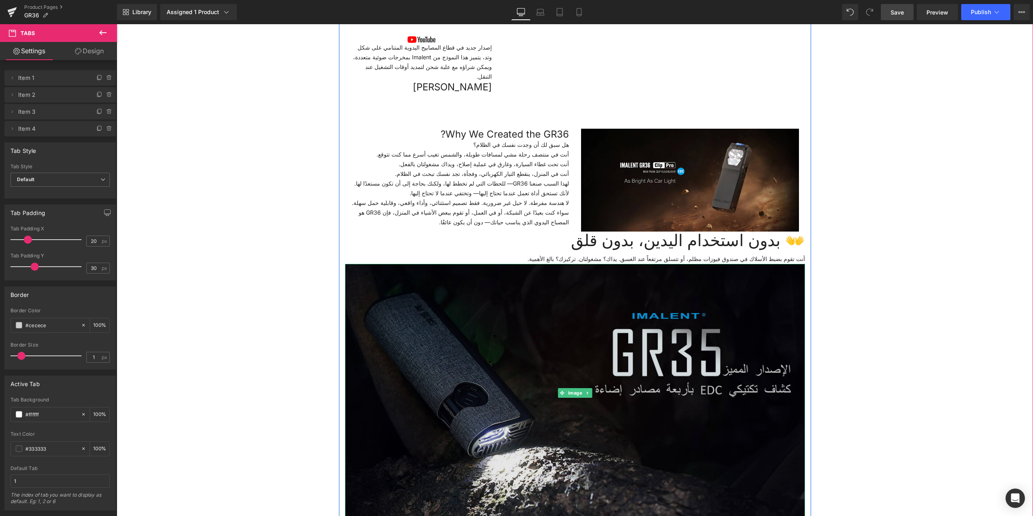
scroll to position [793, 0]
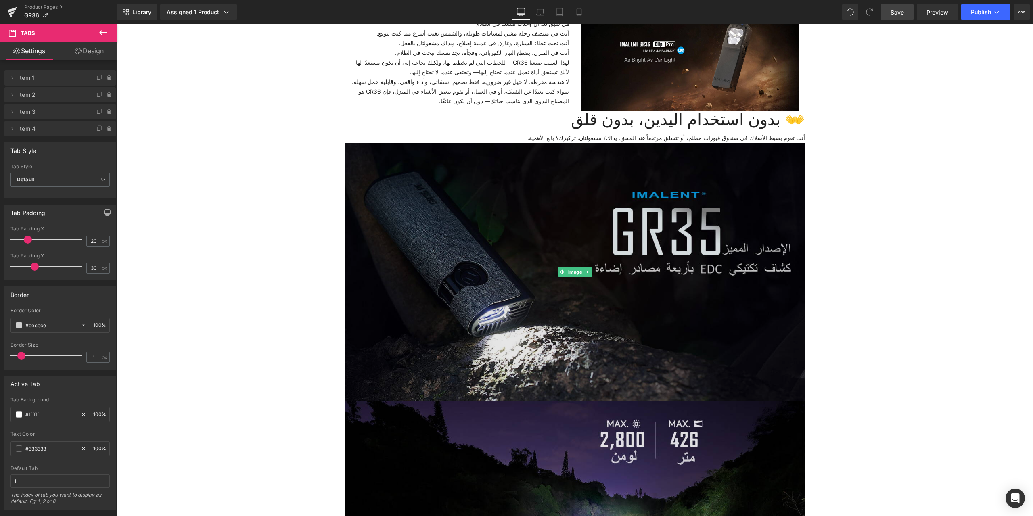
click at [484, 262] on img at bounding box center [575, 272] width 460 height 259
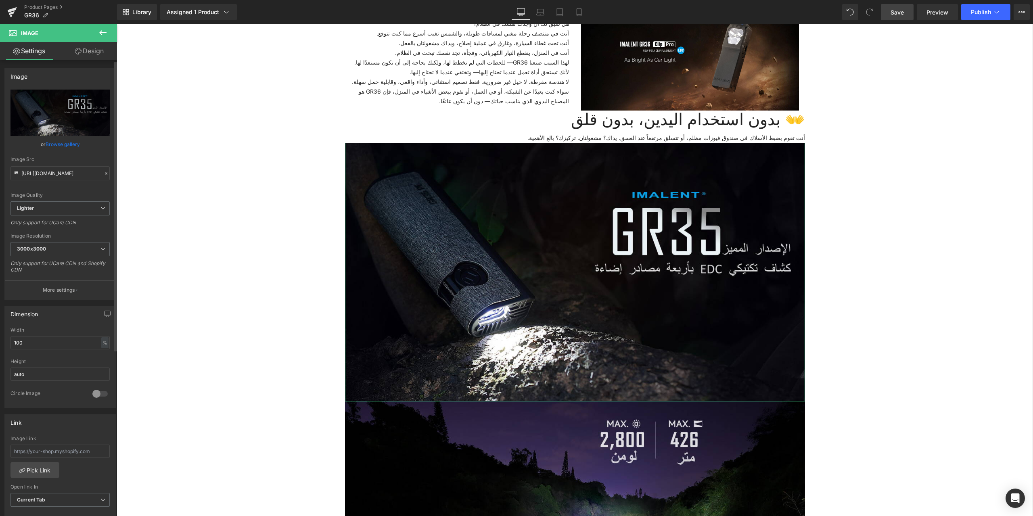
click at [103, 173] on icon at bounding box center [106, 174] width 6 height 6
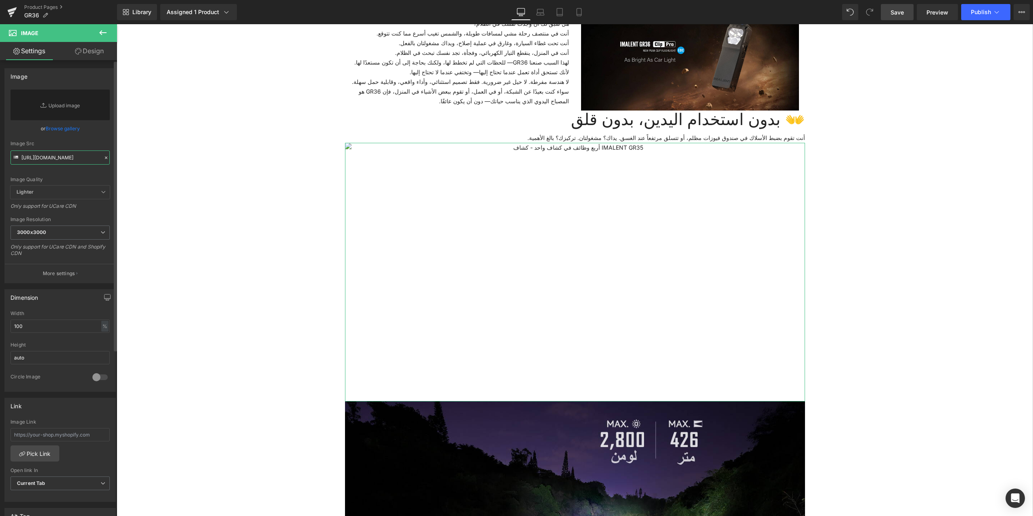
click at [40, 158] on input "[URL][DOMAIN_NAME]" at bounding box center [59, 157] width 99 height 14
paste input "[URL][DOMAIN_NAME]"
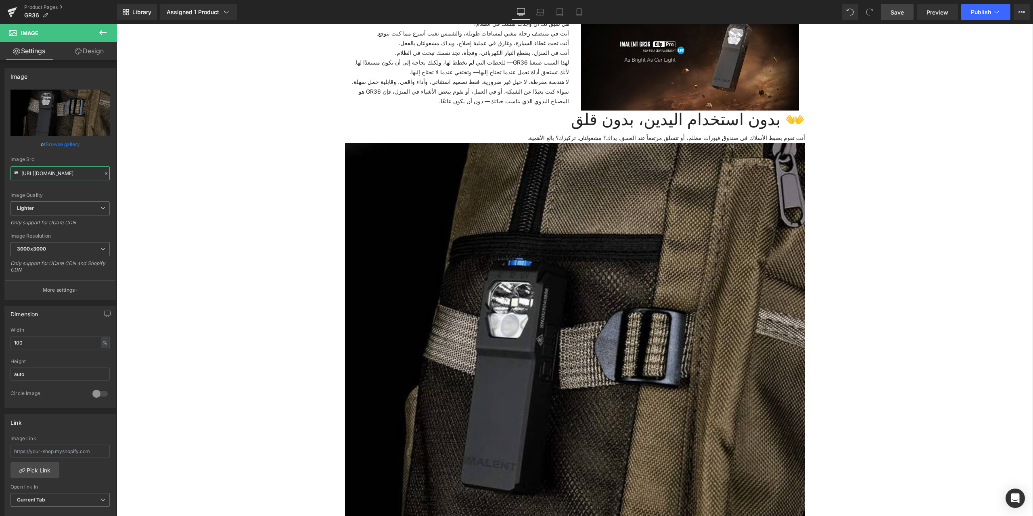
type input "[URL][DOMAIN_NAME]"
click at [896, 10] on span "Save" at bounding box center [896, 12] width 13 height 8
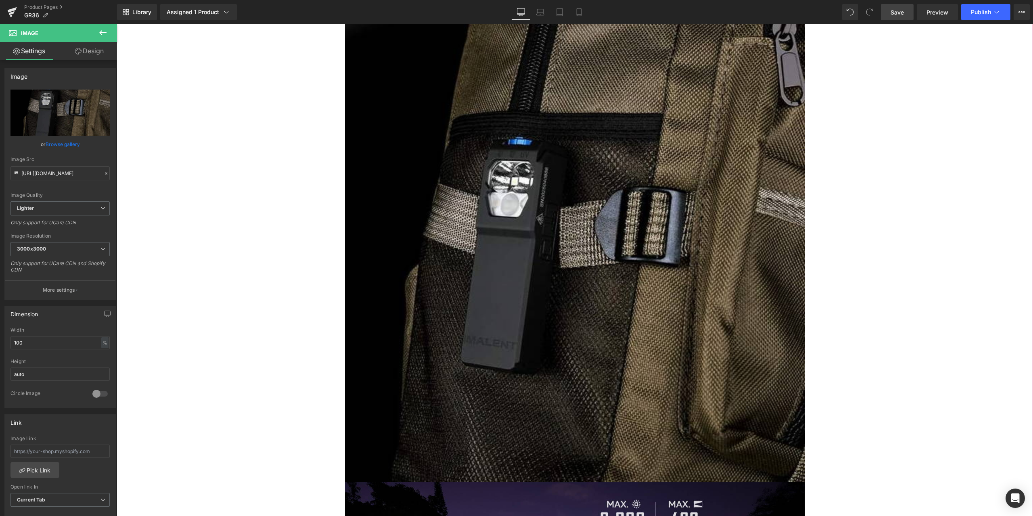
scroll to position [1116, 0]
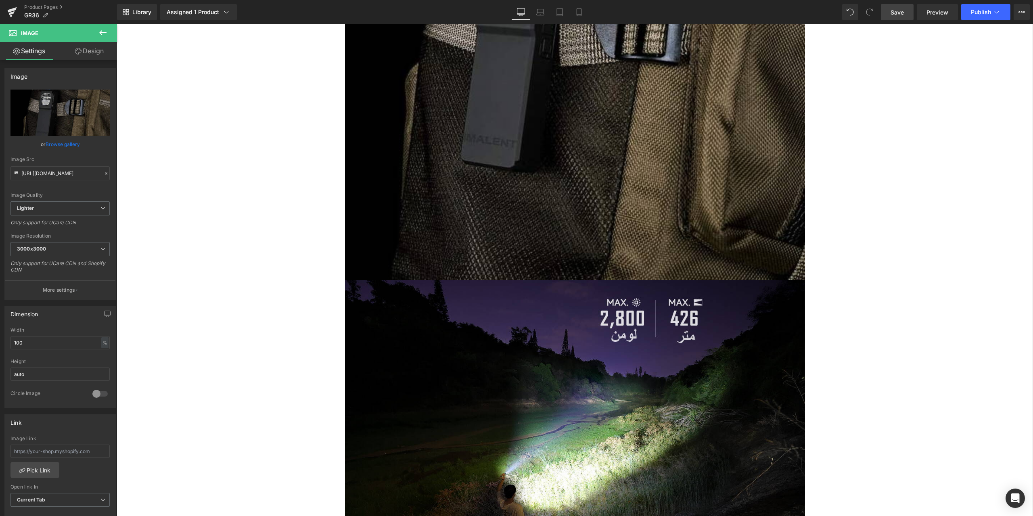
click at [102, 31] on icon at bounding box center [102, 32] width 7 height 5
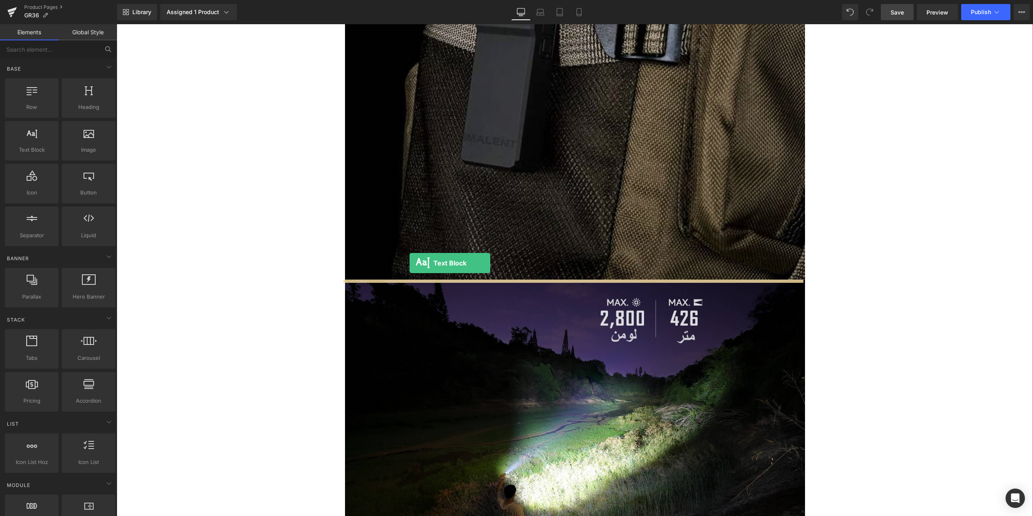
drag, startPoint x: 143, startPoint y: 166, endPoint x: 409, endPoint y: 263, distance: 283.3
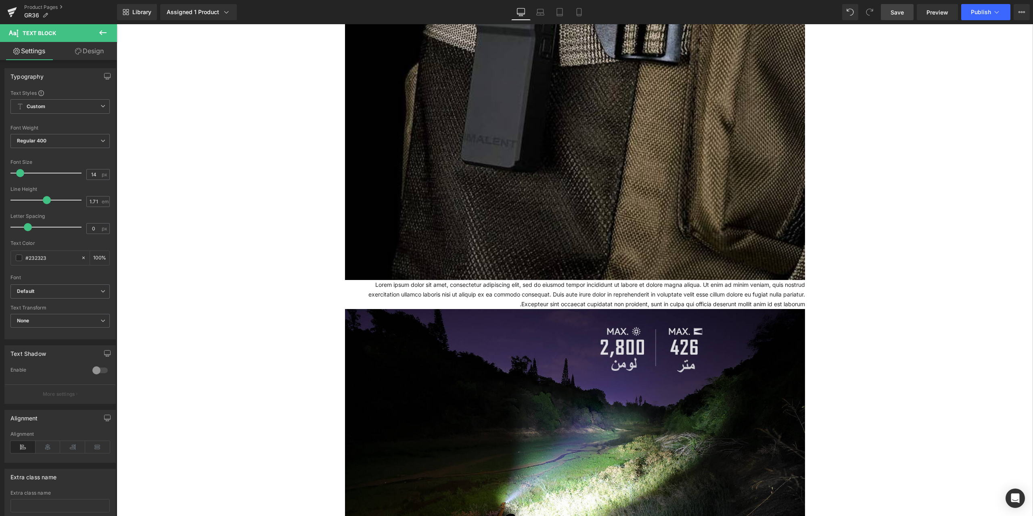
click at [901, 10] on span "Save" at bounding box center [896, 12] width 13 height 8
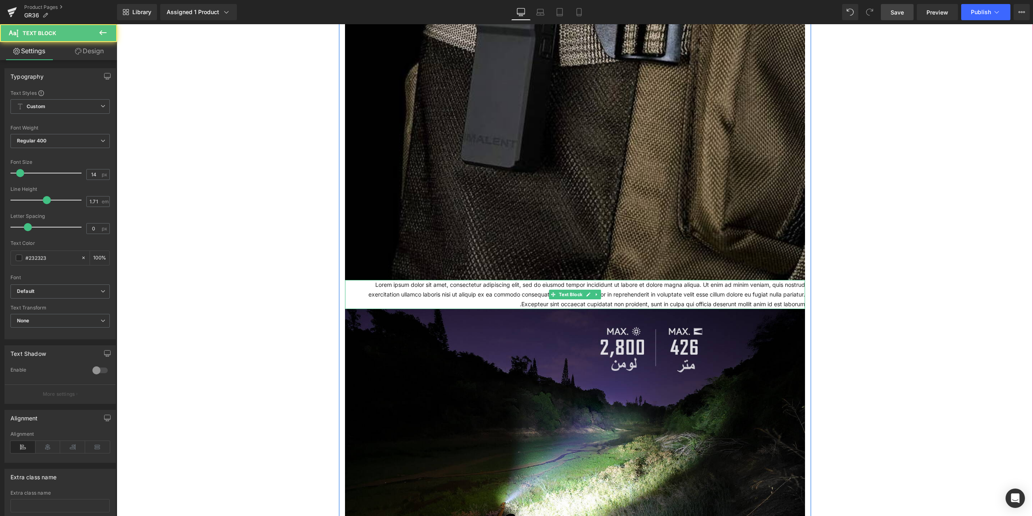
click at [371, 287] on p "Lorem ipsum dolor sit amet, consectetur adipiscing elit, sed do eiusmod tempor …" at bounding box center [575, 294] width 460 height 29
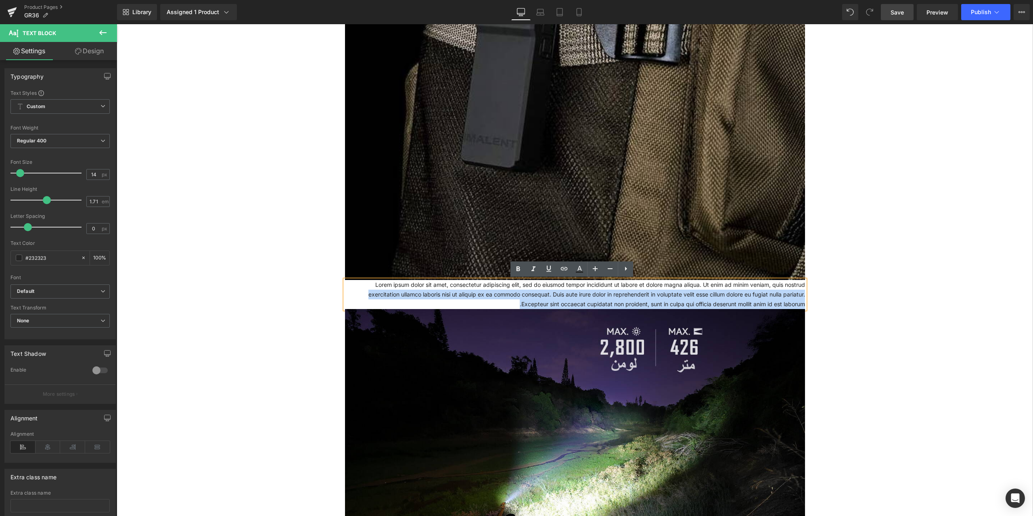
drag, startPoint x: 364, startPoint y: 285, endPoint x: 802, endPoint y: 304, distance: 438.8
click at [802, 304] on div "Lorem ipsum dolor sit amet, consectetur adipiscing elit, sed do eiusmod tempor …" at bounding box center [575, 294] width 460 height 29
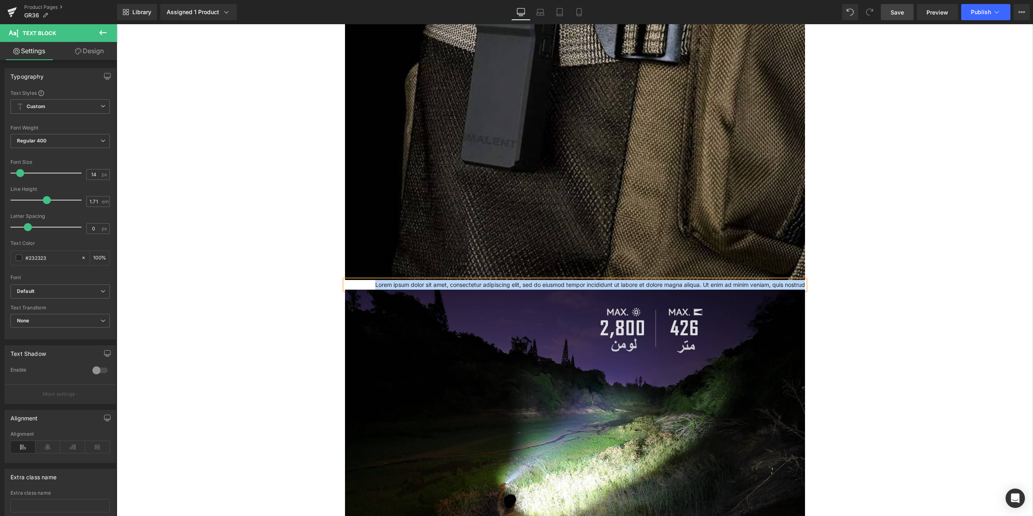
drag, startPoint x: 801, startPoint y: 284, endPoint x: 300, endPoint y: 280, distance: 501.4
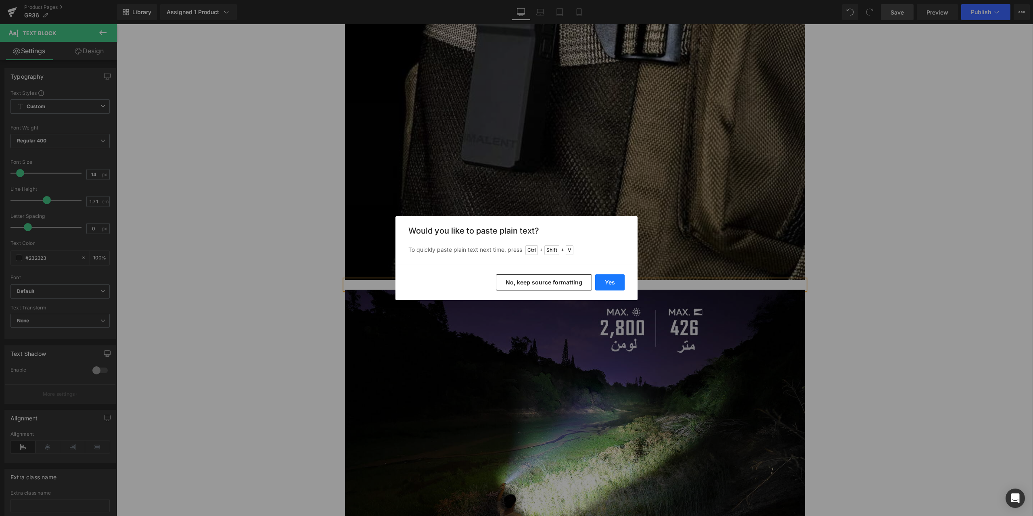
click at [607, 282] on button "Yes" at bounding box center [609, 282] width 29 height 16
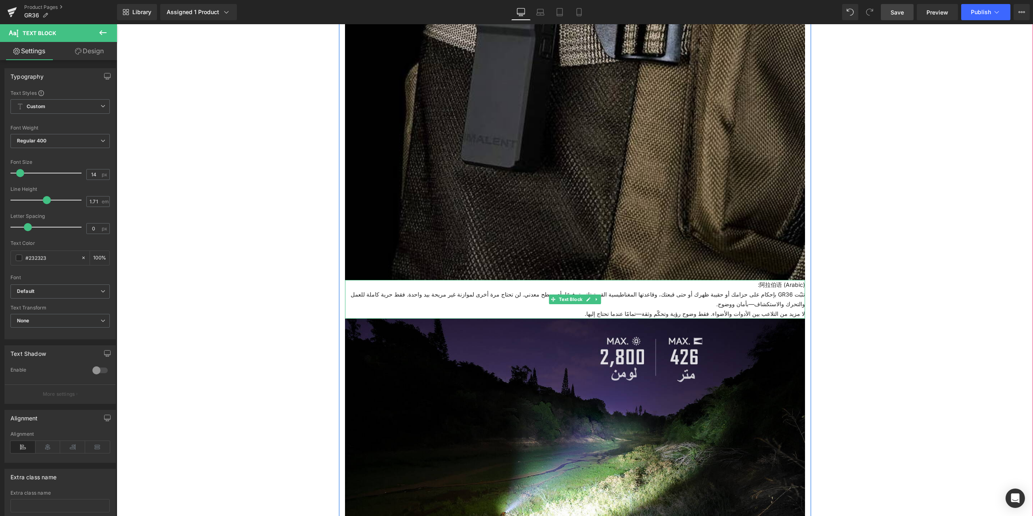
click at [795, 284] on p "阿拉伯语 (Arabic):" at bounding box center [575, 285] width 460 height 10
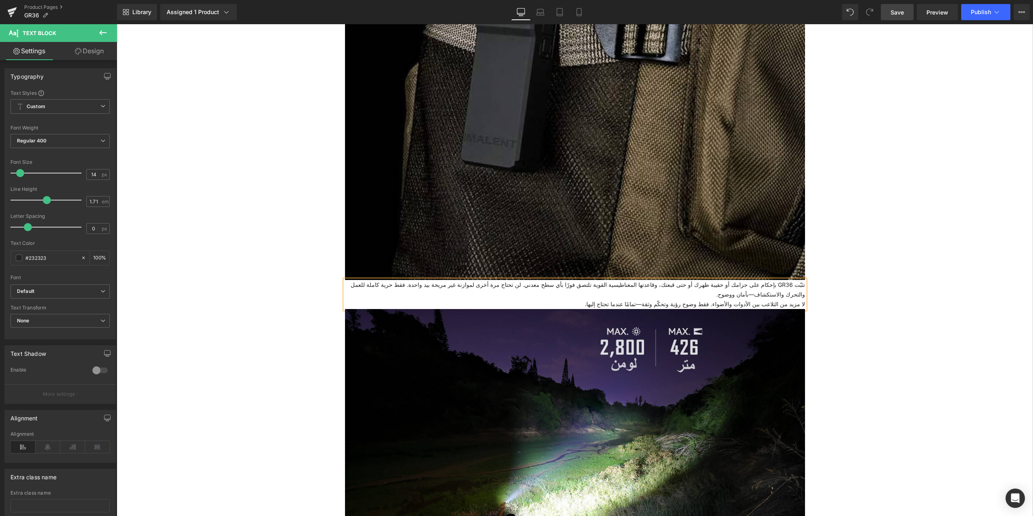
click at [894, 13] on span "Save" at bounding box center [896, 12] width 13 height 8
click at [102, 37] on icon at bounding box center [103, 33] width 10 height 10
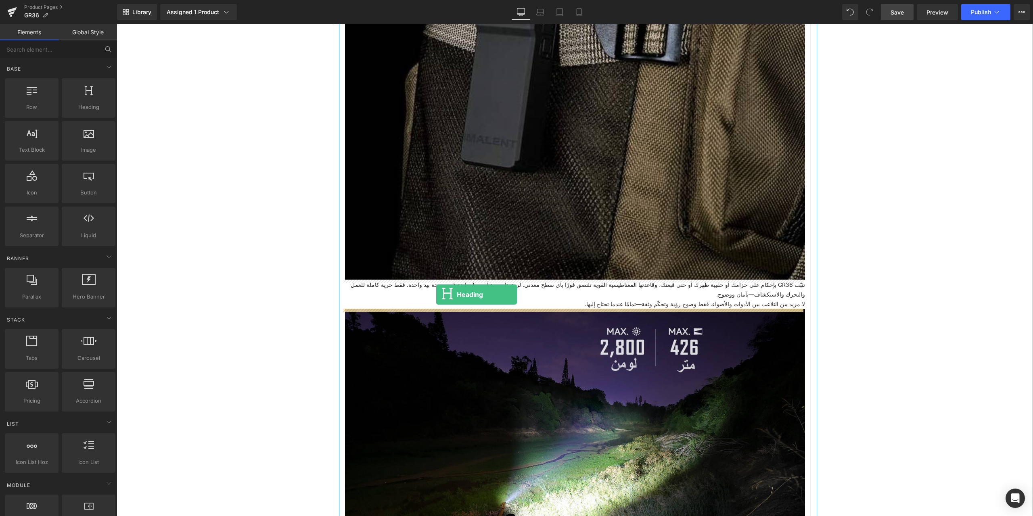
drag, startPoint x: 215, startPoint y: 136, endPoint x: 436, endPoint y: 294, distance: 272.5
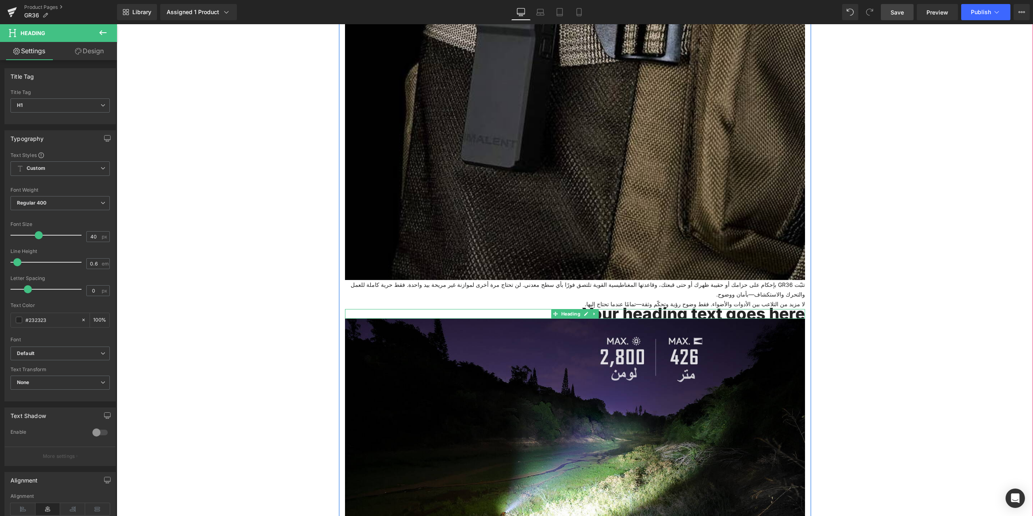
click at [660, 315] on h1 "Your heading text goes here" at bounding box center [575, 314] width 460 height 10
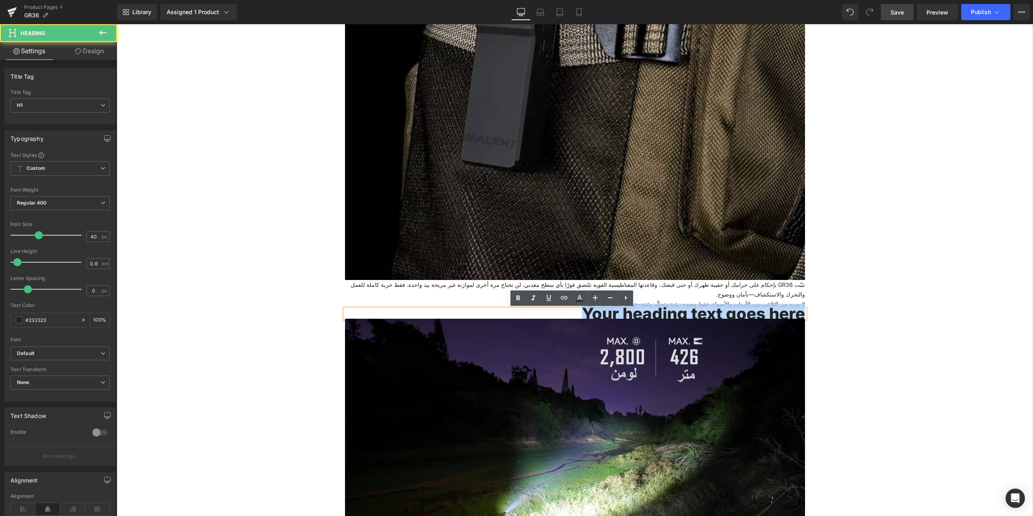
drag, startPoint x: 579, startPoint y: 311, endPoint x: 846, endPoint y: 326, distance: 267.4
paste div
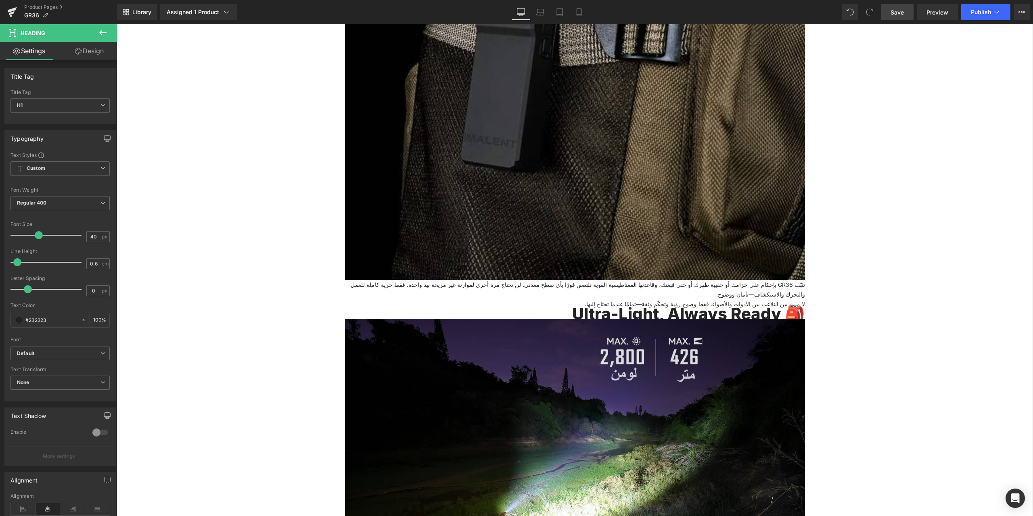
click at [892, 12] on span "Save" at bounding box center [896, 12] width 13 height 8
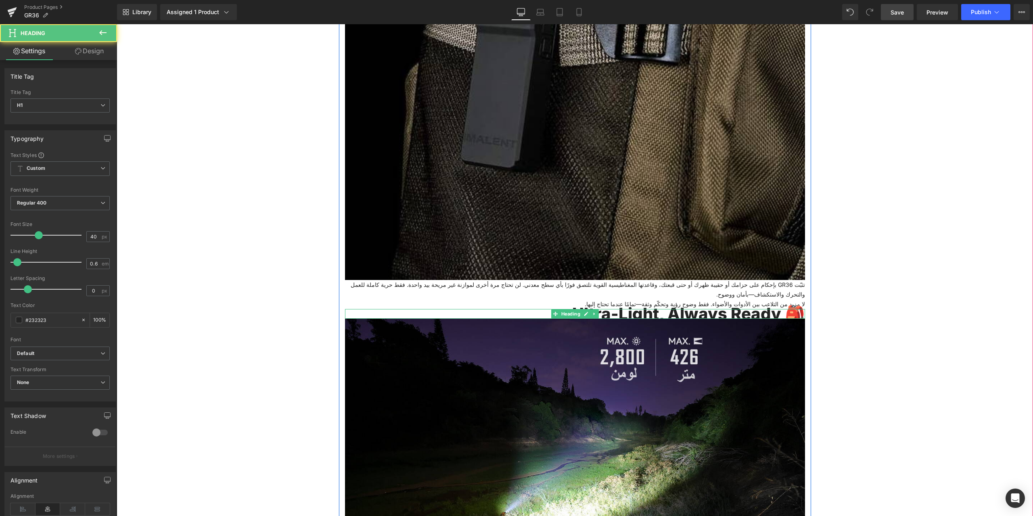
click at [774, 314] on h1 "🎒 Ultra-Light, Always Ready" at bounding box center [575, 314] width 460 height 10
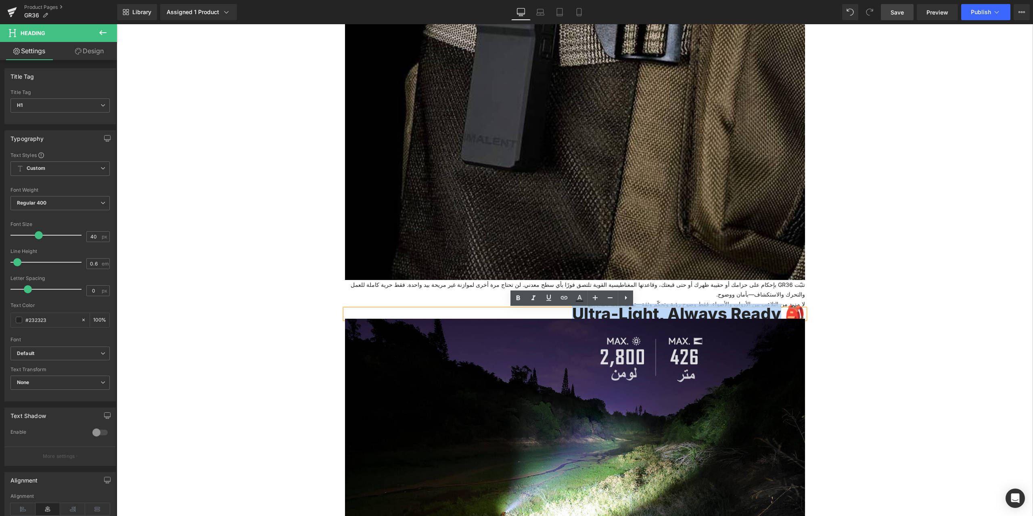
drag, startPoint x: 776, startPoint y: 313, endPoint x: 554, endPoint y: 314, distance: 221.8
click at [554, 314] on h1 "🎒 Ultra-Light, Always Ready" at bounding box center [575, 314] width 460 height 10
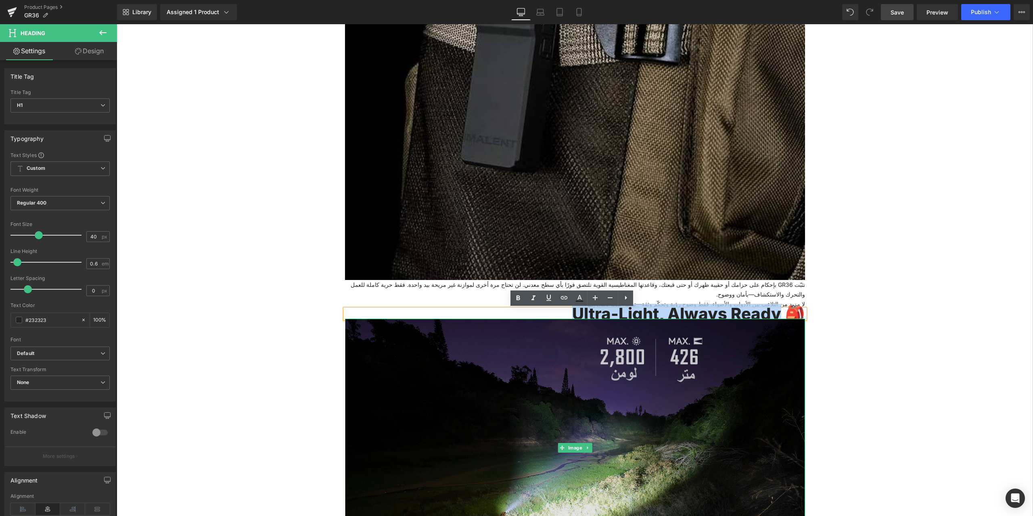
paste div
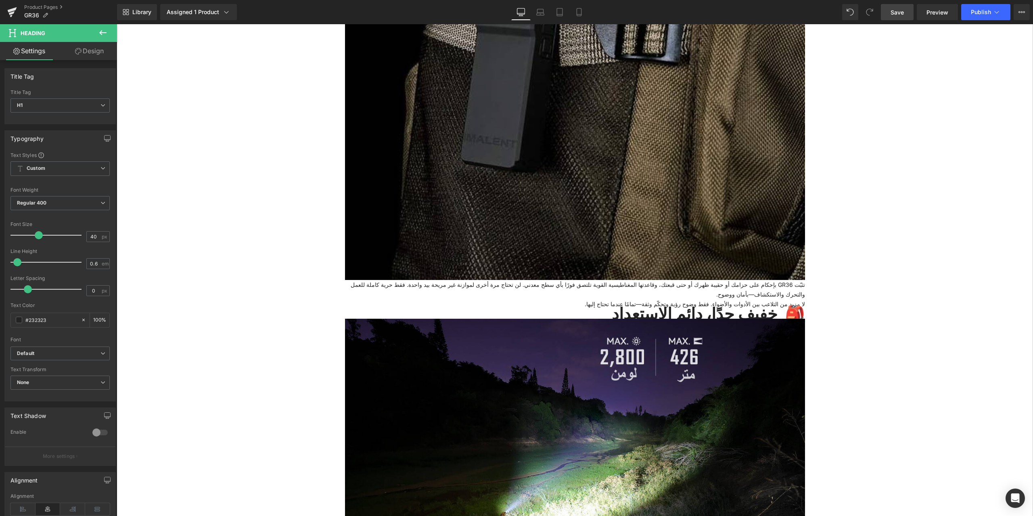
click at [904, 11] on link "Save" at bounding box center [896, 12] width 33 height 16
click at [97, 31] on button at bounding box center [103, 33] width 28 height 18
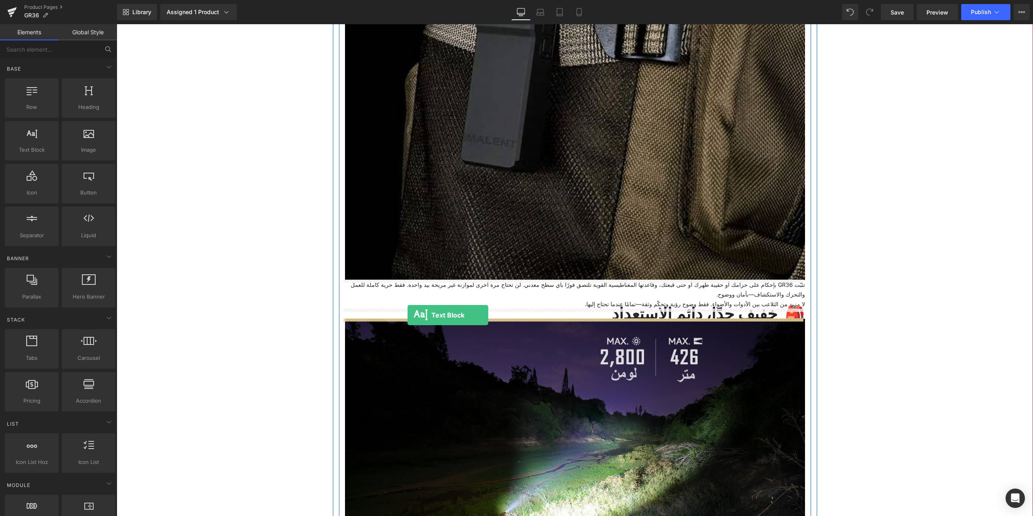
drag, startPoint x: 145, startPoint y: 163, endPoint x: 407, endPoint y: 315, distance: 303.6
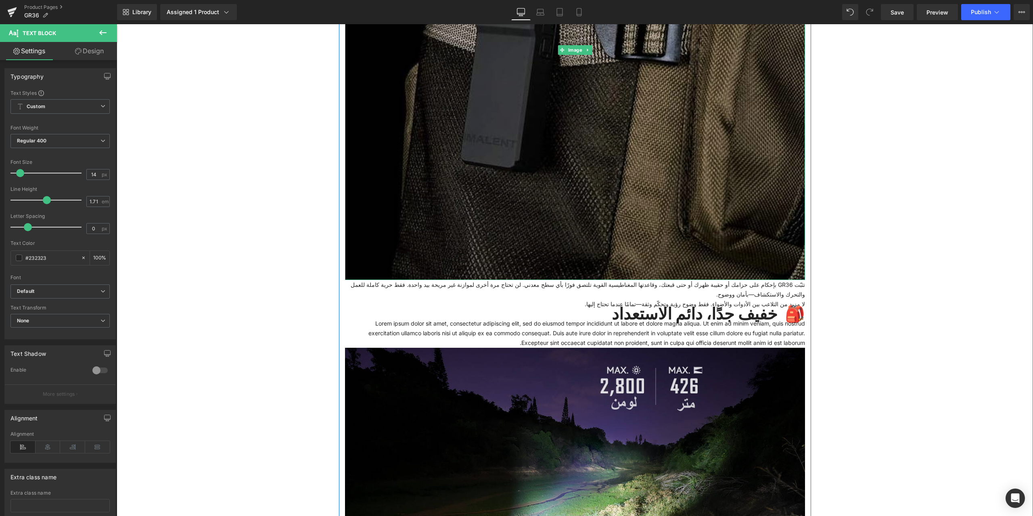
scroll to position [1196, 0]
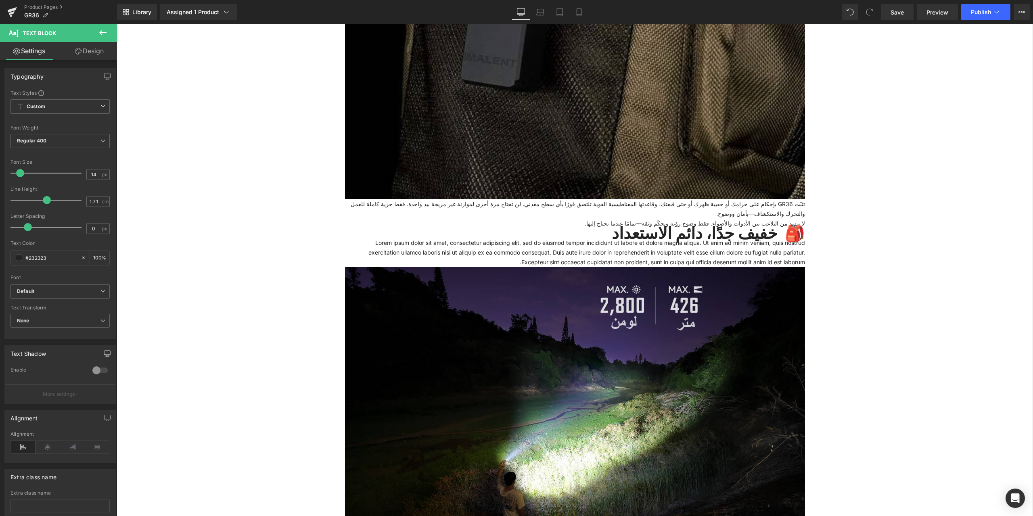
click at [106, 28] on icon at bounding box center [103, 33] width 10 height 10
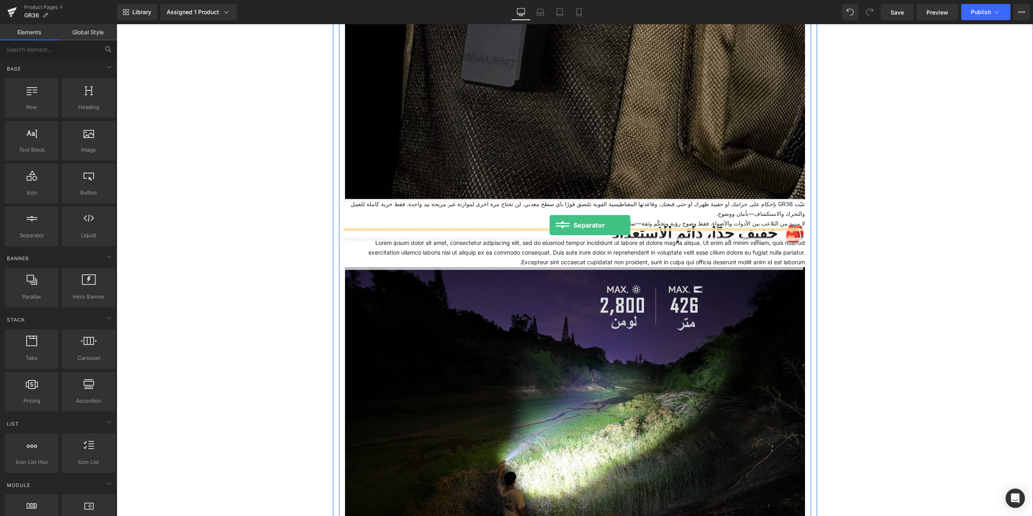
drag, startPoint x: 146, startPoint y: 248, endPoint x: 532, endPoint y: 228, distance: 386.1
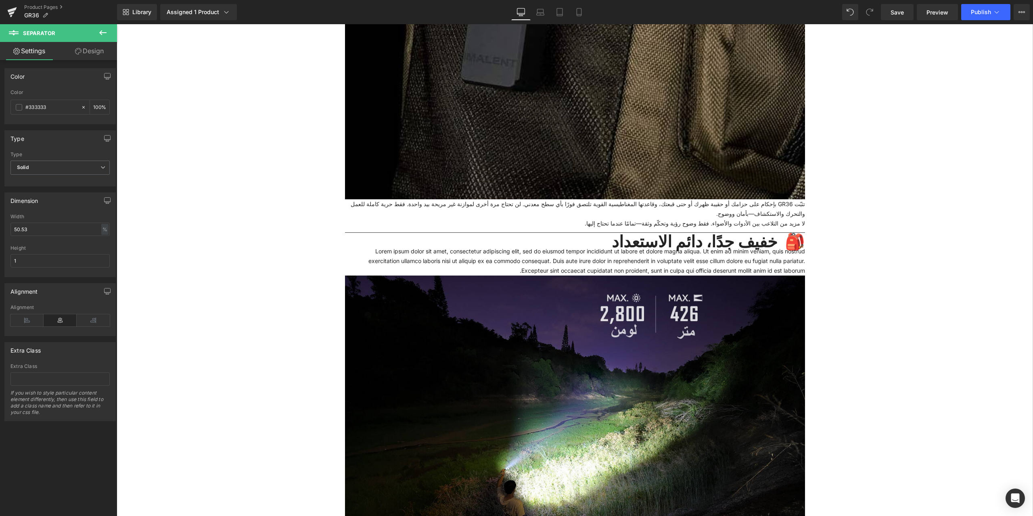
click at [101, 33] on icon at bounding box center [102, 32] width 7 height 5
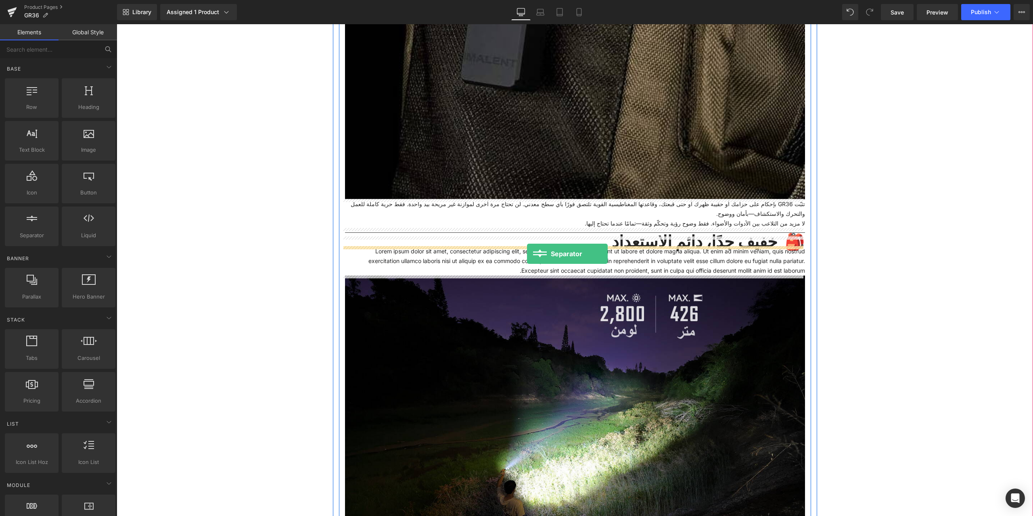
drag, startPoint x: 143, startPoint y: 241, endPoint x: 526, endPoint y: 254, distance: 383.0
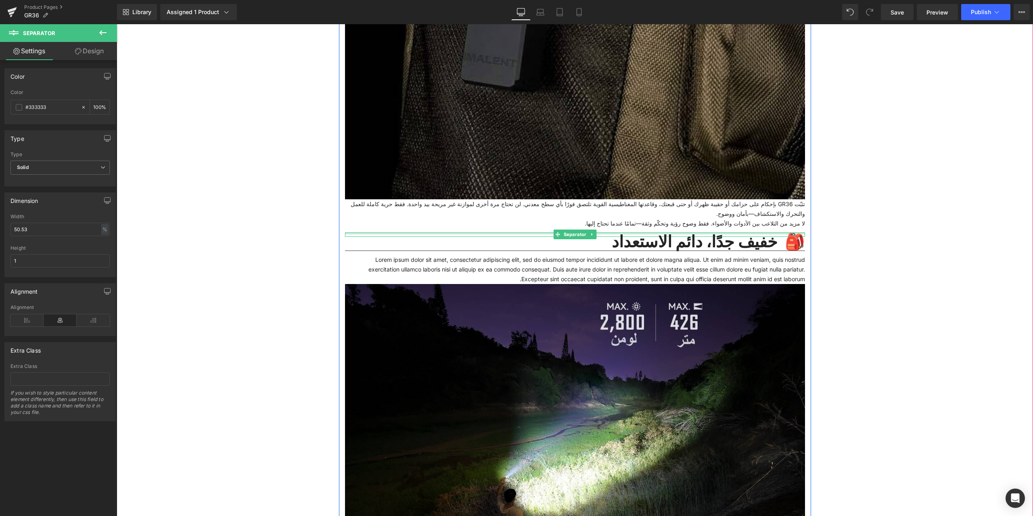
click at [357, 233] on div at bounding box center [575, 233] width 460 height 2
drag, startPoint x: 29, startPoint y: 261, endPoint x: 6, endPoint y: 262, distance: 23.0
click at [6, 262] on div "50.53% Width 50.53 % % px 1px Height 1" at bounding box center [60, 245] width 111 height 63
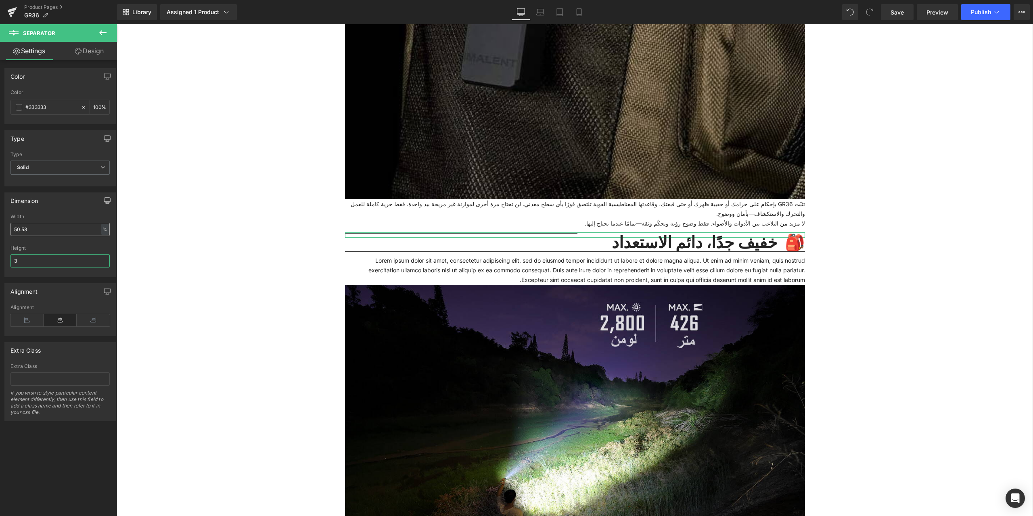
type input "3"
drag, startPoint x: 45, startPoint y: 232, endPoint x: 0, endPoint y: 221, distance: 46.5
click at [0, 221] on div "Dimension 50.53% Width 50.53 % % px 1px Height 3" at bounding box center [60, 231] width 121 height 91
type input "0"
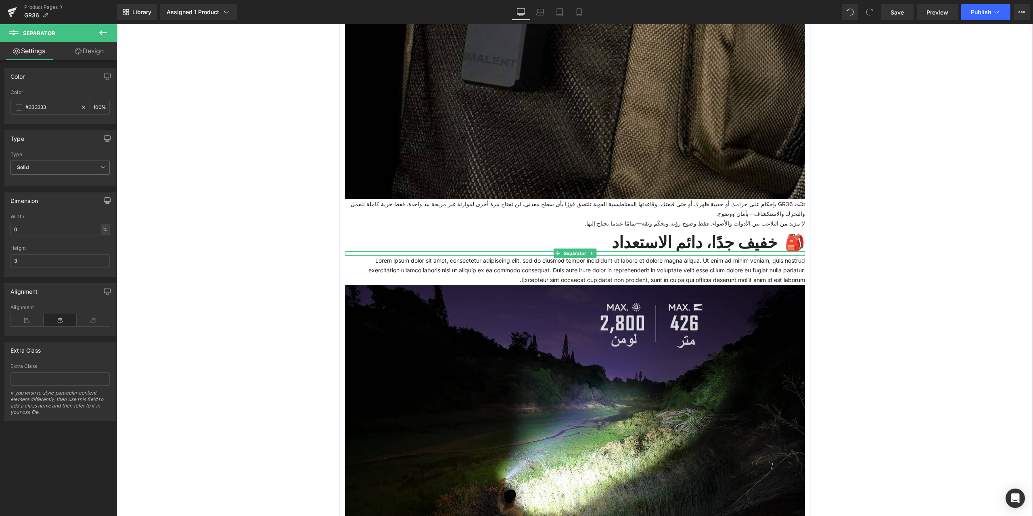
click at [486, 251] on div at bounding box center [575, 251] width 460 height 0
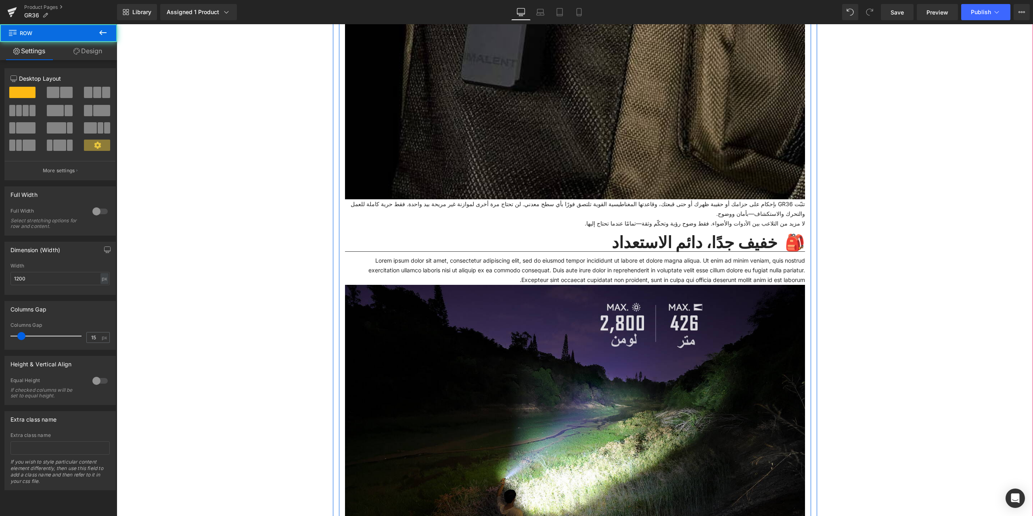
click at [647, 272] on p "Lorem ipsum dolor sit amet, consectetur adipiscing elit, sed do eiusmod tempor …" at bounding box center [575, 270] width 460 height 29
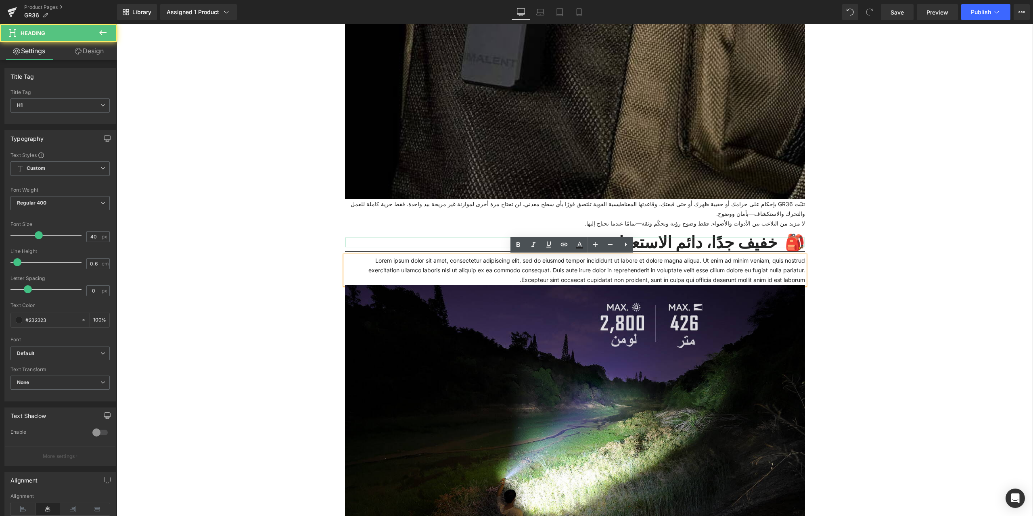
click at [653, 247] on h1 "🎒 خفيف جدًا، دائم الاستعداد" at bounding box center [575, 243] width 460 height 10
click at [651, 247] on h1 "🎒 خفيف جدًا، دائم الاستعداد" at bounding box center [575, 243] width 460 height 10
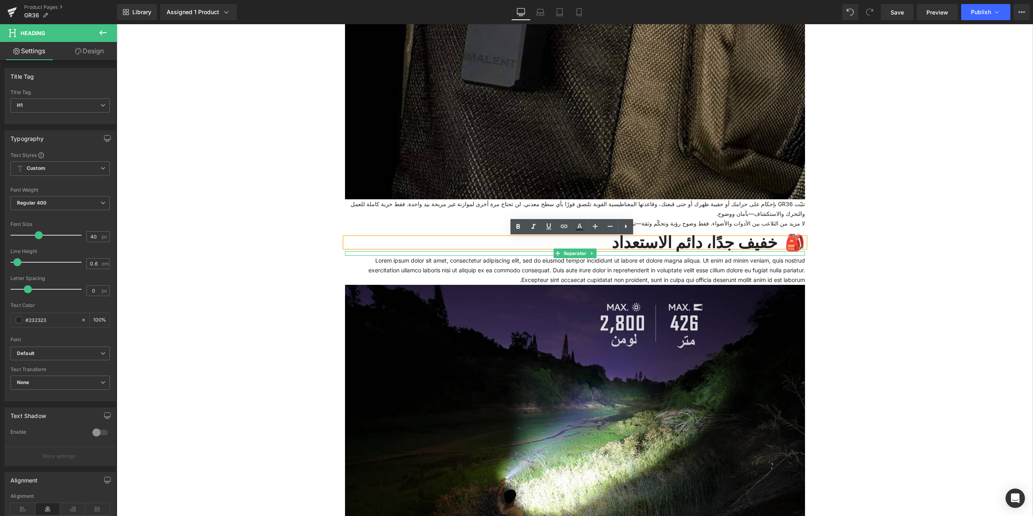
click at [387, 251] on div at bounding box center [575, 251] width 460 height 0
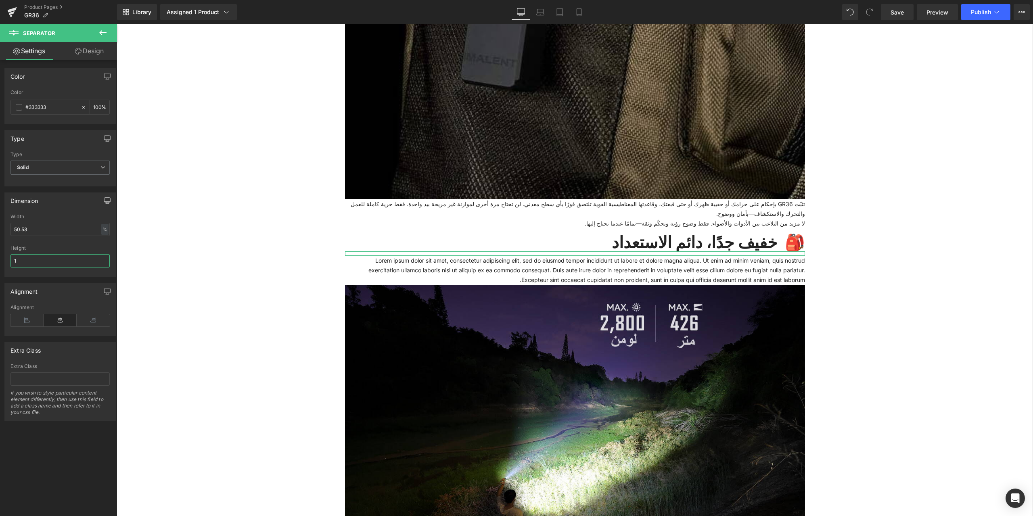
drag, startPoint x: 40, startPoint y: 264, endPoint x: 0, endPoint y: 257, distance: 40.4
click at [0, 257] on div "Dimension 50.53% Width 50.53 % % px 1px Height 1" at bounding box center [60, 231] width 121 height 91
type input "3"
drag, startPoint x: 35, startPoint y: 229, endPoint x: 0, endPoint y: 224, distance: 35.4
click at [0, 224] on div "Dimension 50.53% Width 50.53 % % px 1px Height 3" at bounding box center [60, 231] width 121 height 91
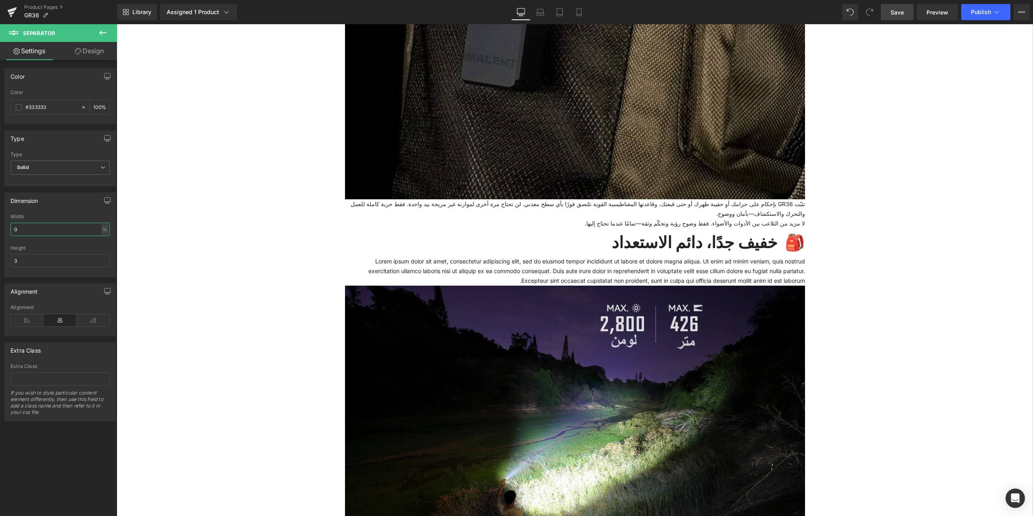
type input "0"
click at [896, 10] on span "Save" at bounding box center [896, 12] width 13 height 8
click at [551, 268] on span at bounding box center [553, 271] width 8 height 10
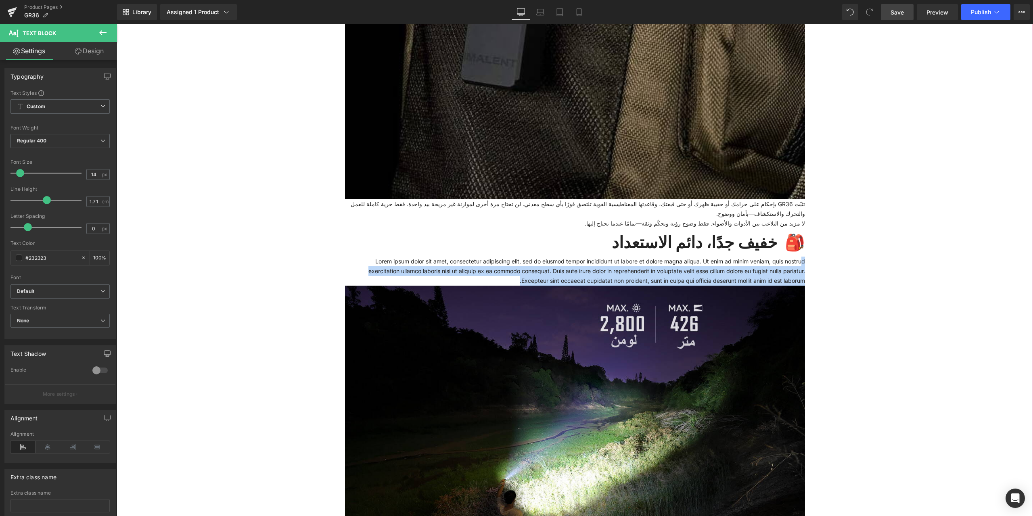
drag, startPoint x: 797, startPoint y: 262, endPoint x: 328, endPoint y: 289, distance: 469.4
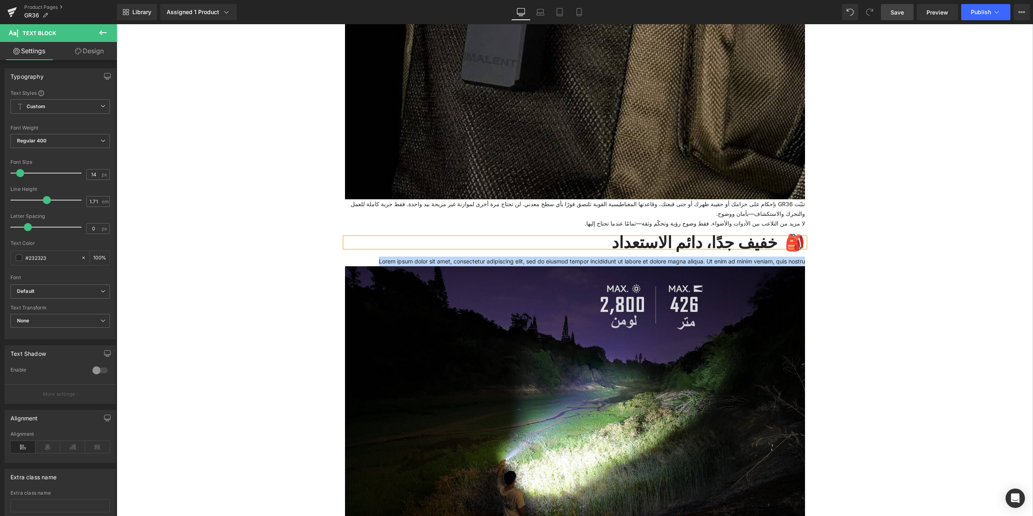
drag, startPoint x: 371, startPoint y: 261, endPoint x: 831, endPoint y: 271, distance: 460.3
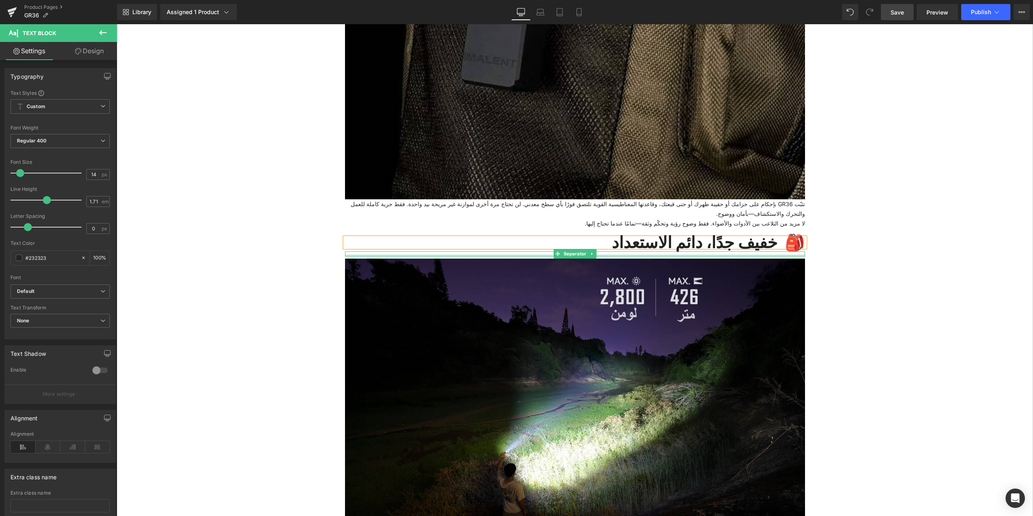
click at [483, 255] on div at bounding box center [575, 256] width 460 height 2
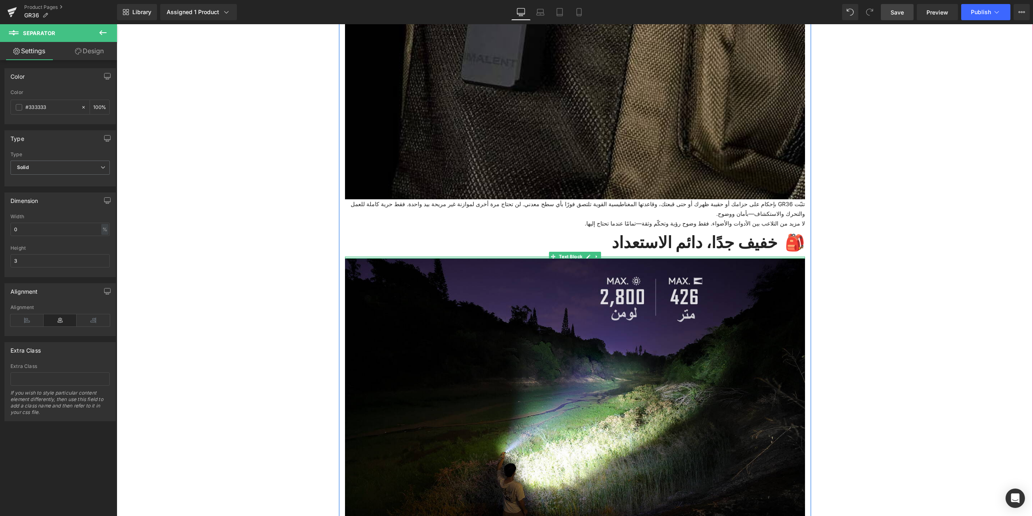
click at [498, 257] on div at bounding box center [575, 258] width 460 height 2
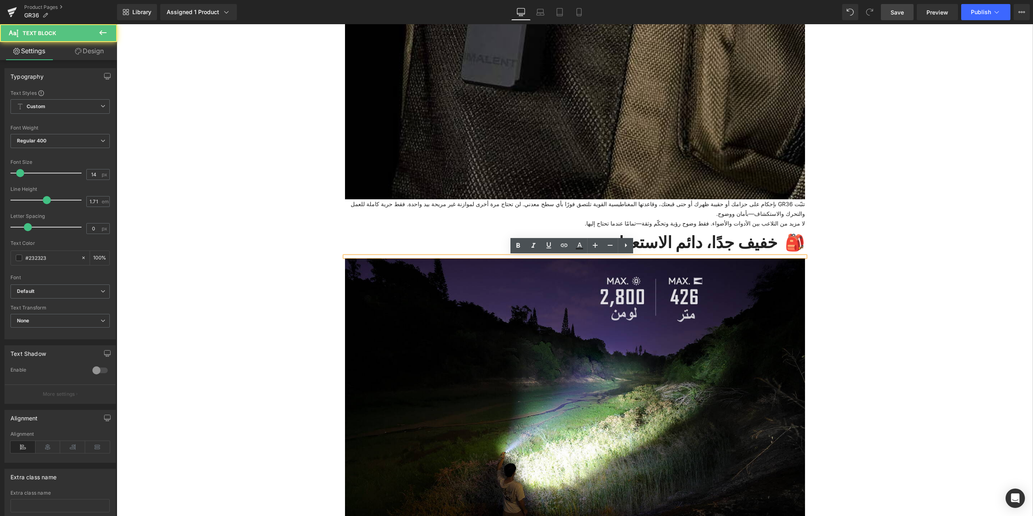
click at [494, 257] on div at bounding box center [575, 257] width 460 height 0
click at [540, 257] on div at bounding box center [575, 257] width 460 height 0
click at [549, 257] on div at bounding box center [575, 257] width 460 height 0
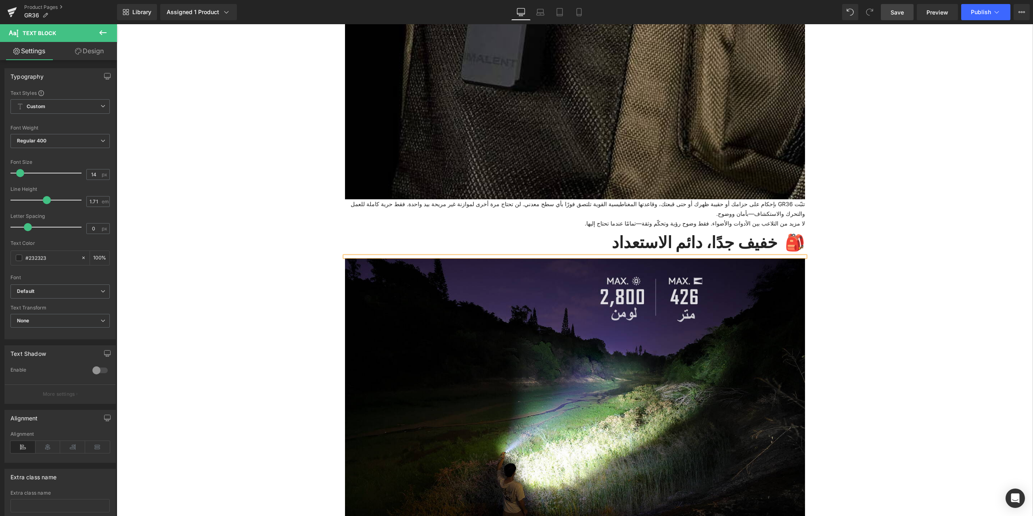
click at [549, 257] on div at bounding box center [575, 257] width 460 height 0
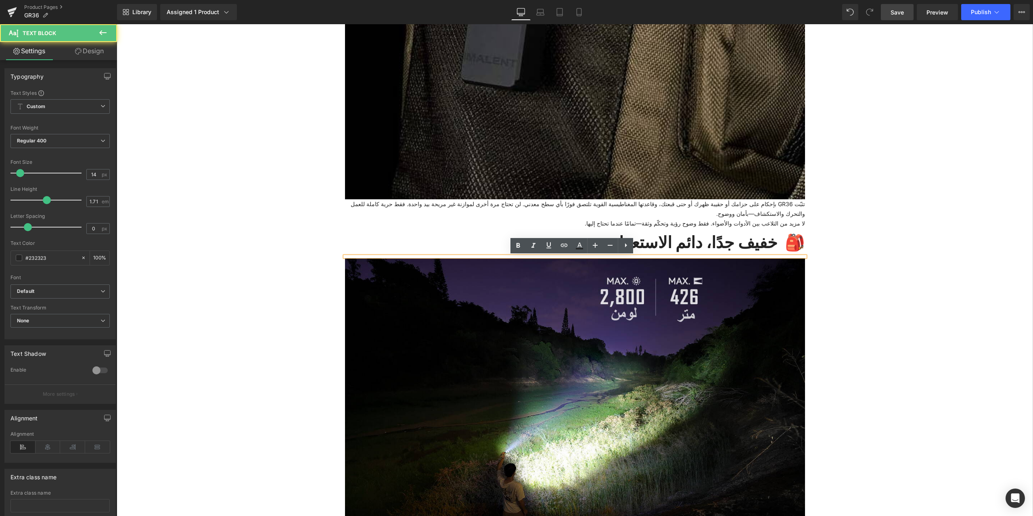
click at [564, 257] on div at bounding box center [575, 257] width 460 height 0
click at [750, 240] on h1 "🎒 خفيف جدًا، دائم الاستعداد" at bounding box center [575, 243] width 460 height 10
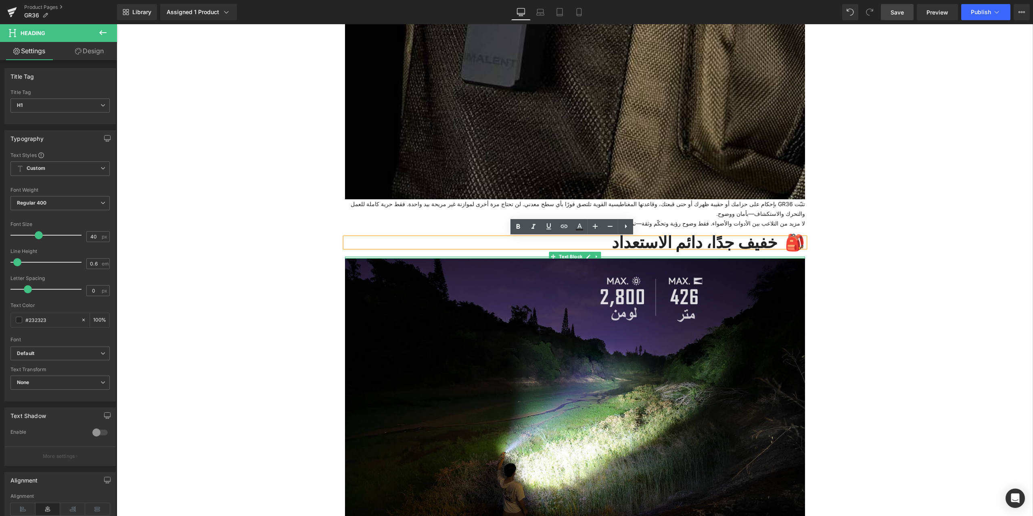
click at [733, 257] on div at bounding box center [575, 258] width 460 height 2
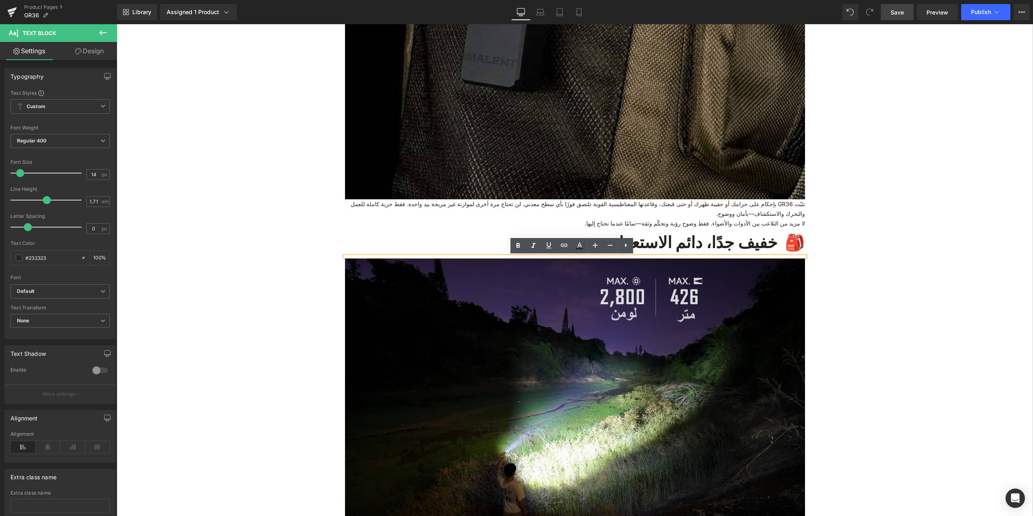
click at [733, 257] on div at bounding box center [575, 257] width 460 height 0
click at [711, 257] on div at bounding box center [575, 257] width 460 height 0
click at [436, 257] on div at bounding box center [575, 257] width 460 height 0
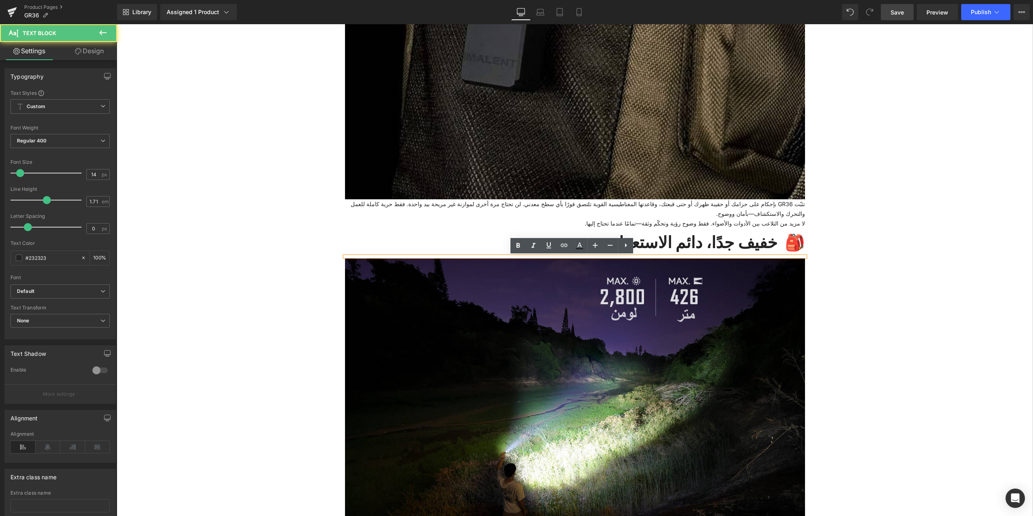
click at [436, 257] on div at bounding box center [575, 257] width 460 height 0
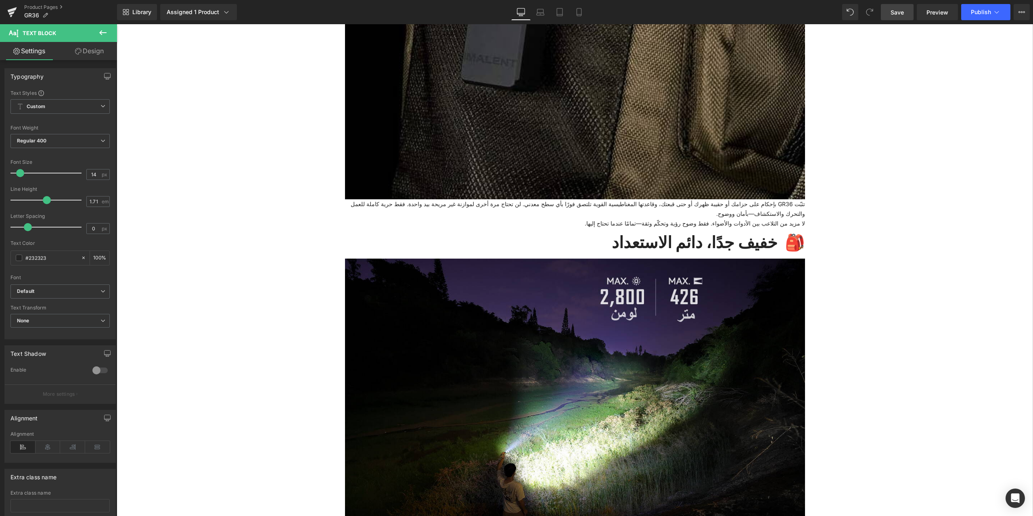
click at [101, 32] on icon at bounding box center [102, 32] width 7 height 5
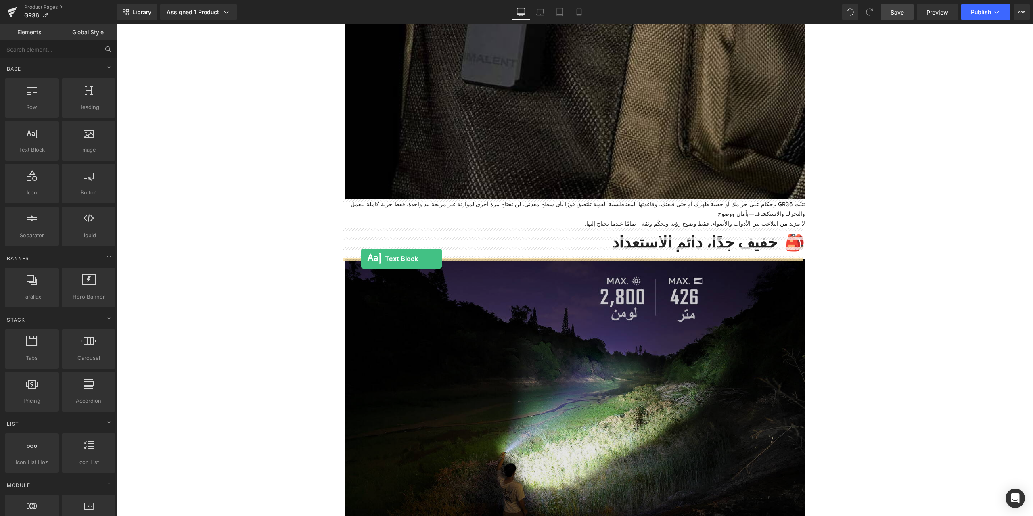
drag, startPoint x: 147, startPoint y: 164, endPoint x: 361, endPoint y: 259, distance: 233.7
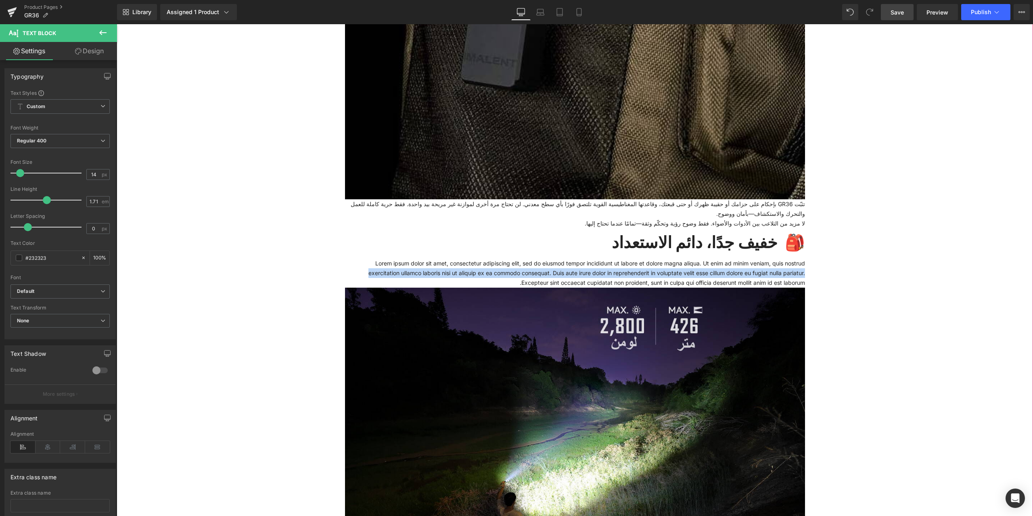
drag, startPoint x: 365, startPoint y: 263, endPoint x: 817, endPoint y: 292, distance: 452.7
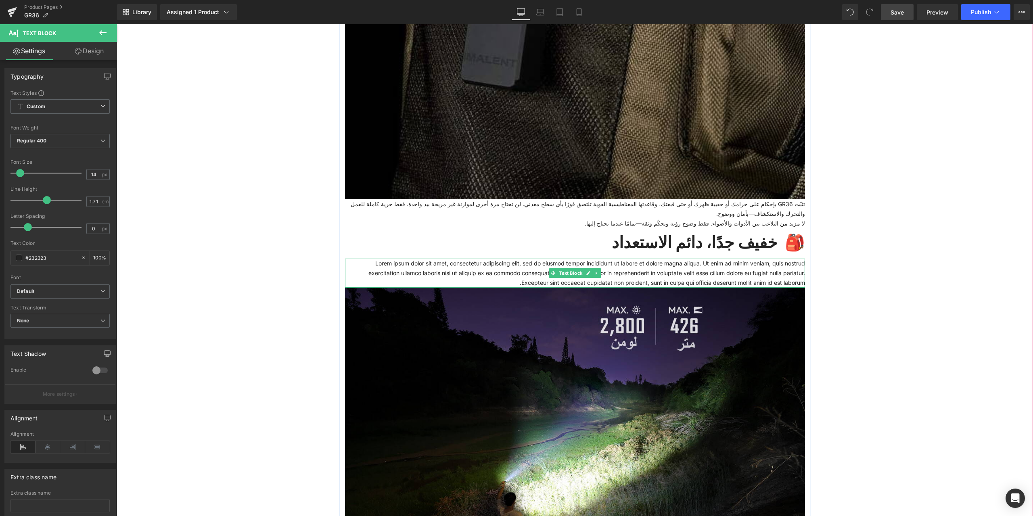
click at [516, 282] on p "Lorem ipsum dolor sit amet, consectetur adipiscing elit, sed do eiusmod tempor …" at bounding box center [575, 273] width 460 height 29
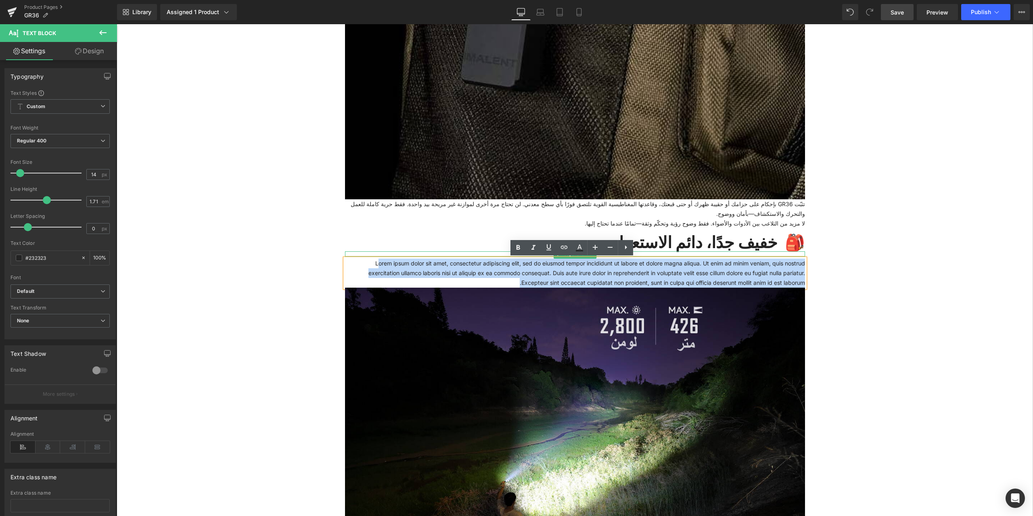
drag, startPoint x: 802, startPoint y: 281, endPoint x: 369, endPoint y: 251, distance: 433.4
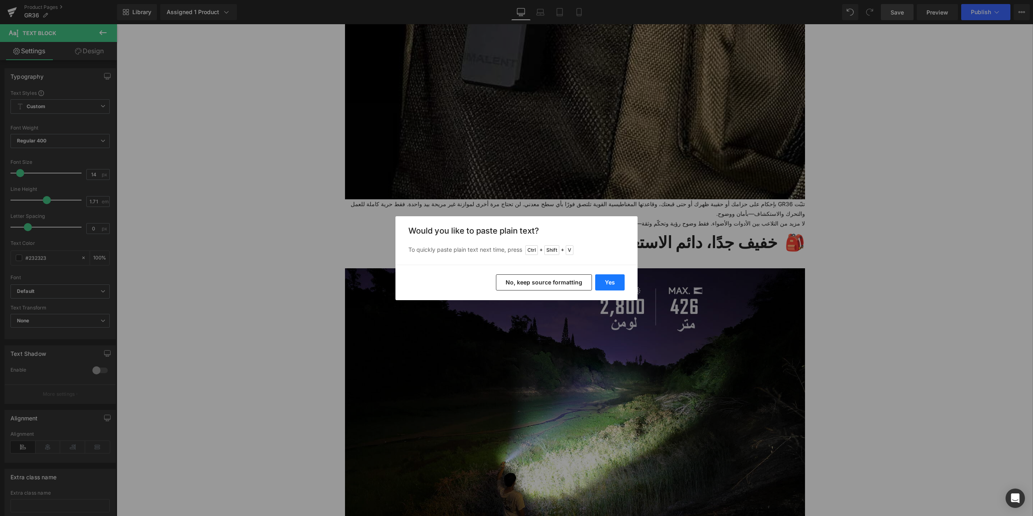
click at [612, 287] on button "Yes" at bounding box center [609, 282] width 29 height 16
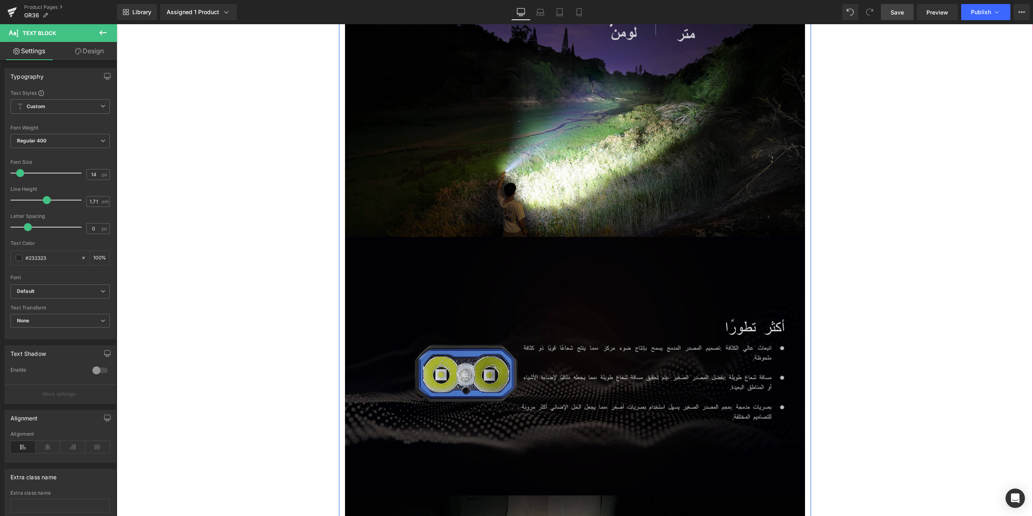
scroll to position [1640, 0]
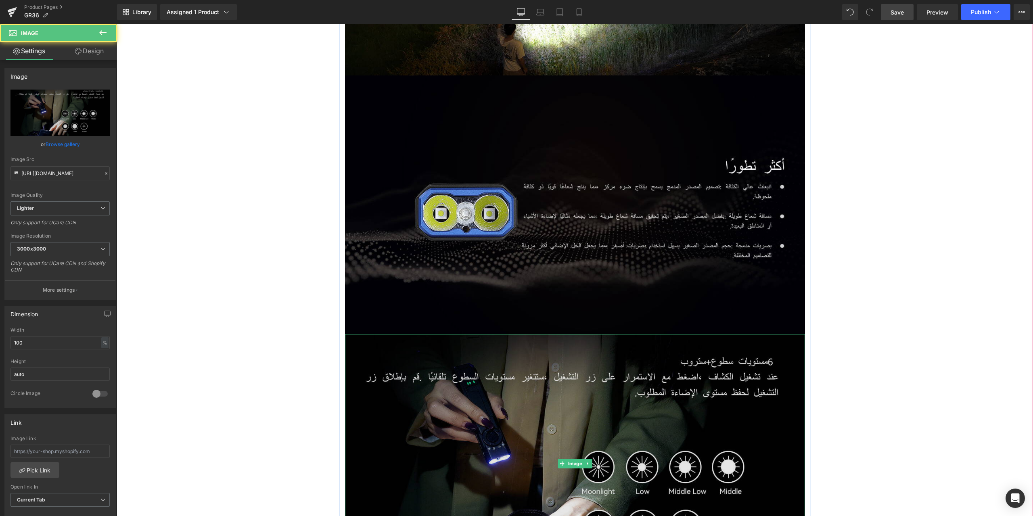
click at [657, 378] on img at bounding box center [575, 463] width 460 height 259
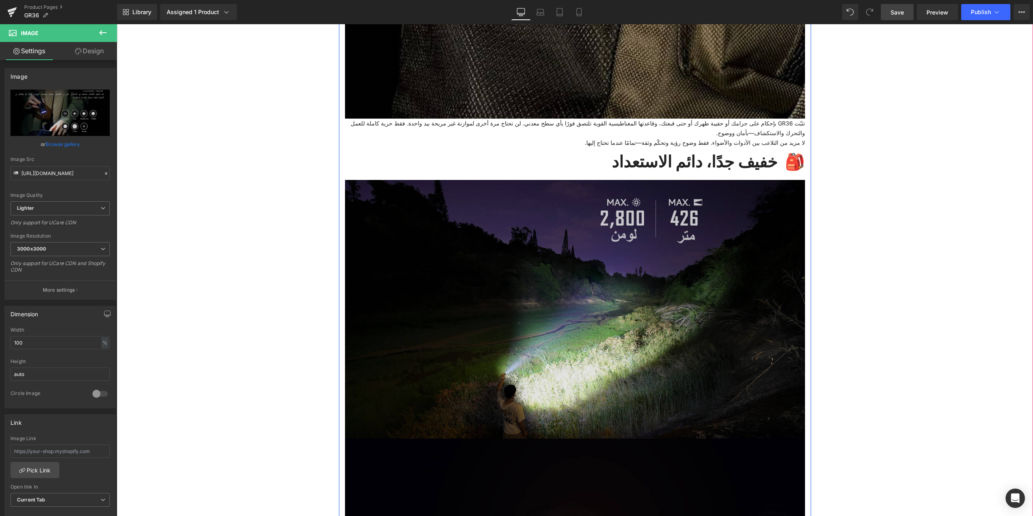
scroll to position [1196, 0]
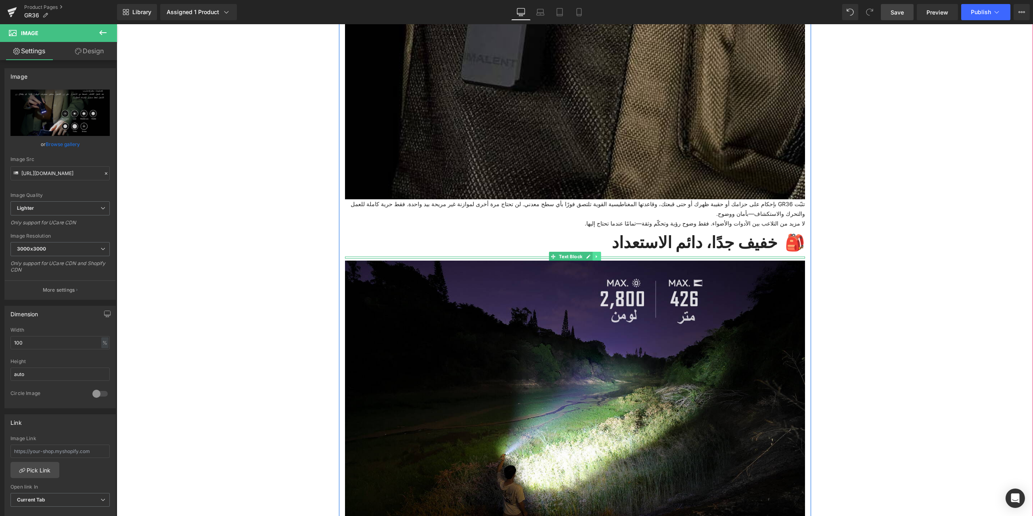
click at [592, 254] on link at bounding box center [596, 257] width 8 height 10
click at [594, 257] on icon at bounding box center [596, 258] width 4 height 5
click at [598, 259] on icon at bounding box center [600, 258] width 4 height 4
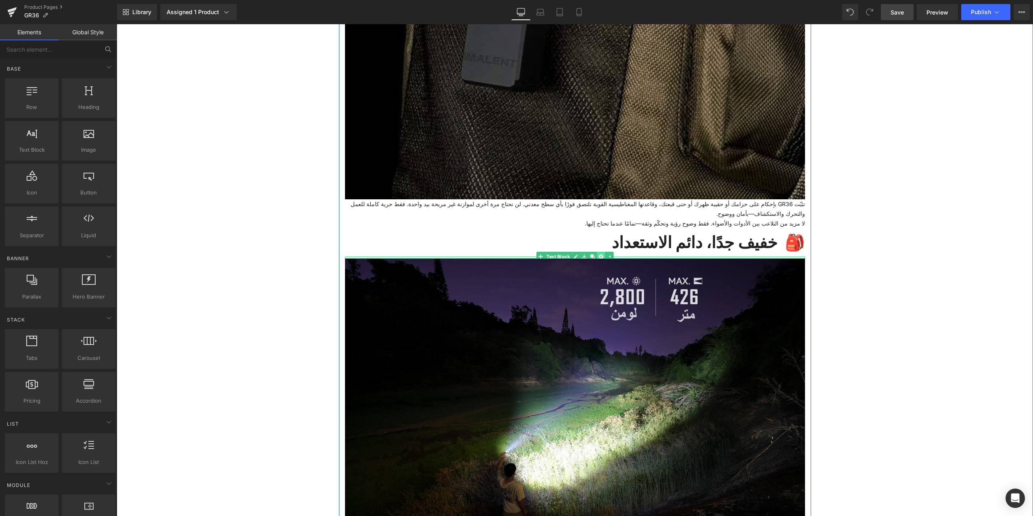
click at [598, 256] on icon at bounding box center [600, 256] width 4 height 4
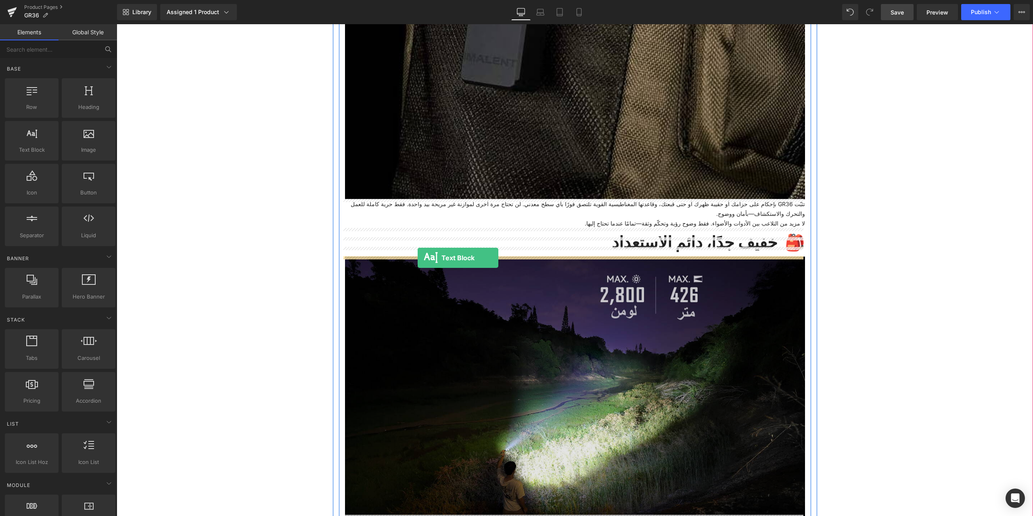
drag, startPoint x: 169, startPoint y: 168, endPoint x: 417, endPoint y: 258, distance: 264.5
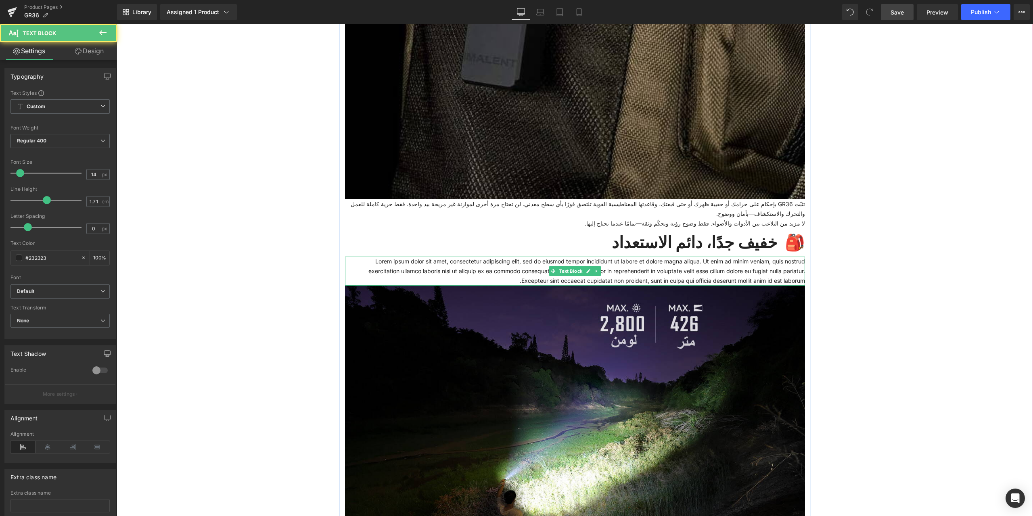
click at [512, 281] on p "Lorem ipsum dolor sit amet, consectetur adipiscing elit, sed do eiusmod tempor …" at bounding box center [575, 271] width 460 height 29
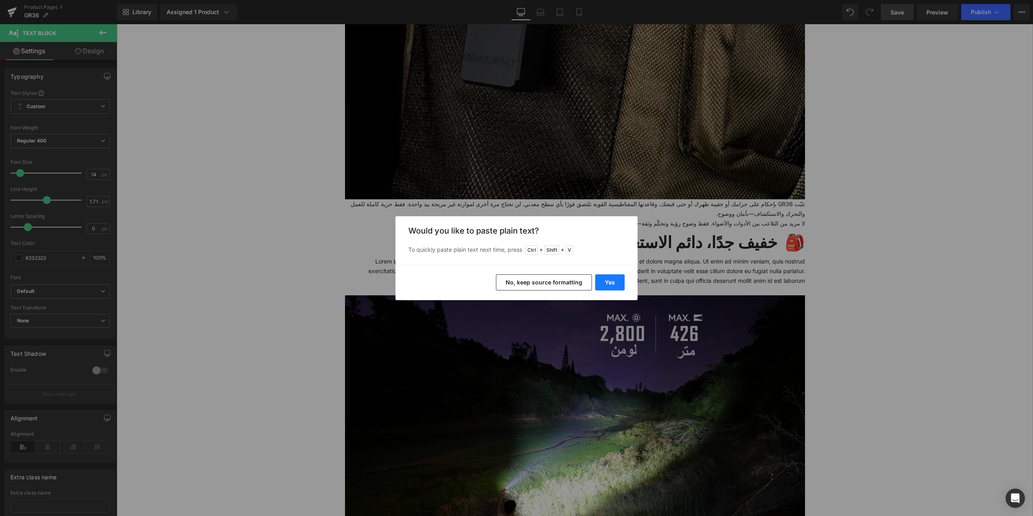
click at [618, 280] on button "Yes" at bounding box center [609, 282] width 29 height 16
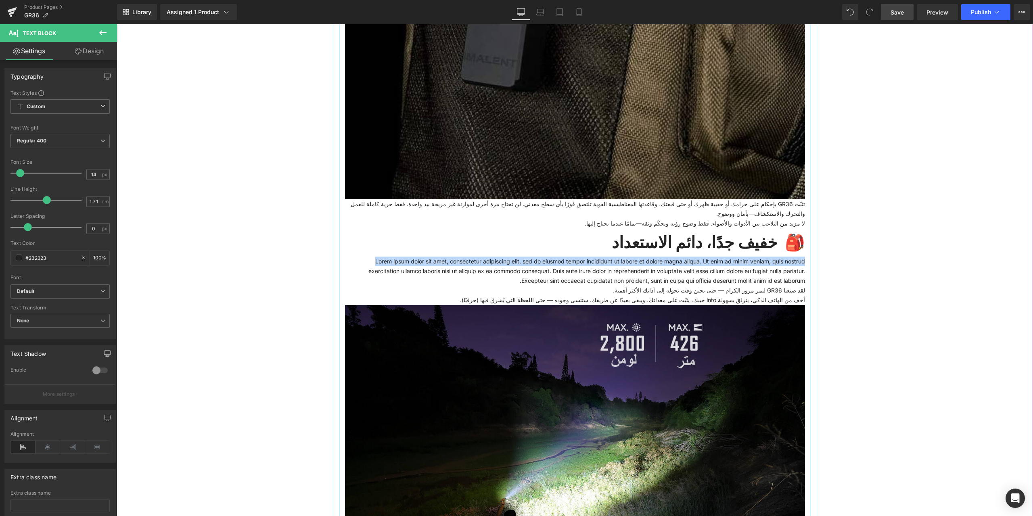
drag, startPoint x: 365, startPoint y: 260, endPoint x: 802, endPoint y: 259, distance: 436.4
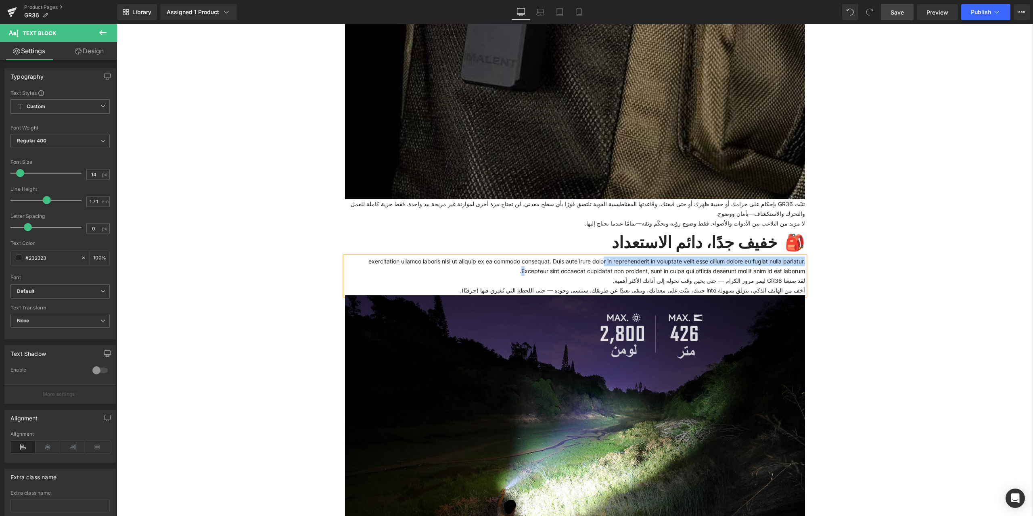
drag, startPoint x: 801, startPoint y: 270, endPoint x: 592, endPoint y: 260, distance: 208.8
click at [592, 260] on p "exercitation ullamco laboris nisi ut aliquip ex ea commodo consequat. Duis aute…" at bounding box center [575, 266] width 460 height 19
drag, startPoint x: 518, startPoint y: 273, endPoint x: 359, endPoint y: 261, distance: 158.9
click at [359, 261] on p "exercitation ullamco laboris nisi ut aliquip ex ea commodo consequat. Duis aute…" at bounding box center [575, 266] width 460 height 19
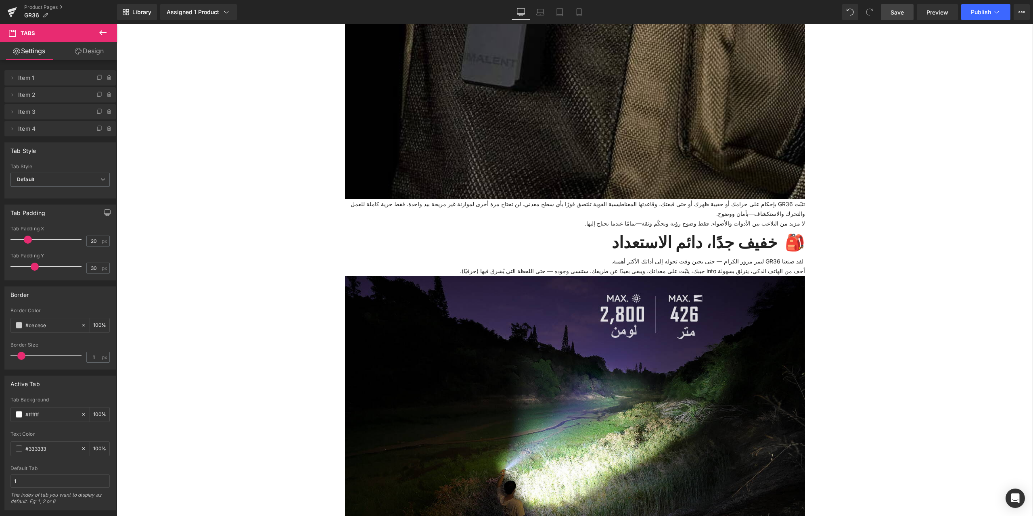
click at [894, 8] on span "Save" at bounding box center [896, 12] width 13 height 8
